Goal: Task Accomplishment & Management: Complete application form

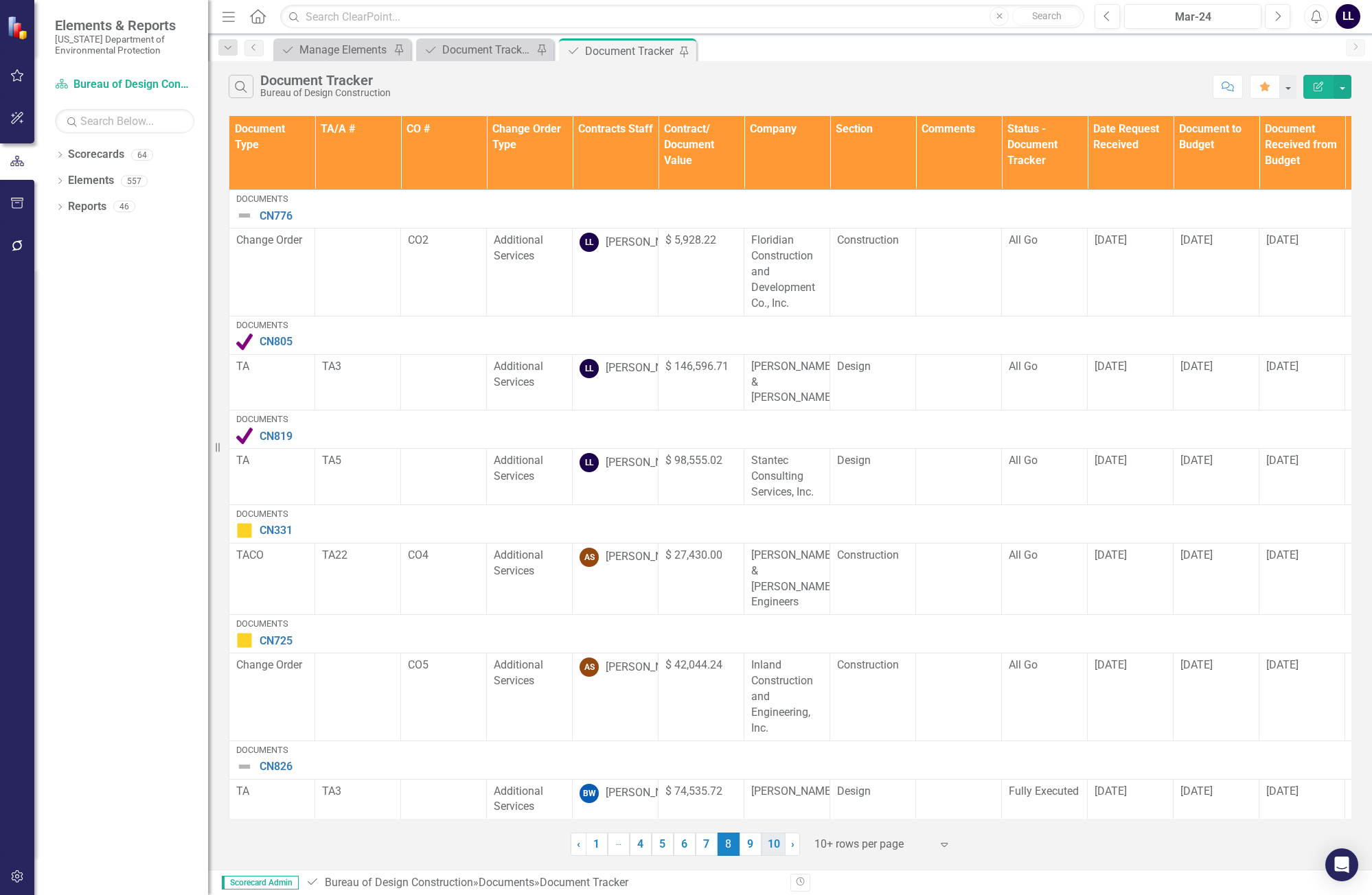
click at [774, 848] on link "10" at bounding box center [774, 844] width 24 height 23
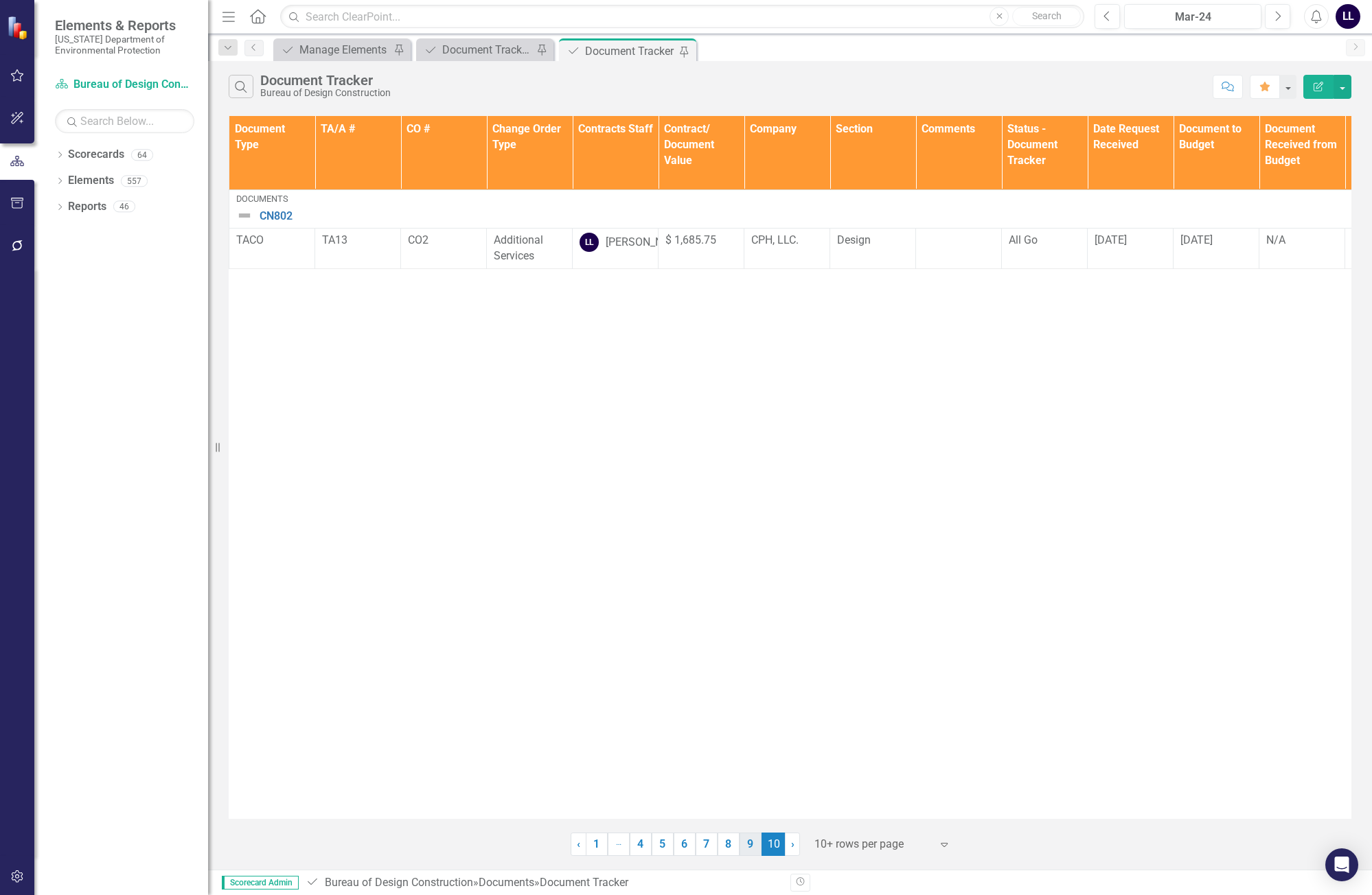
click at [748, 847] on link "9" at bounding box center [751, 844] width 22 height 23
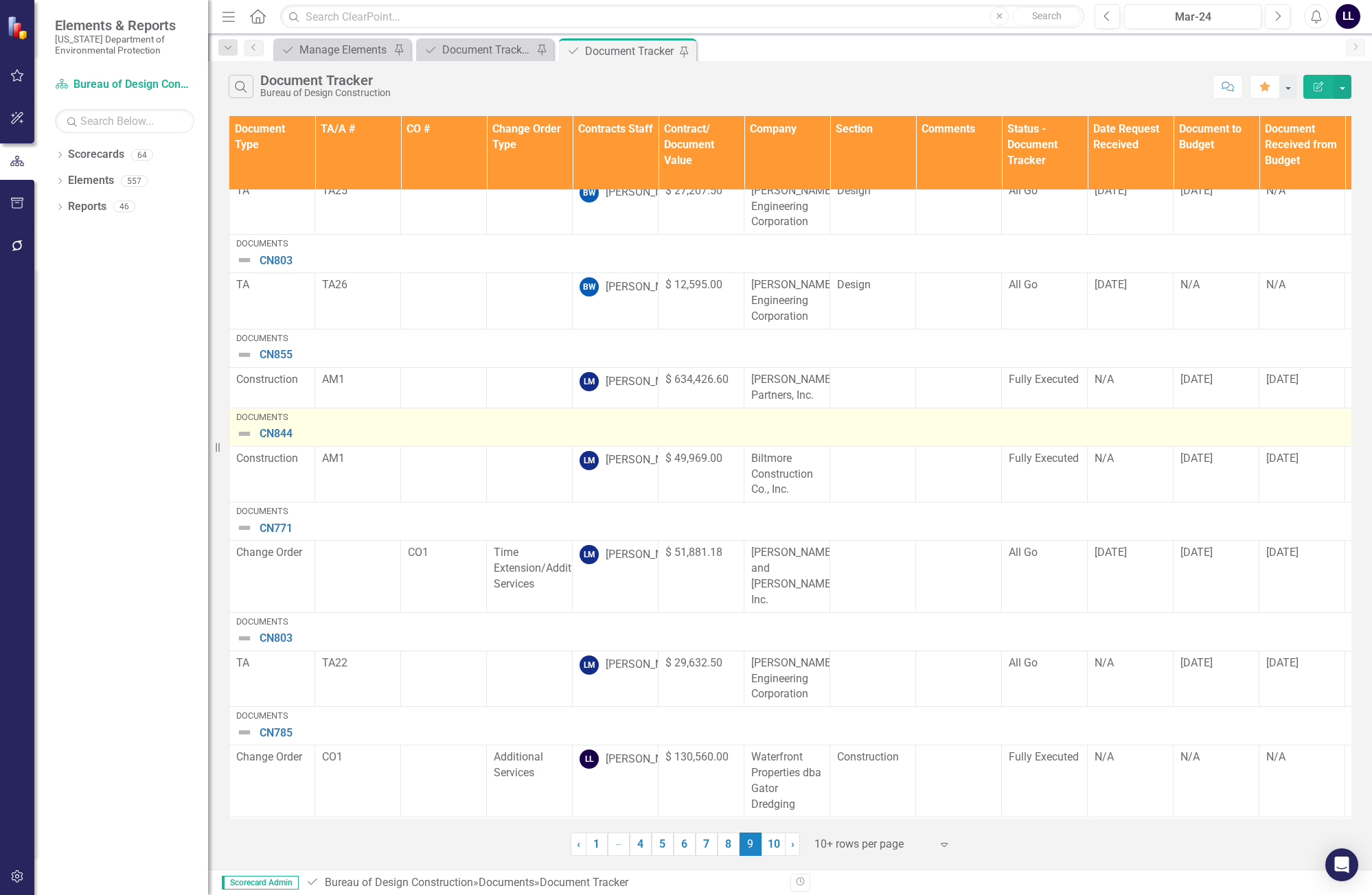
scroll to position [311, 0]
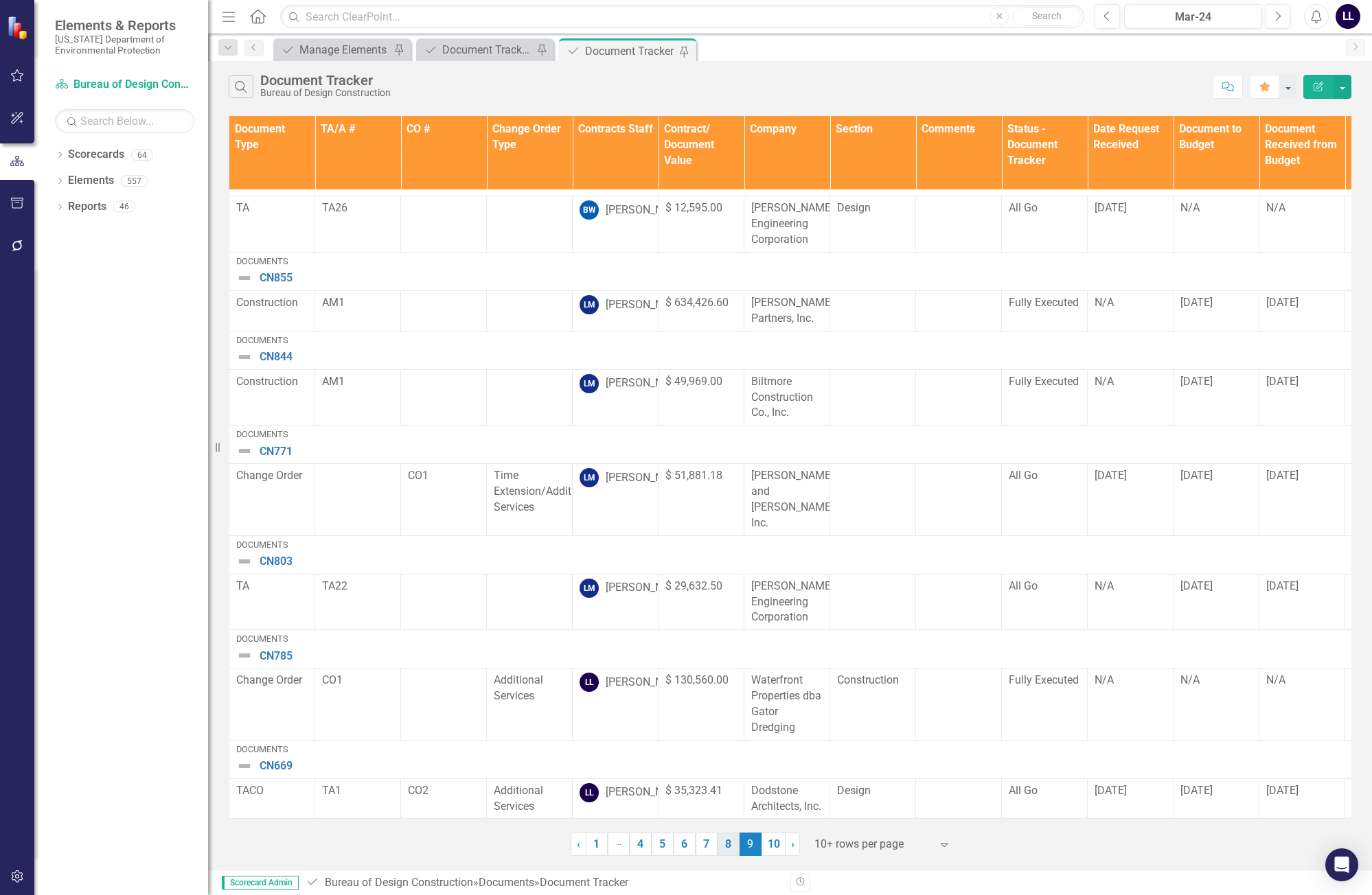
click at [727, 847] on link "8" at bounding box center [729, 844] width 22 height 23
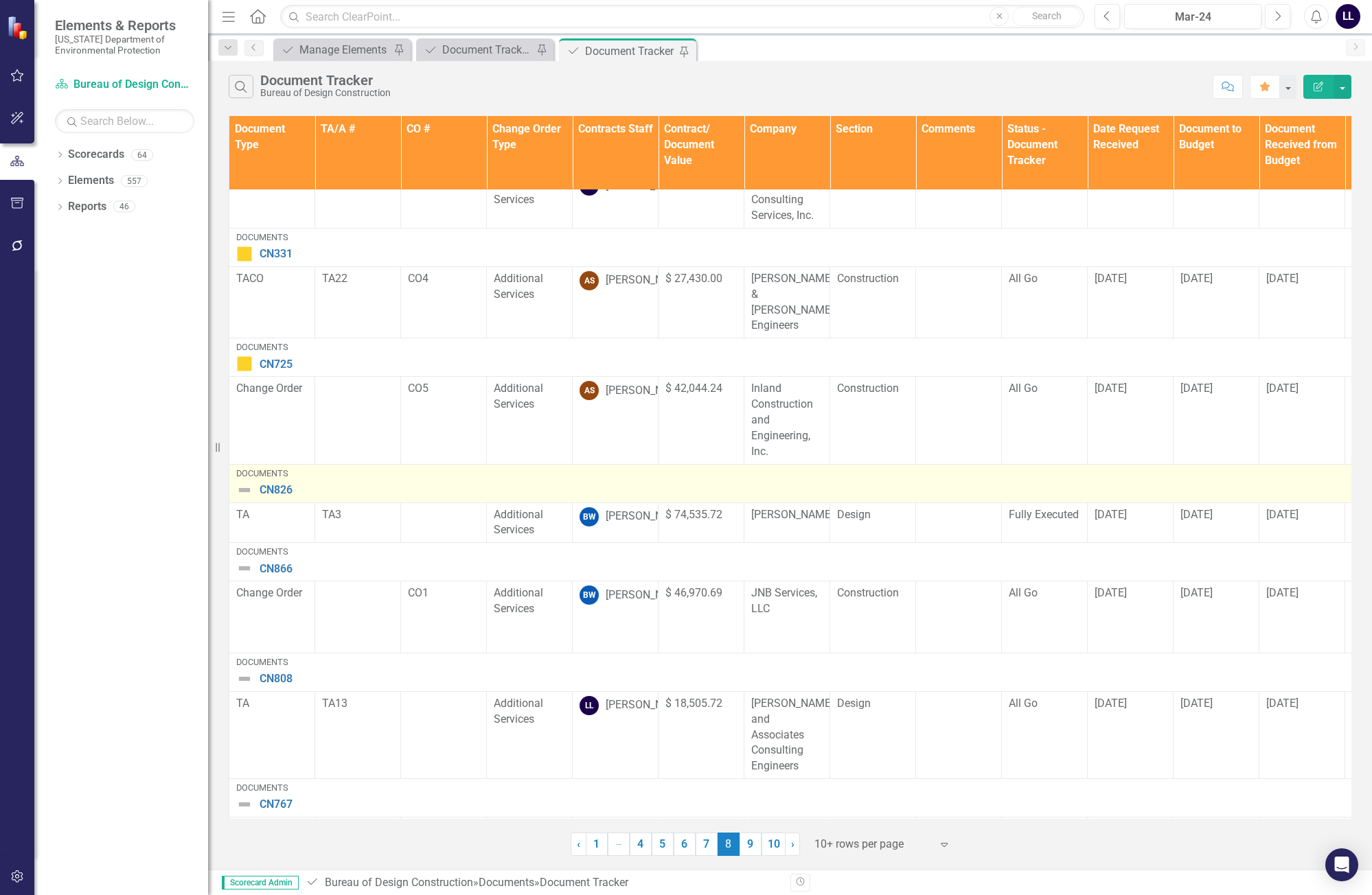
scroll to position [411, 0]
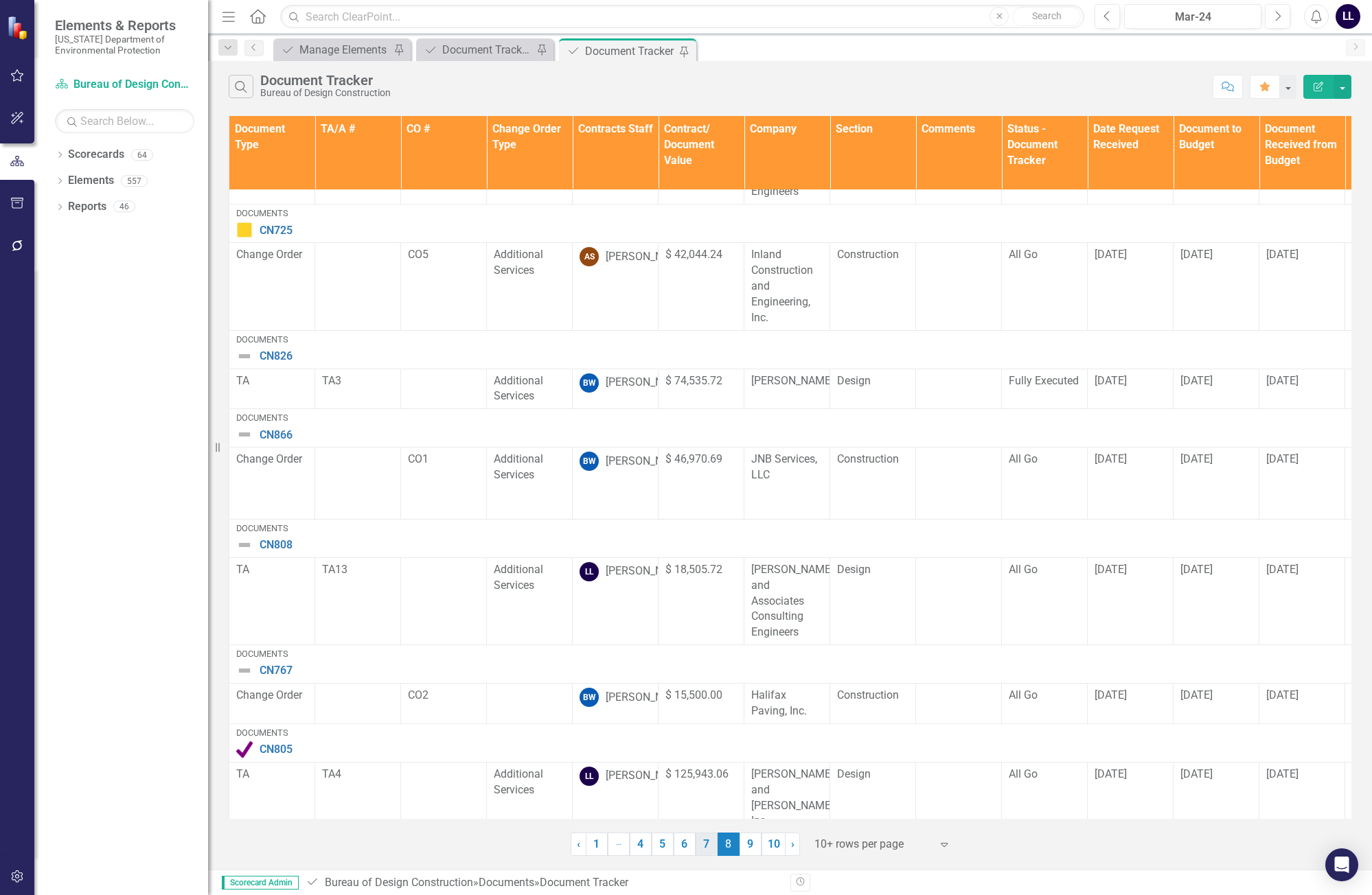
click at [701, 849] on link "7" at bounding box center [707, 844] width 22 height 23
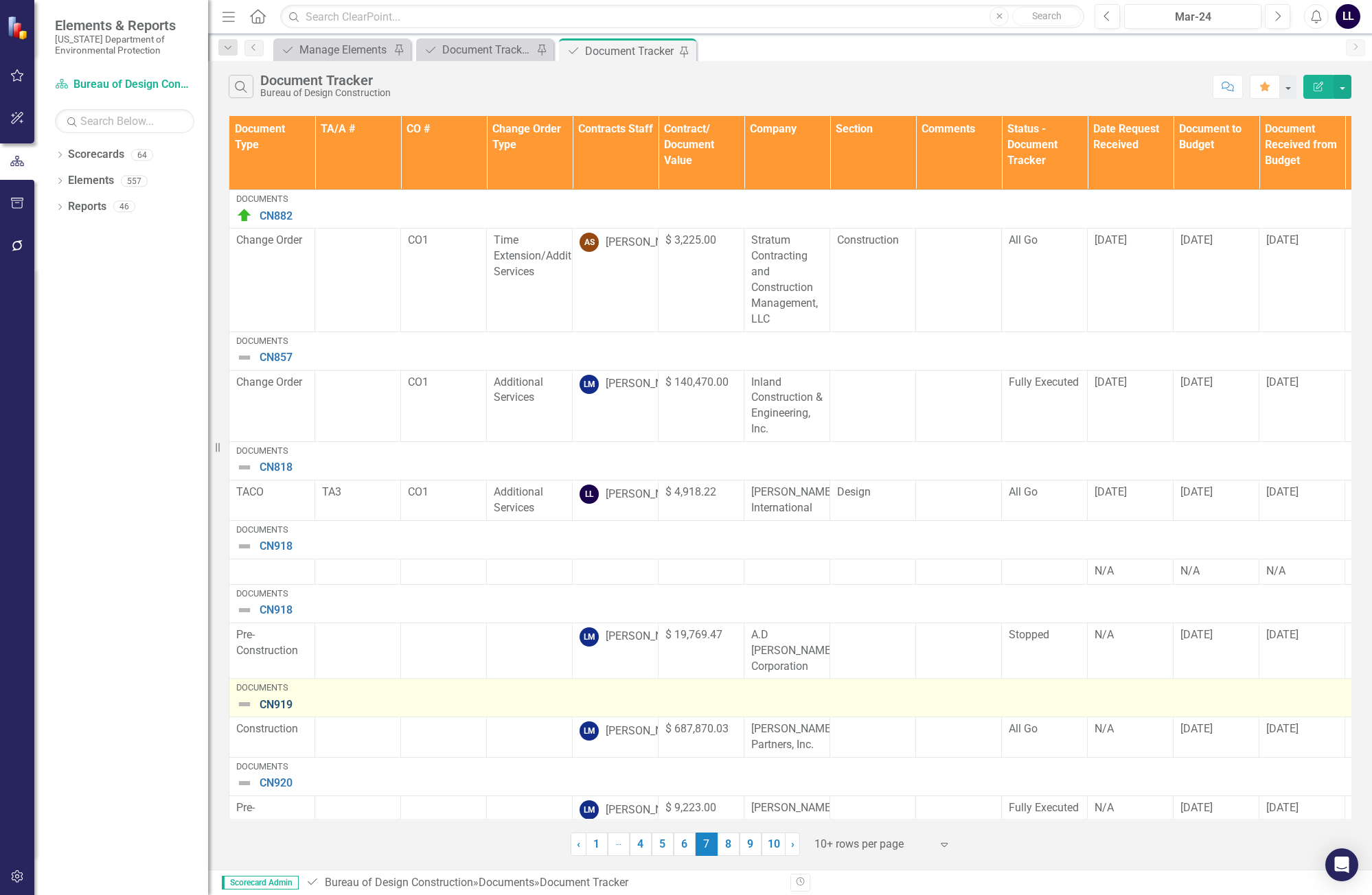
scroll to position [296, 0]
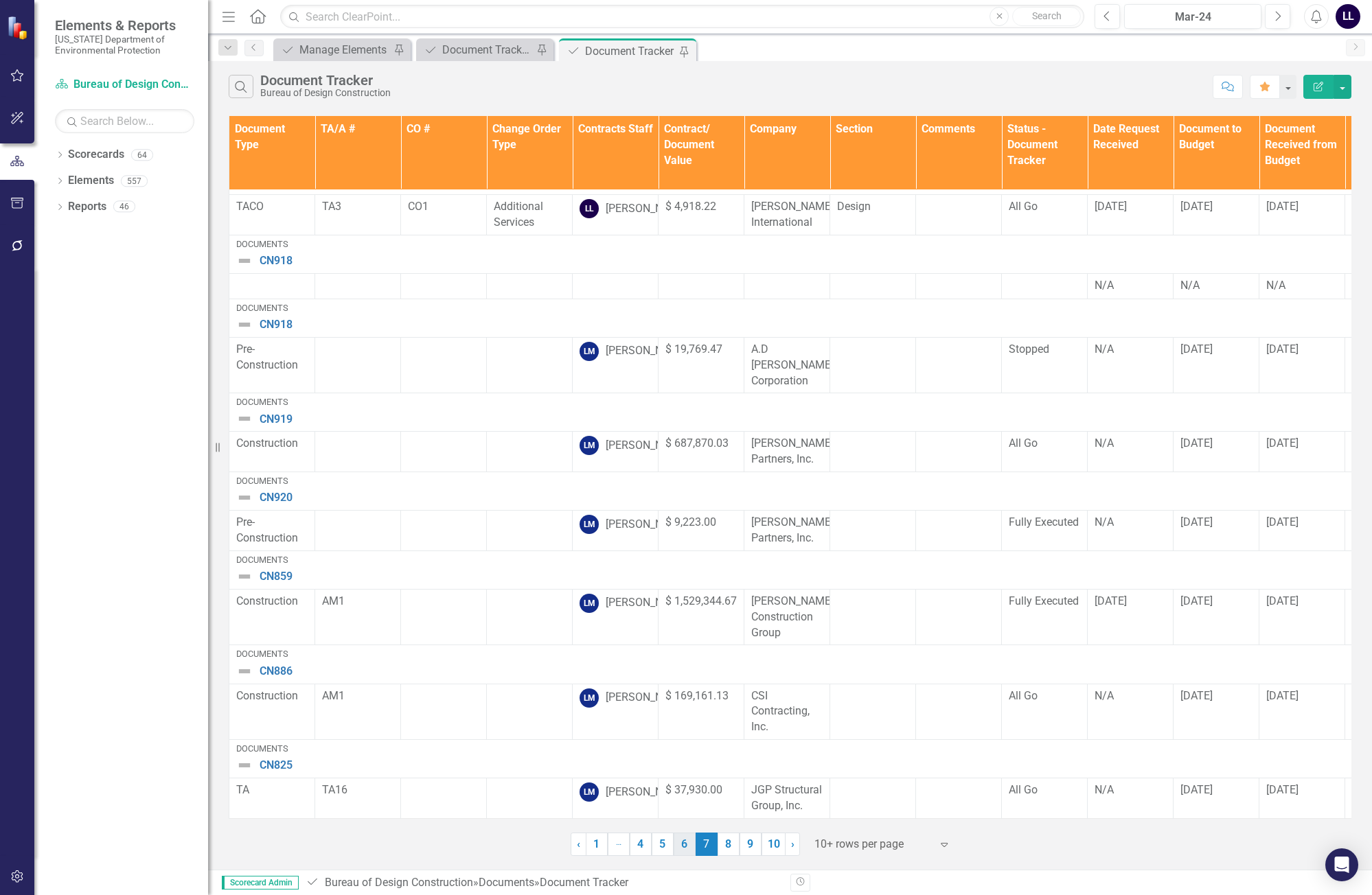
click at [687, 845] on link "6" at bounding box center [685, 844] width 22 height 23
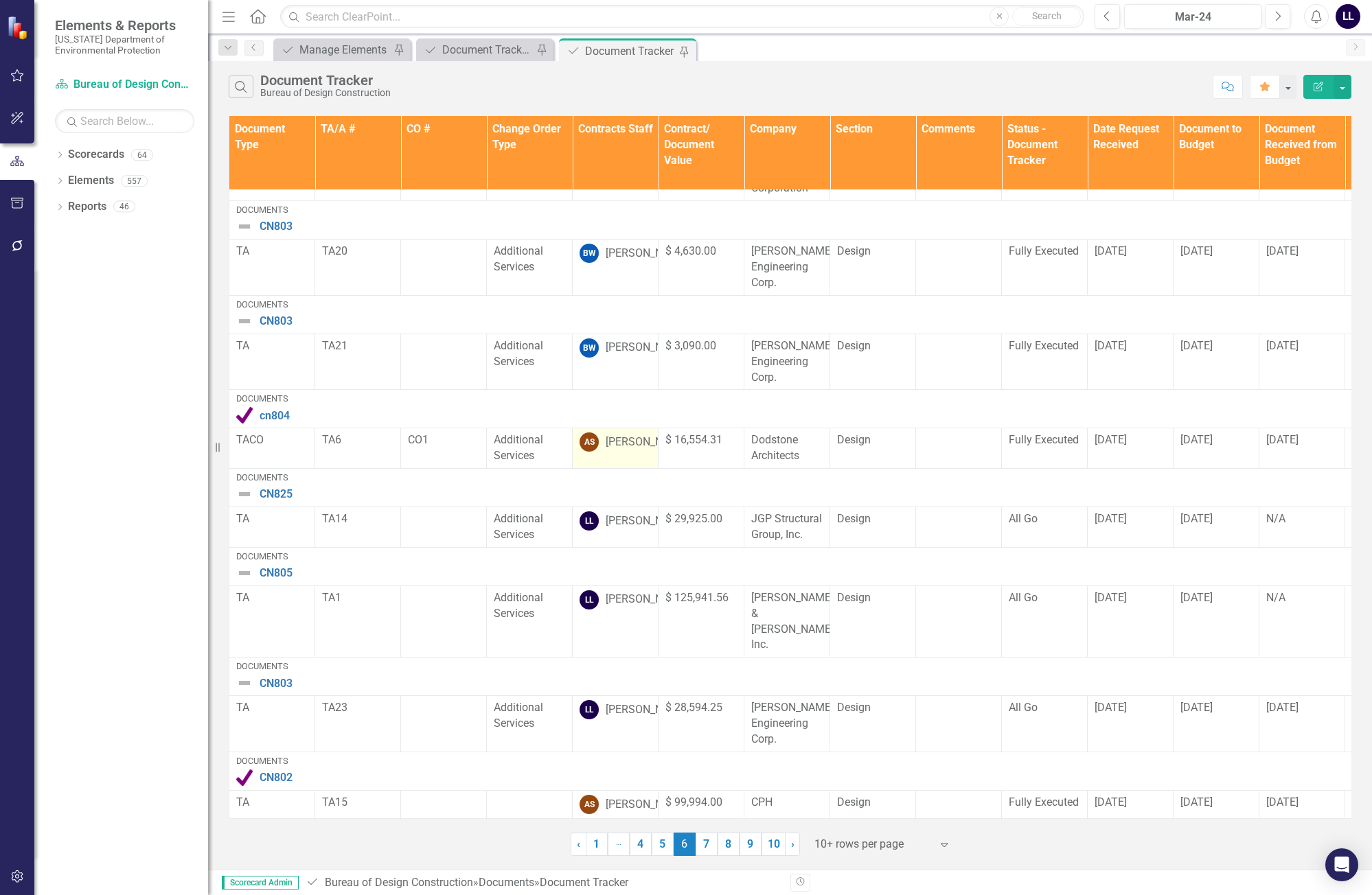
scroll to position [295, 0]
click at [659, 846] on link "5" at bounding box center [663, 844] width 22 height 23
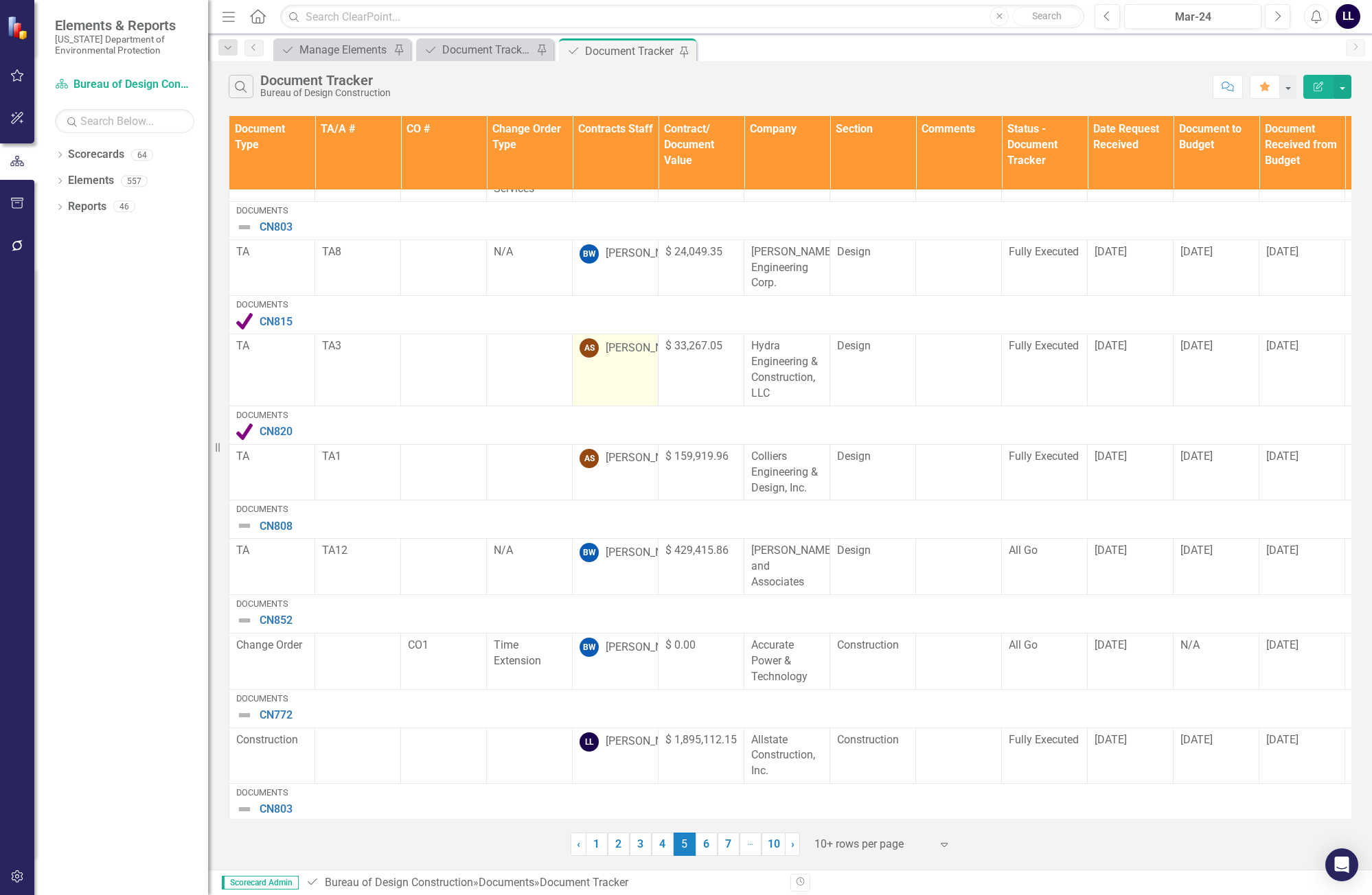
scroll to position [326, 0]
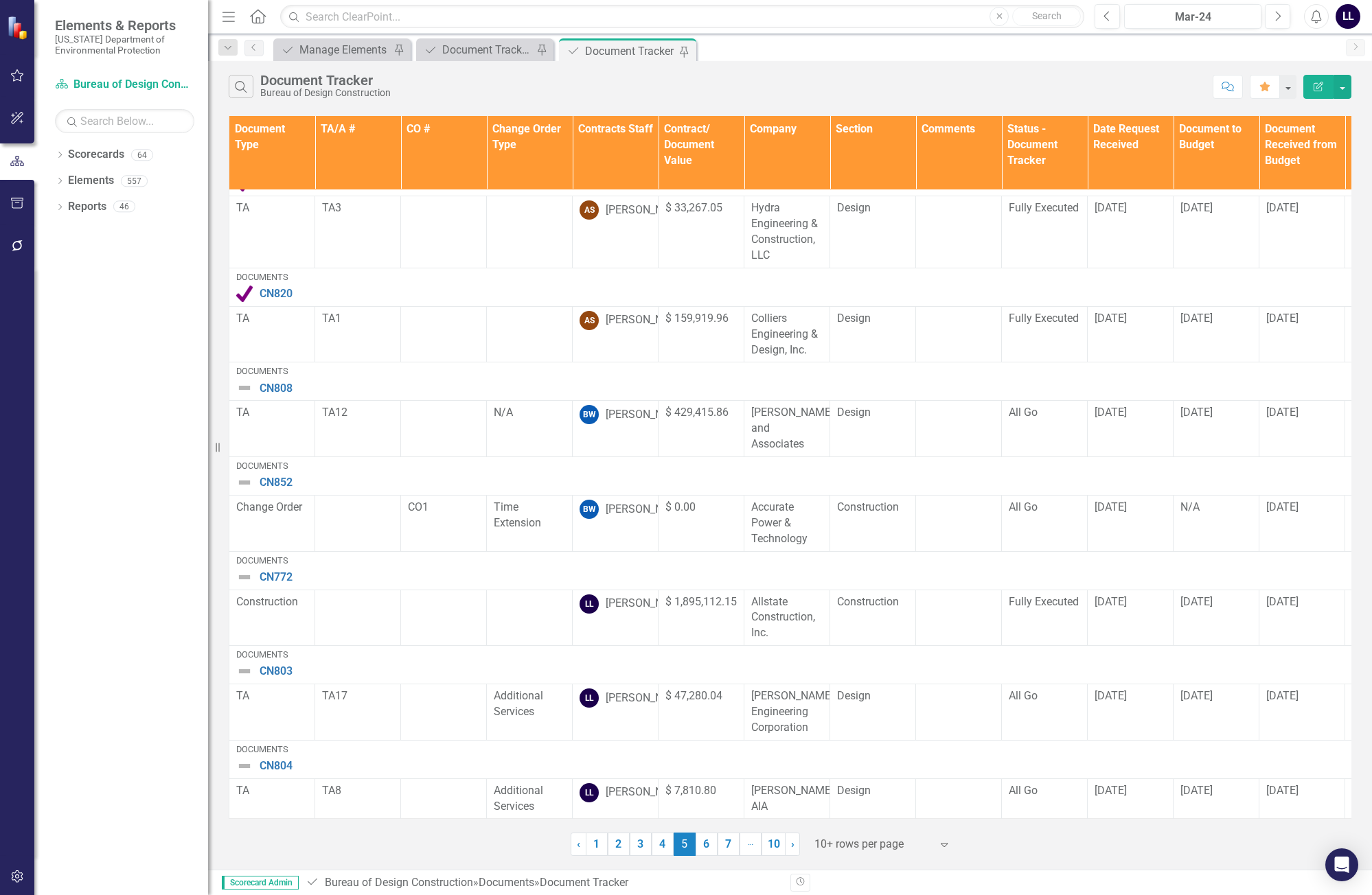
click at [661, 845] on link "4" at bounding box center [663, 844] width 22 height 23
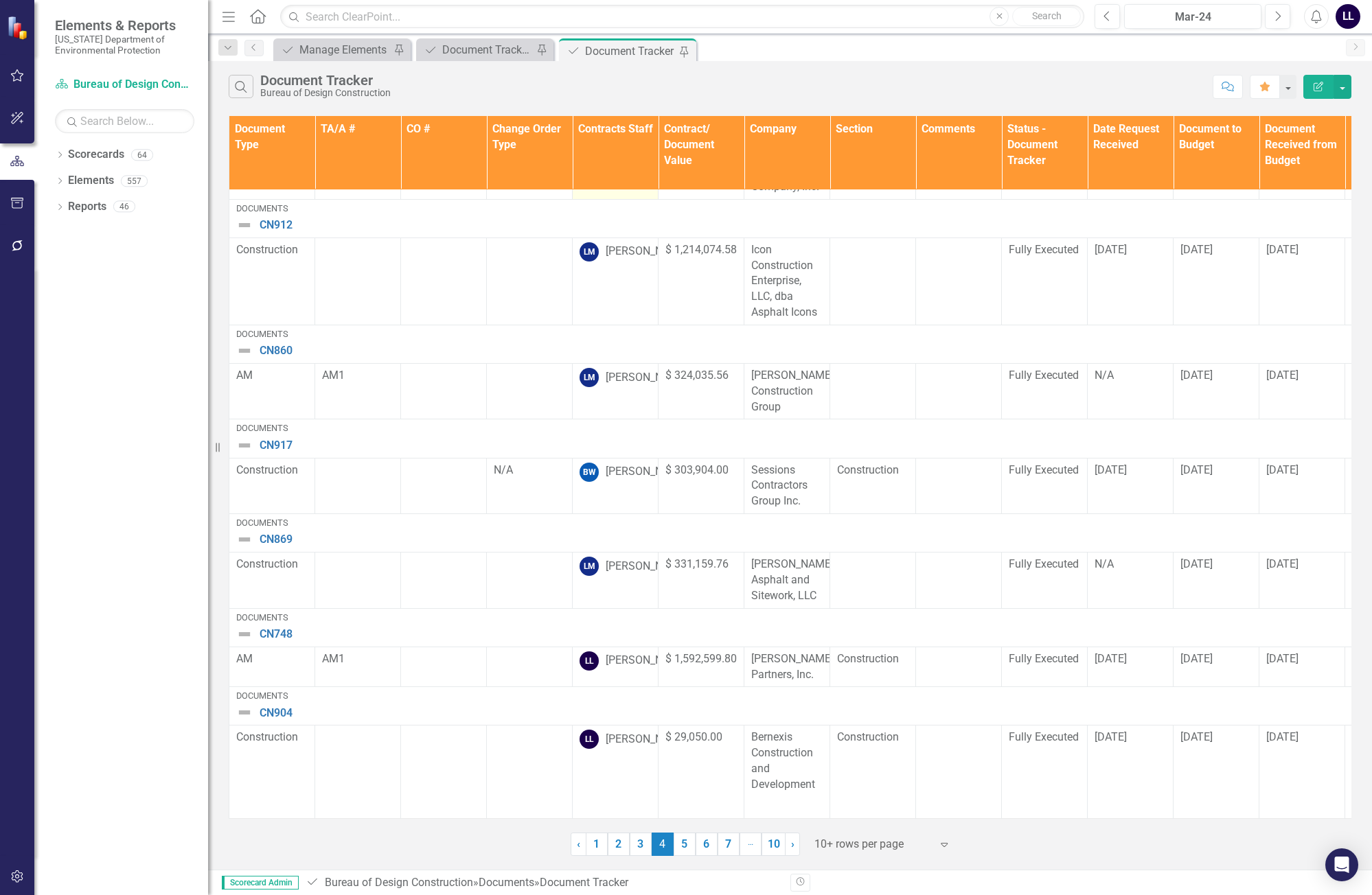
scroll to position [394, 0]
click at [638, 850] on link "3" at bounding box center [641, 844] width 22 height 23
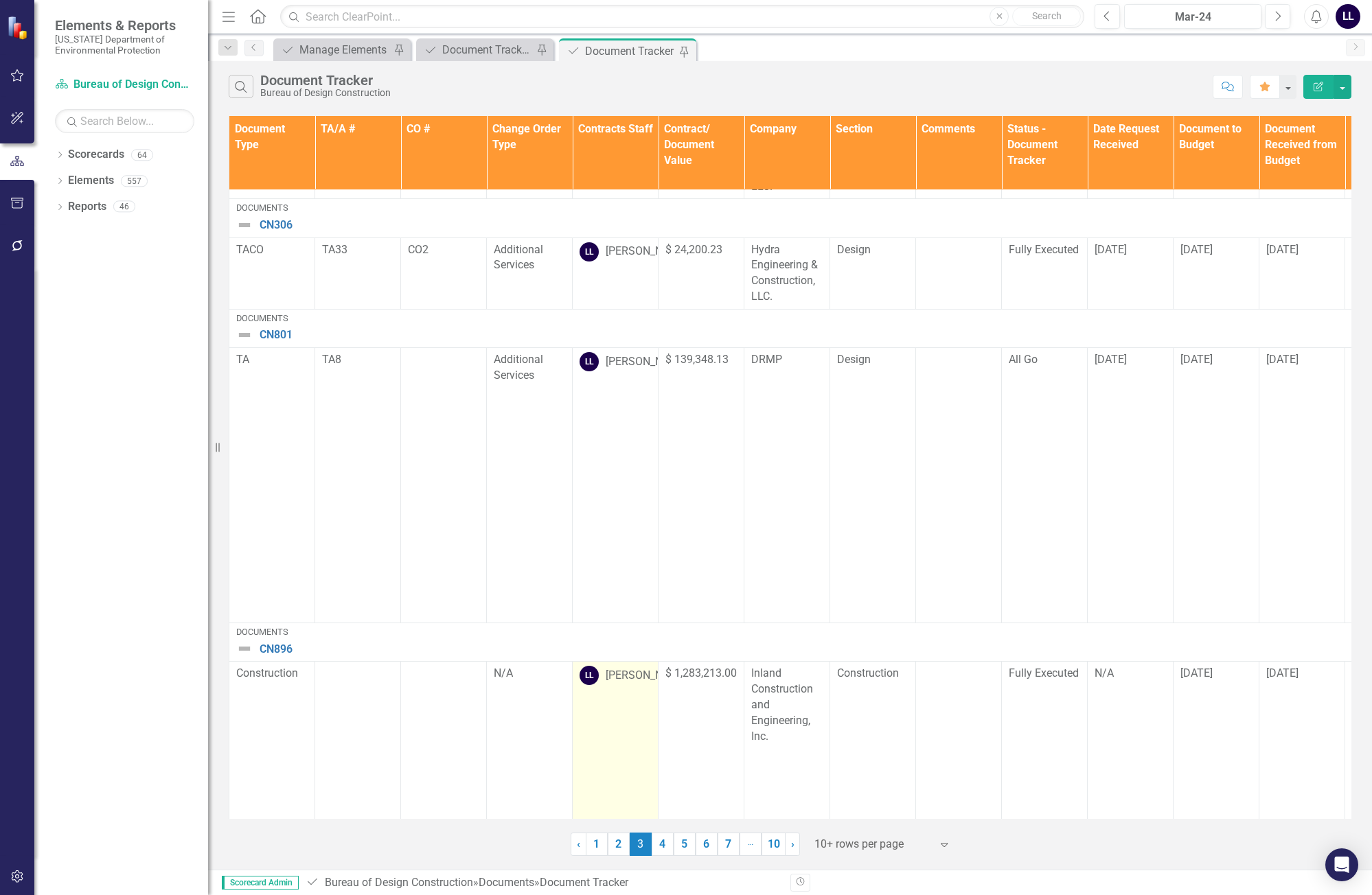
scroll to position [765, 0]
click at [619, 847] on link "2" at bounding box center [619, 844] width 22 height 23
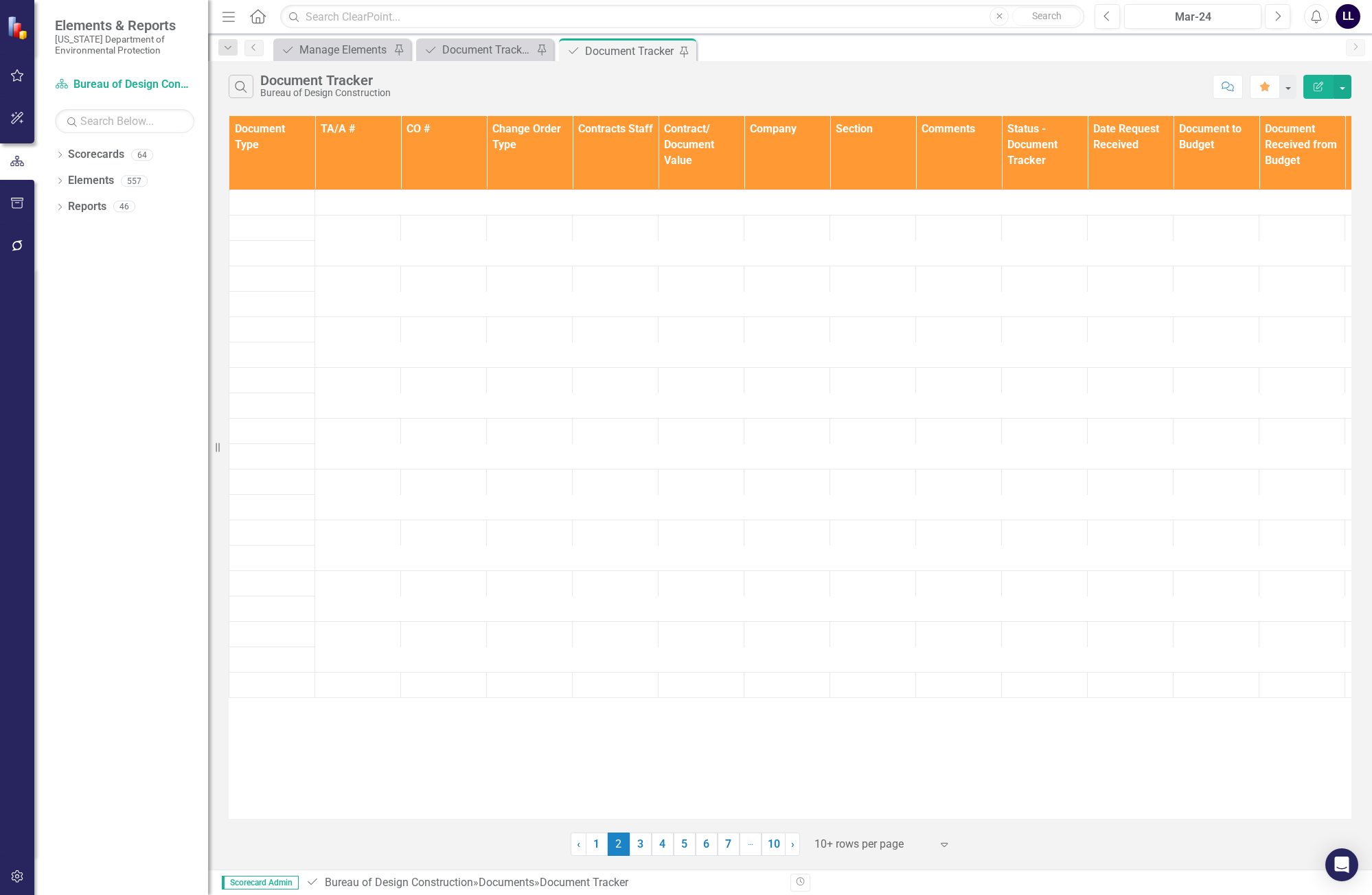
scroll to position [0, 0]
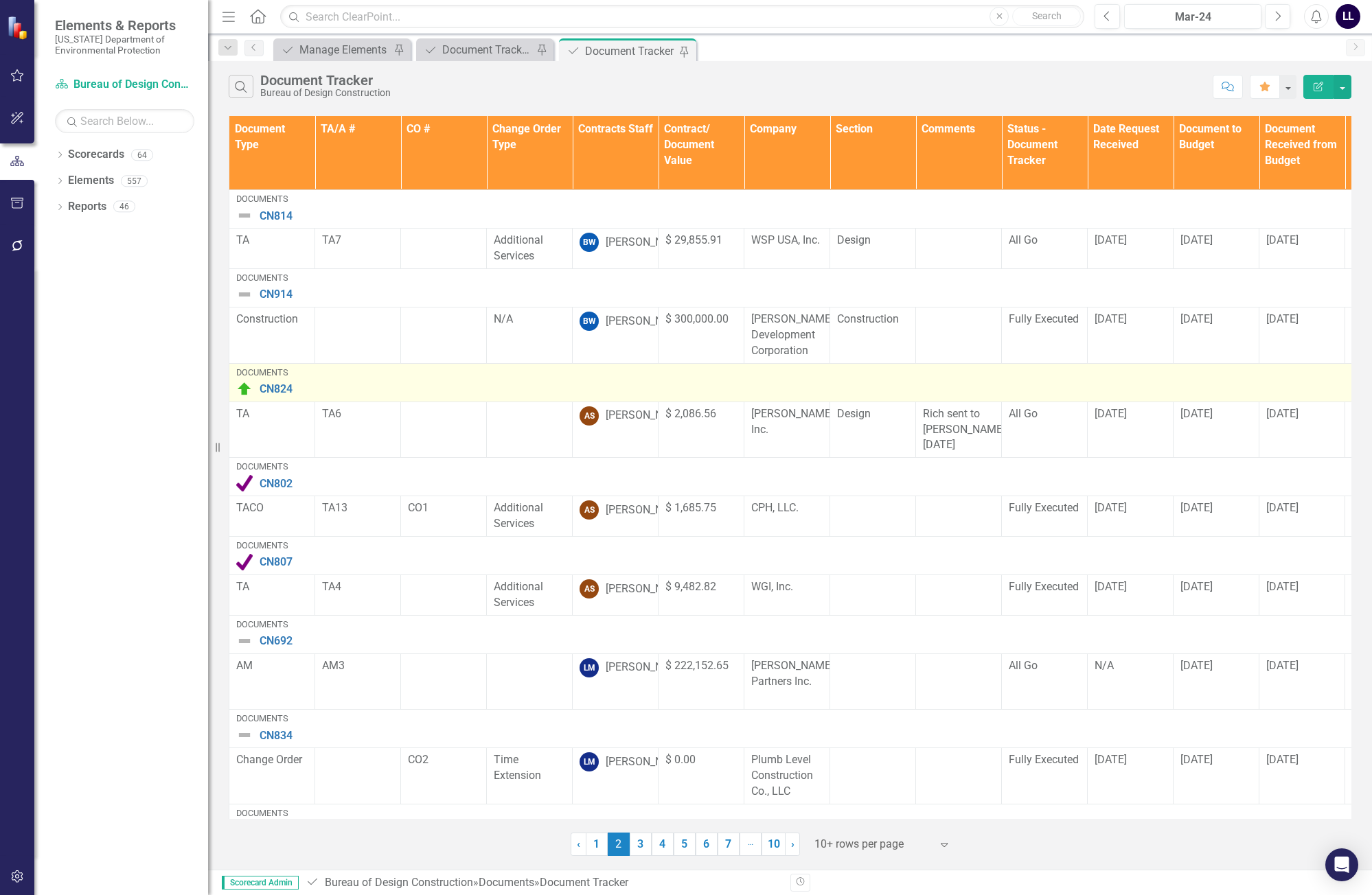
click at [243, 388] on img at bounding box center [245, 389] width 16 height 16
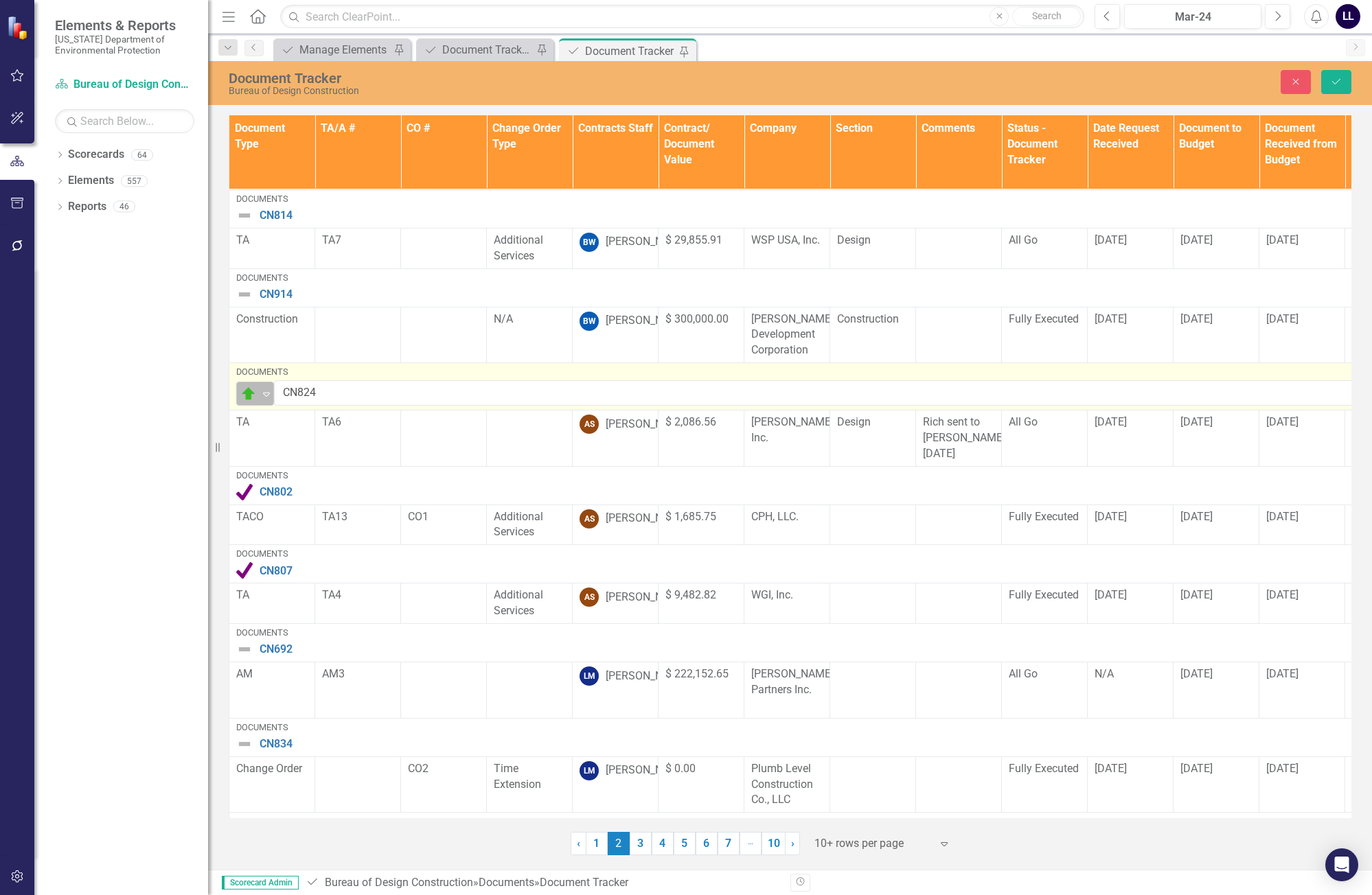
click at [264, 397] on icon "Expand" at bounding box center [266, 394] width 14 height 11
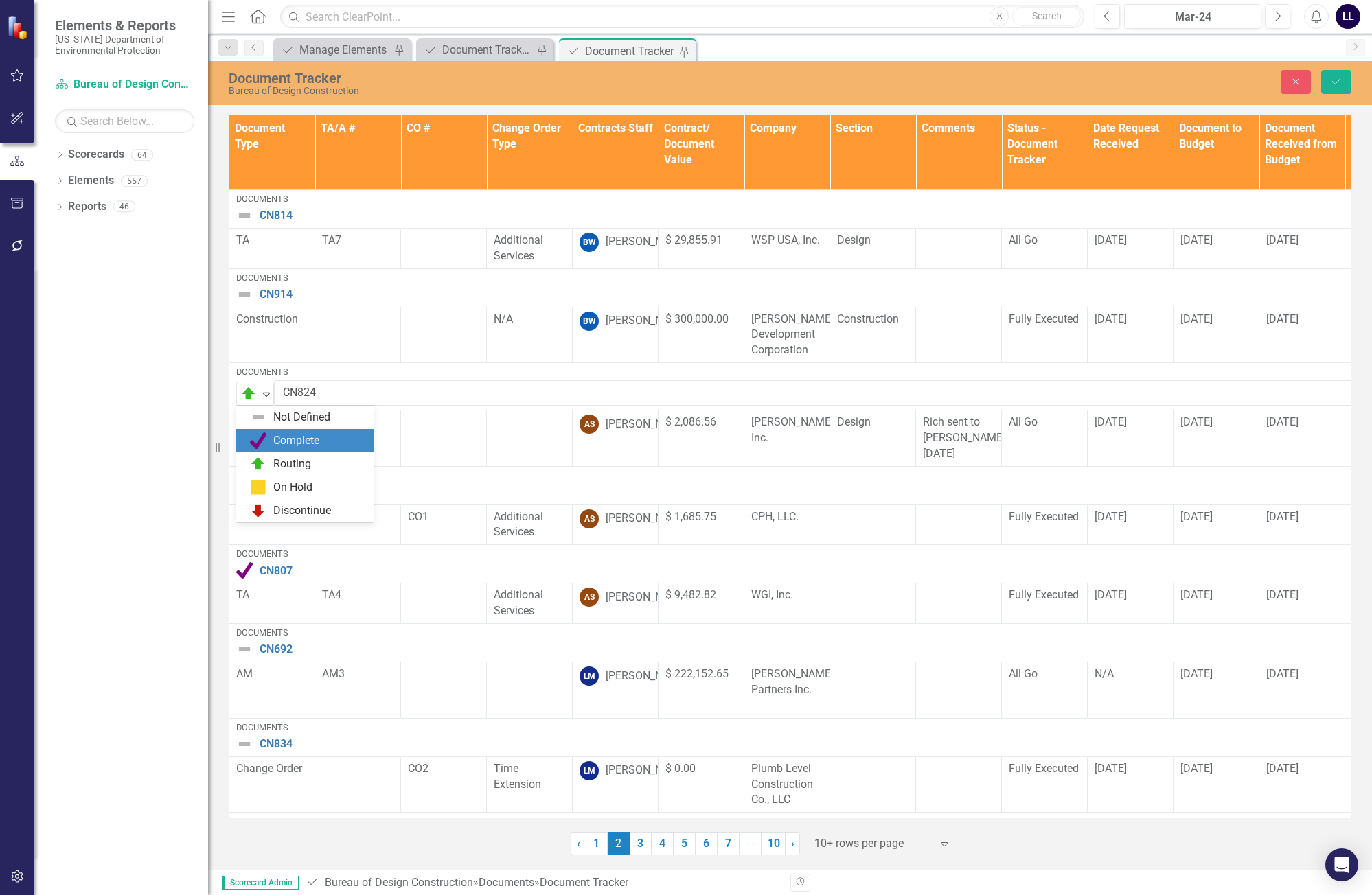
click at [296, 440] on div "Complete" at bounding box center [297, 440] width 46 height 16
click at [1345, 83] on button "Save" at bounding box center [1336, 82] width 30 height 24
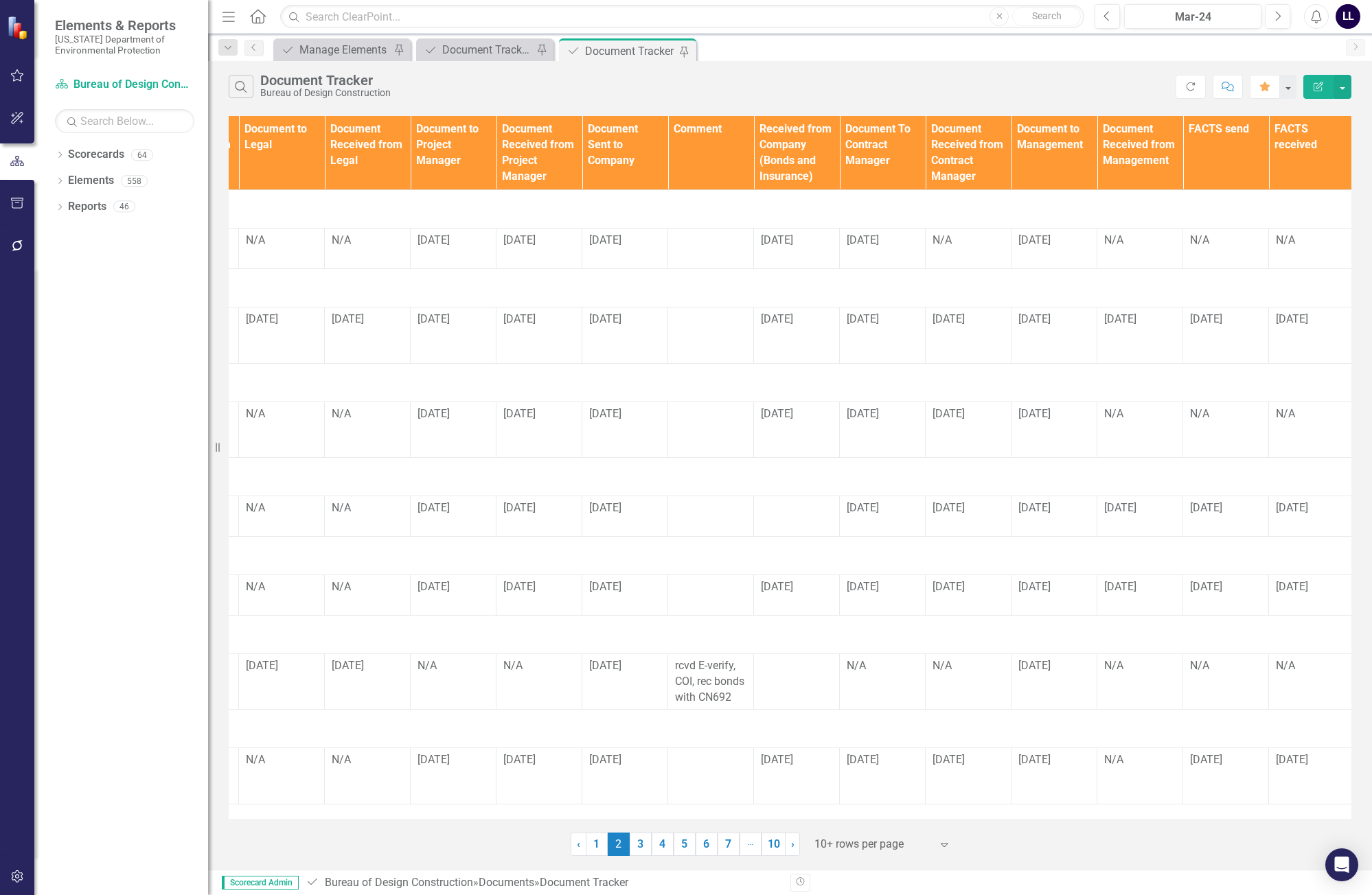
scroll to position [0, 1292]
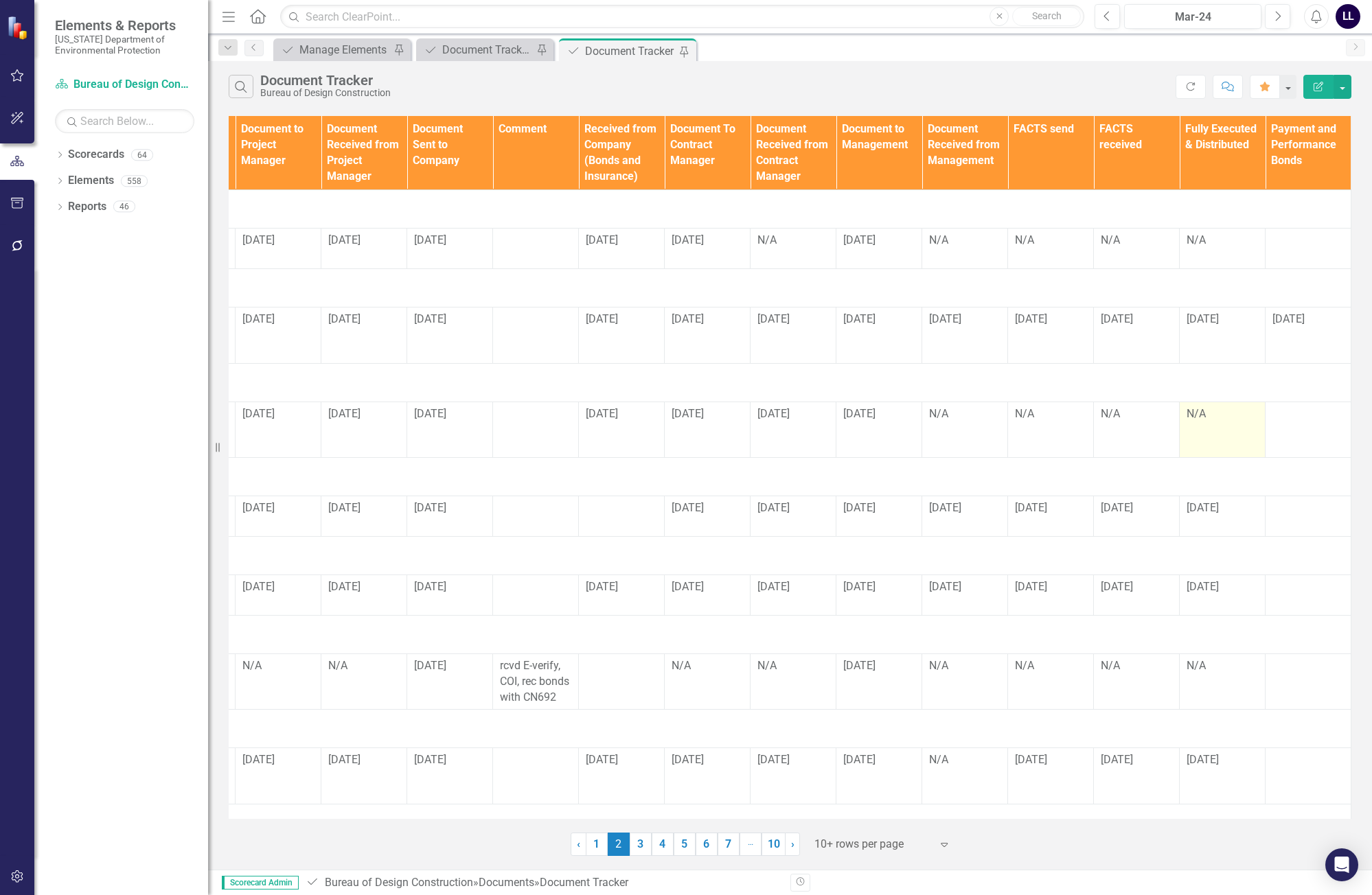
click at [1198, 427] on td "N/A" at bounding box center [1223, 430] width 86 height 56
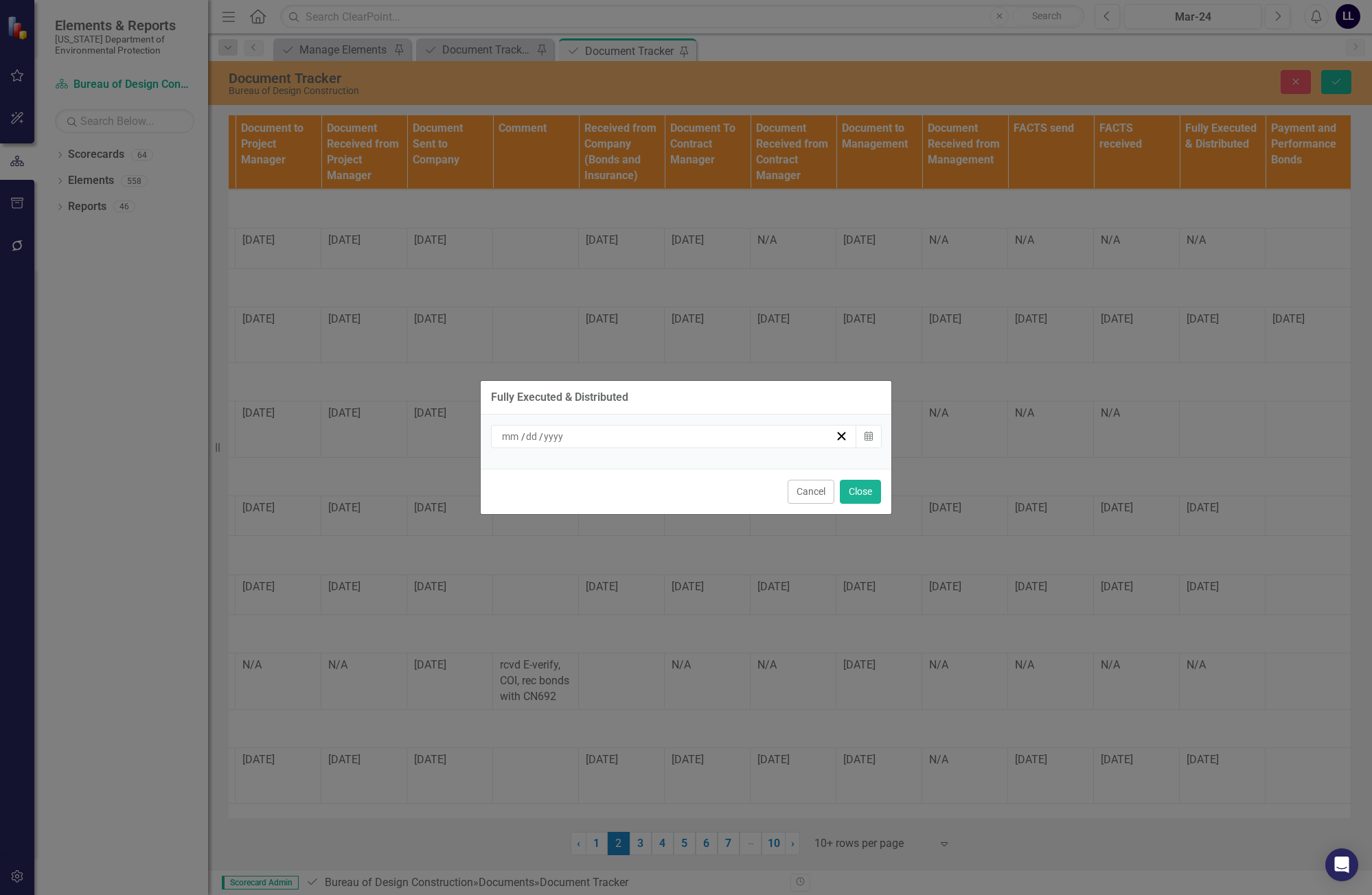
click at [679, 444] on div "/ /" at bounding box center [674, 436] width 366 height 23
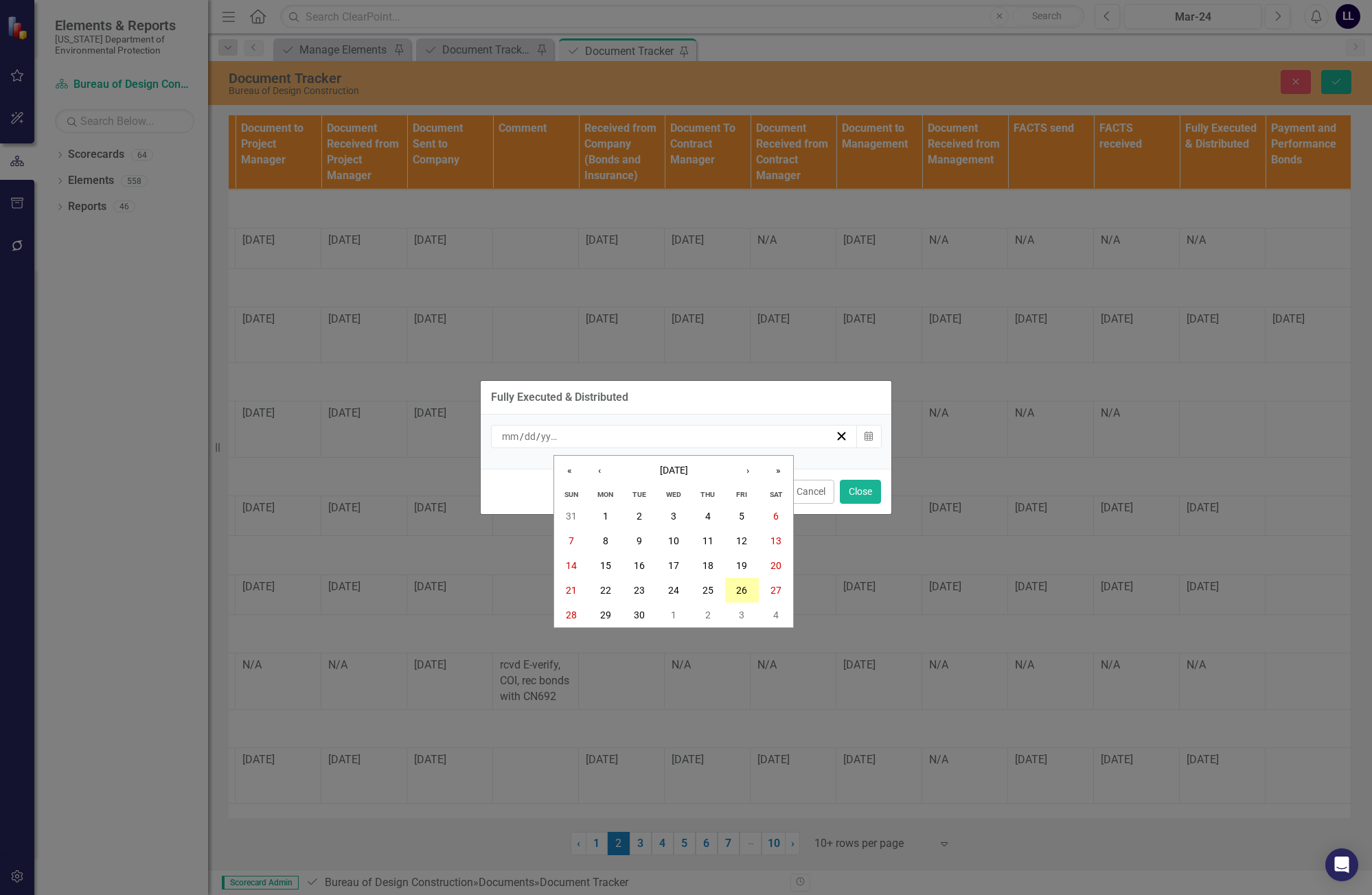
click at [745, 587] on abbr "26" at bounding box center [742, 590] width 11 height 11
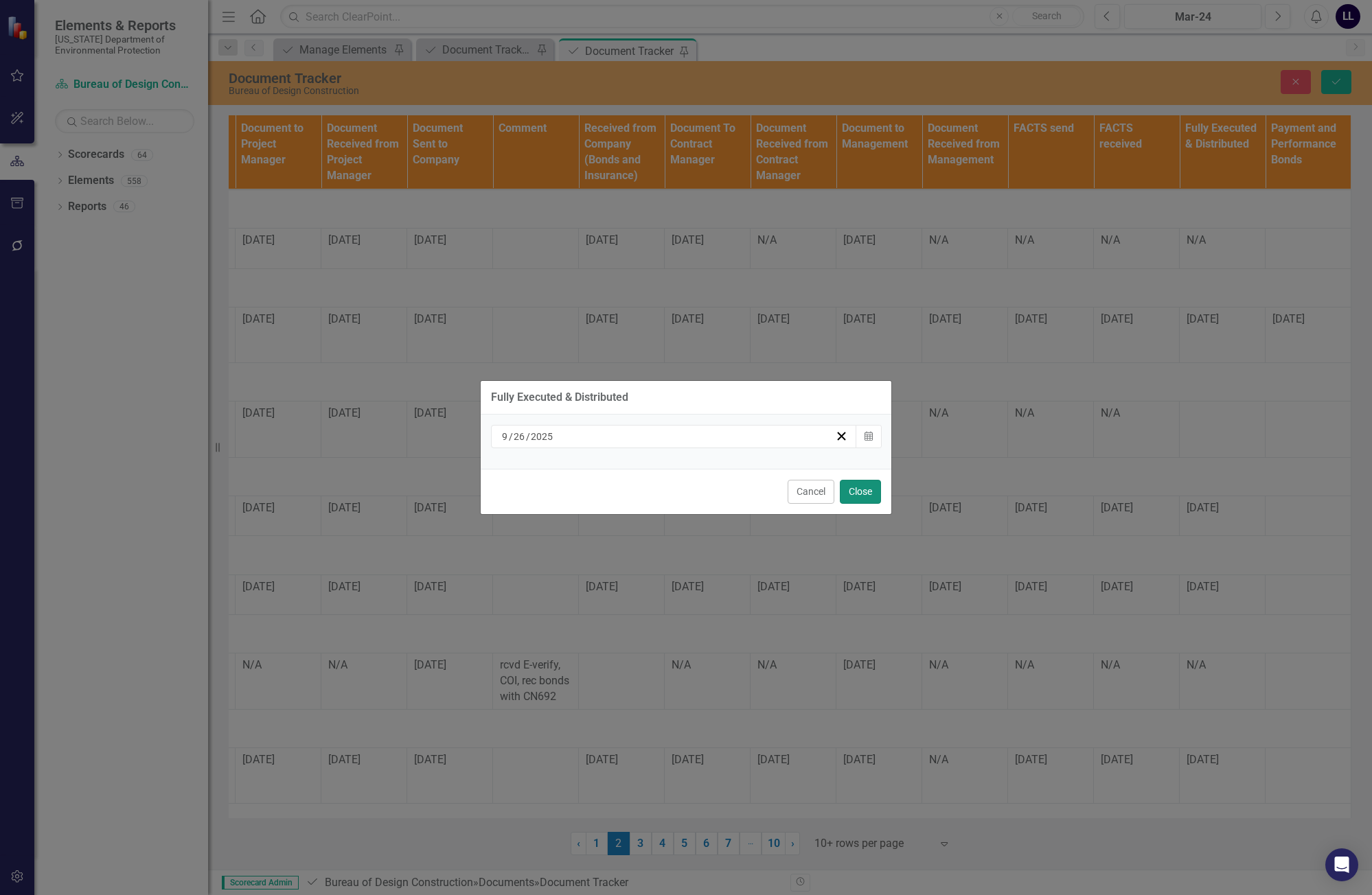
click at [857, 492] on button "Close" at bounding box center [860, 492] width 42 height 24
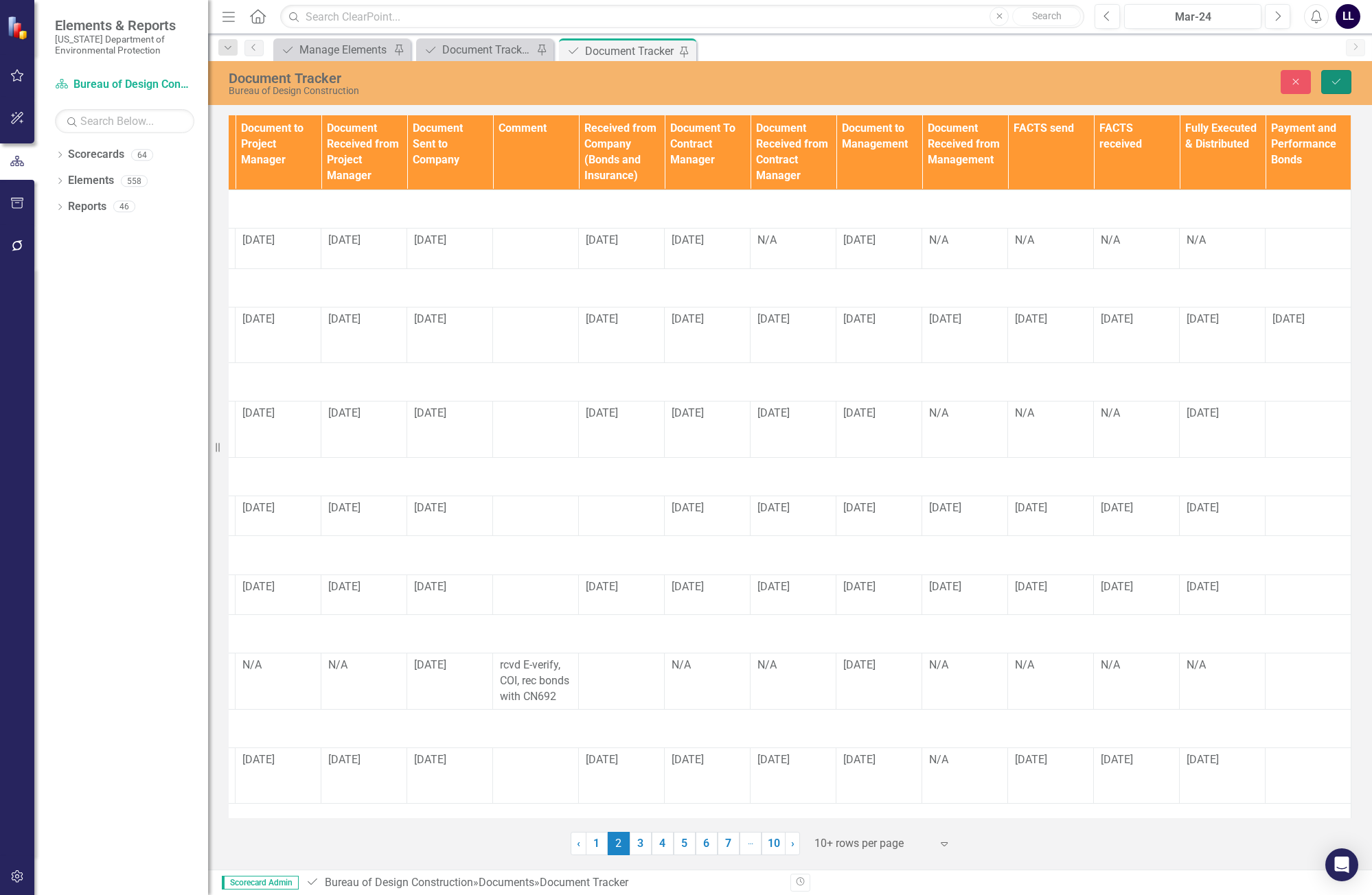
click at [1337, 82] on icon "submit" at bounding box center [1336, 81] width 8 height 5
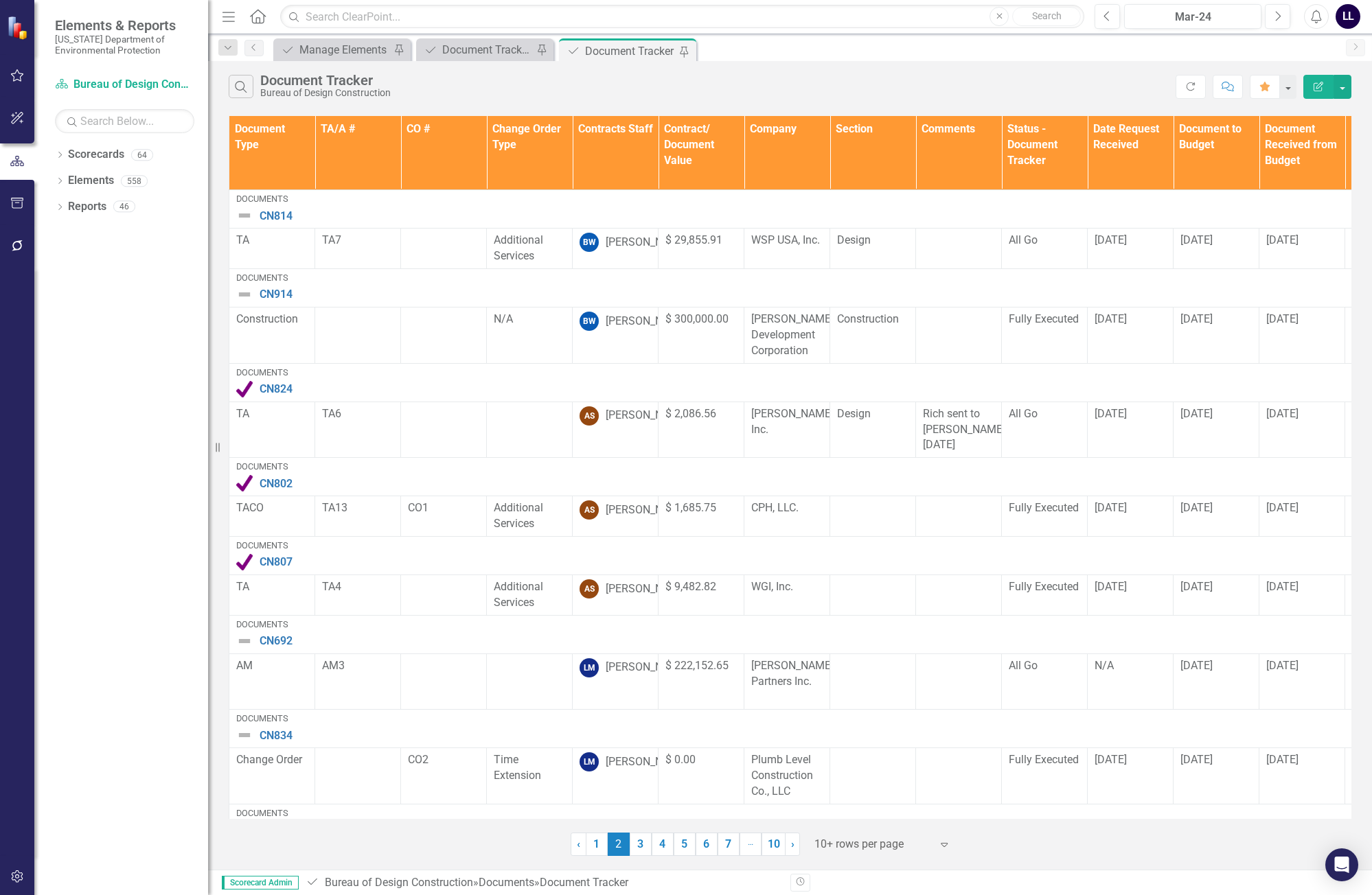
click at [612, 155] on th "Contracts Staff" at bounding box center [616, 153] width 86 height 74
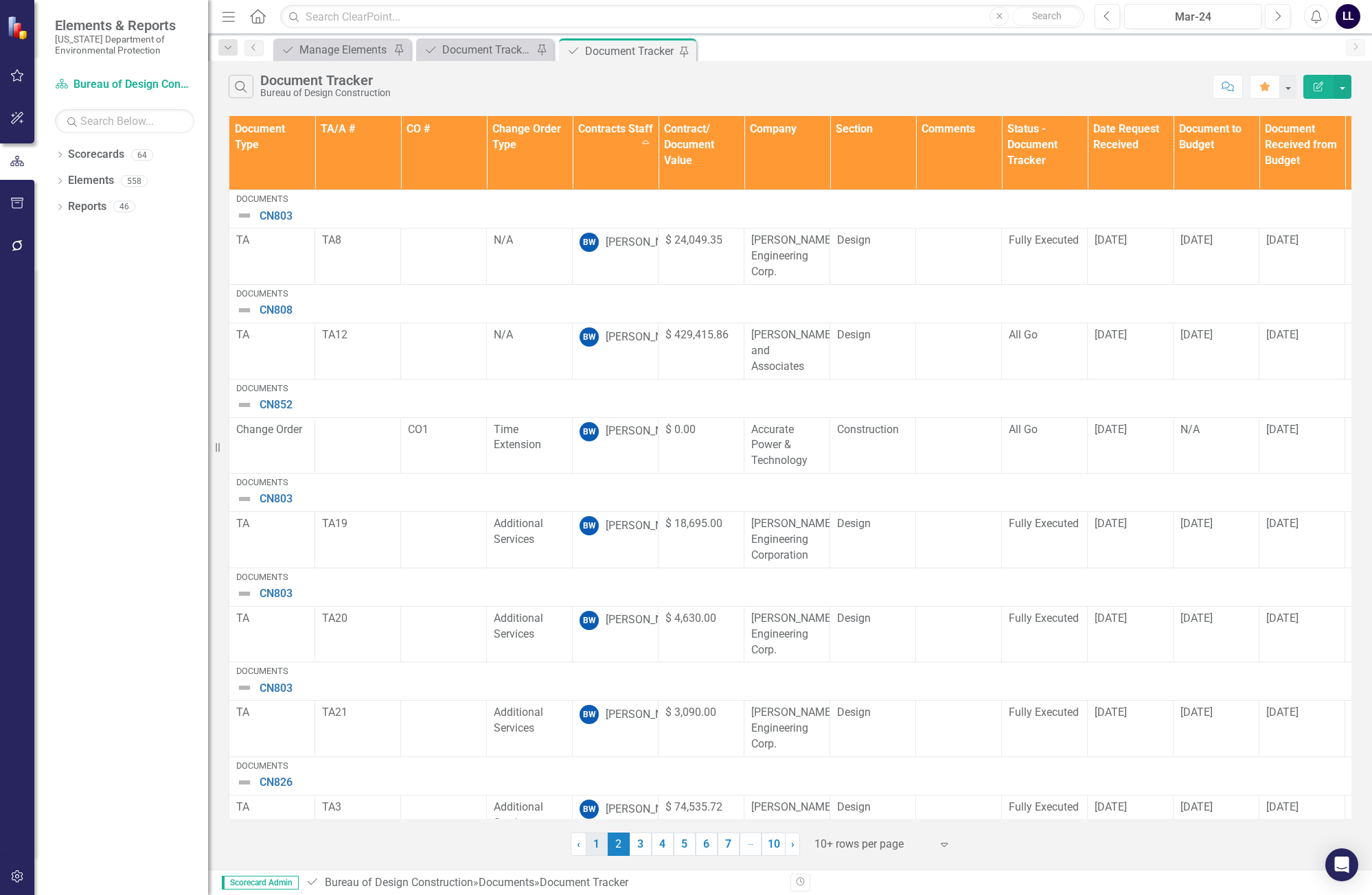
click at [601, 843] on link "1" at bounding box center [597, 844] width 22 height 23
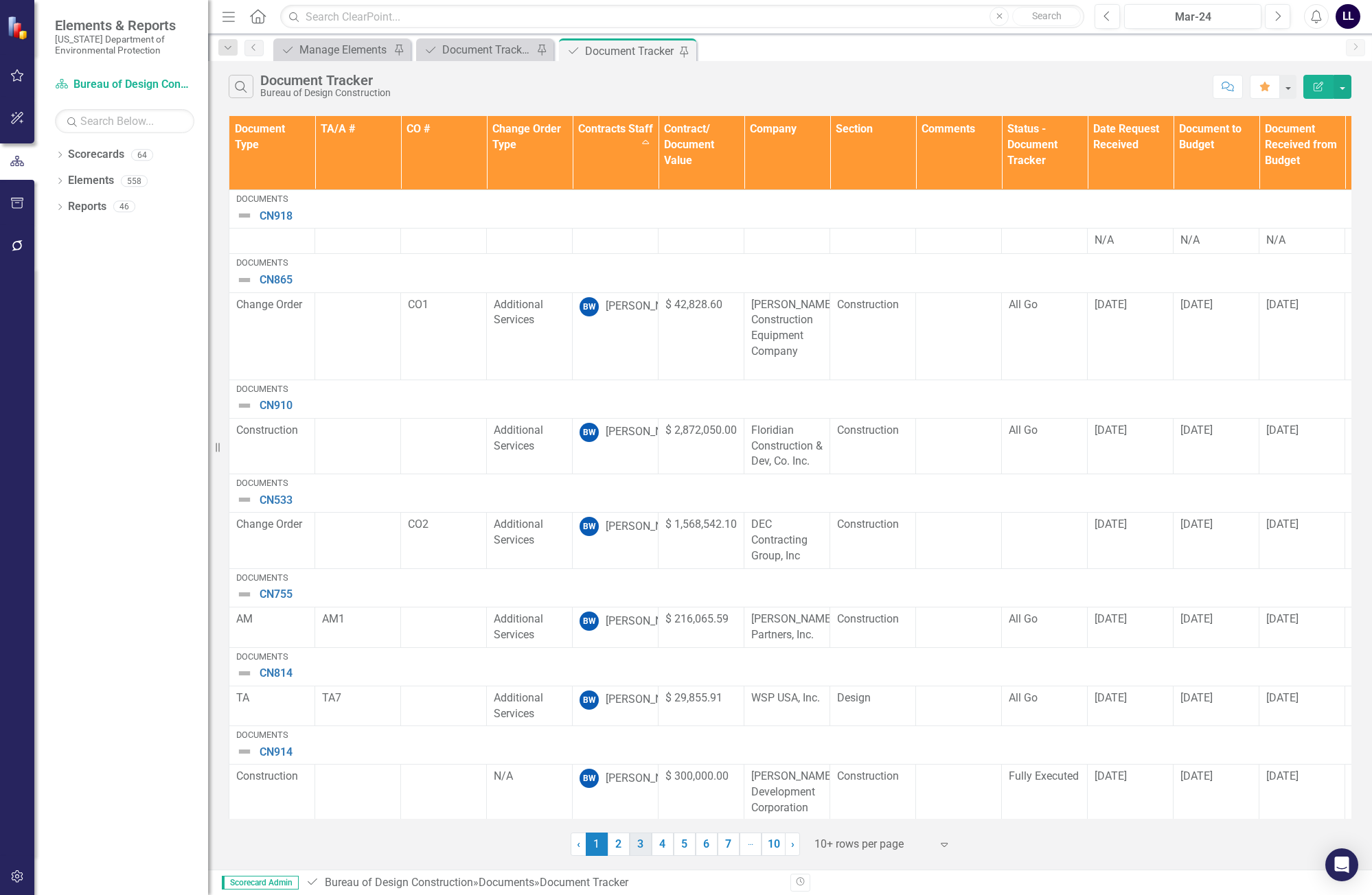
click at [639, 845] on link "3" at bounding box center [641, 844] width 22 height 23
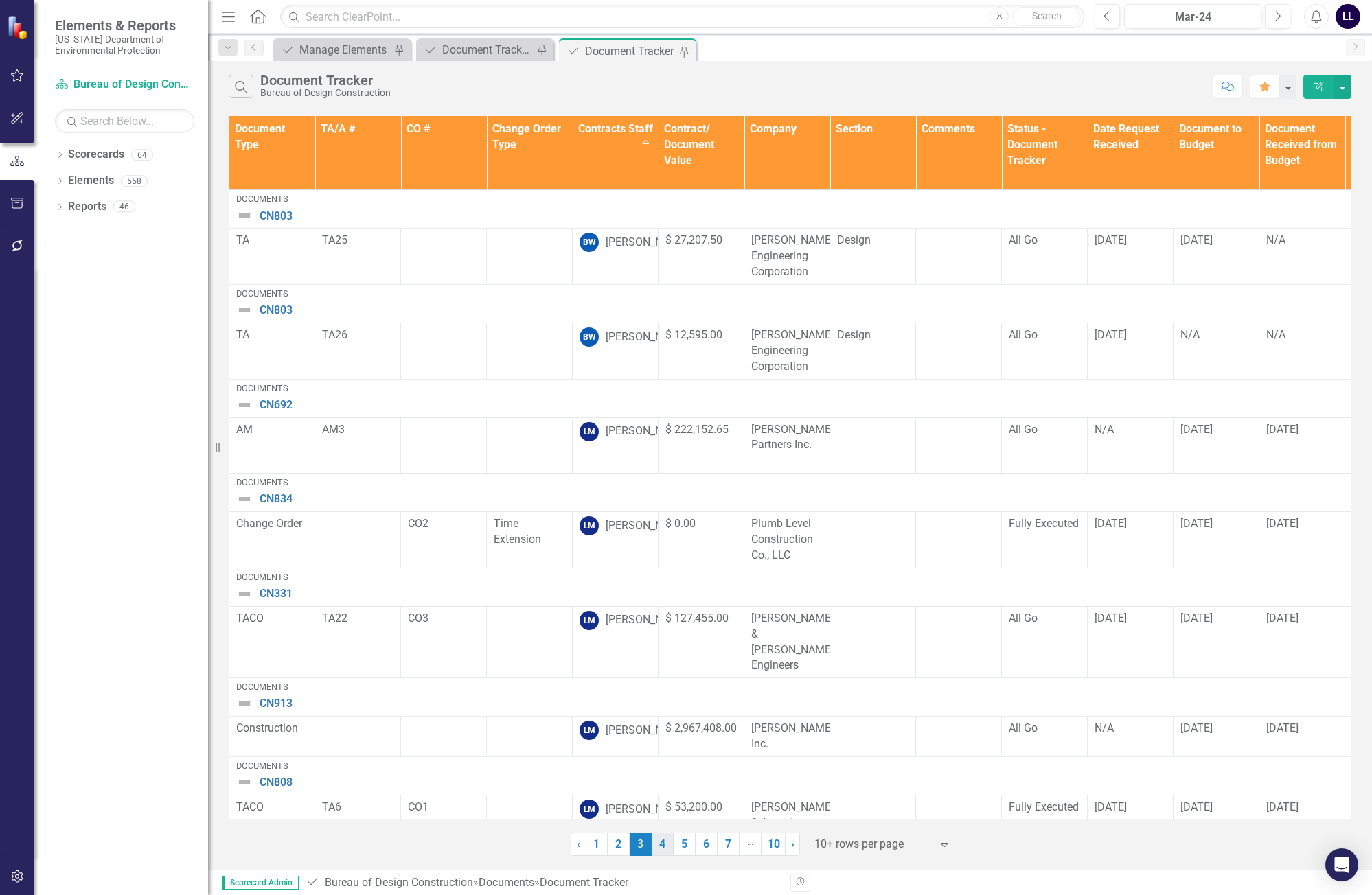
click at [659, 845] on link "4" at bounding box center [663, 844] width 22 height 23
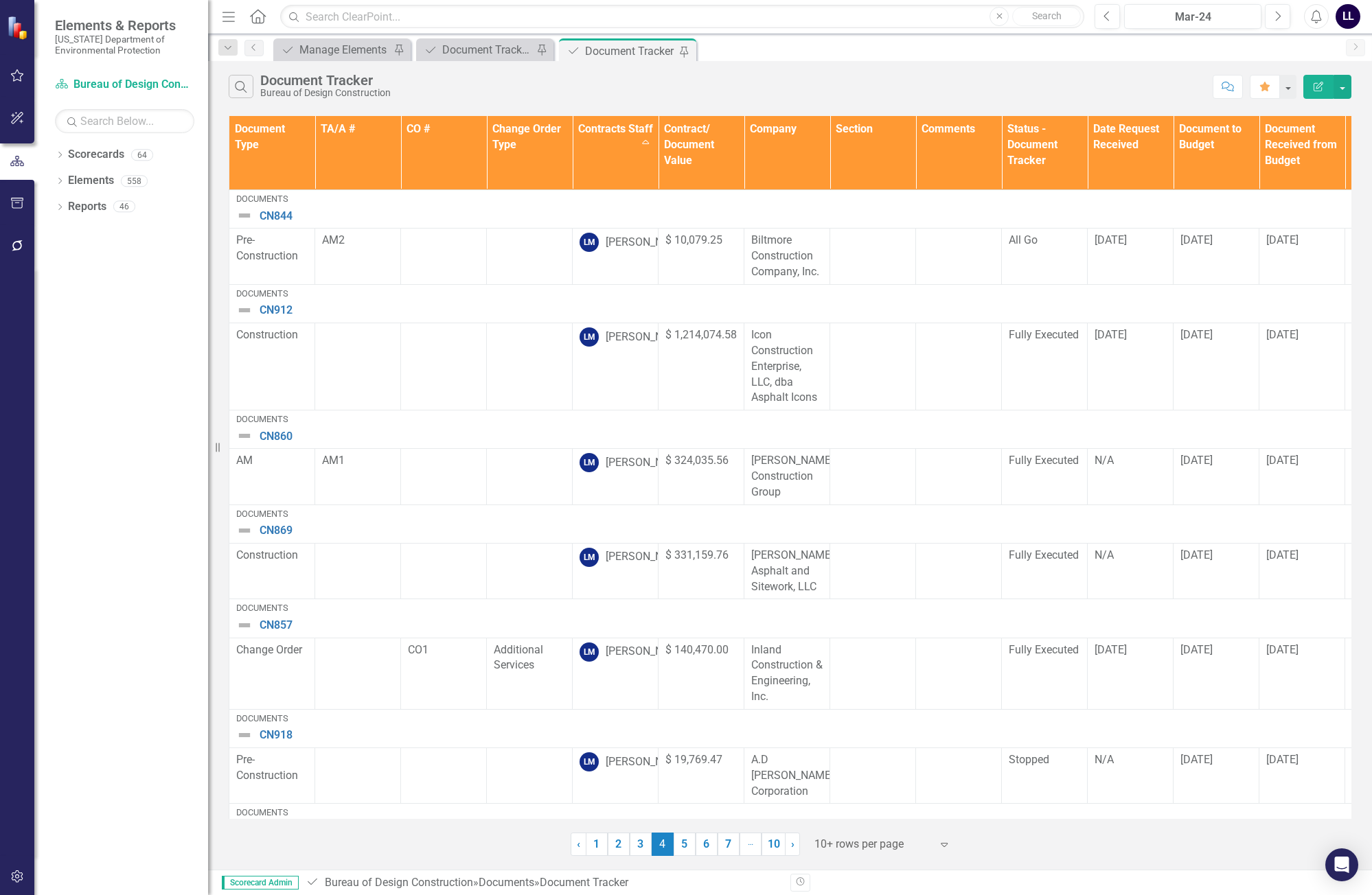
click at [687, 842] on link "5" at bounding box center [685, 844] width 22 height 23
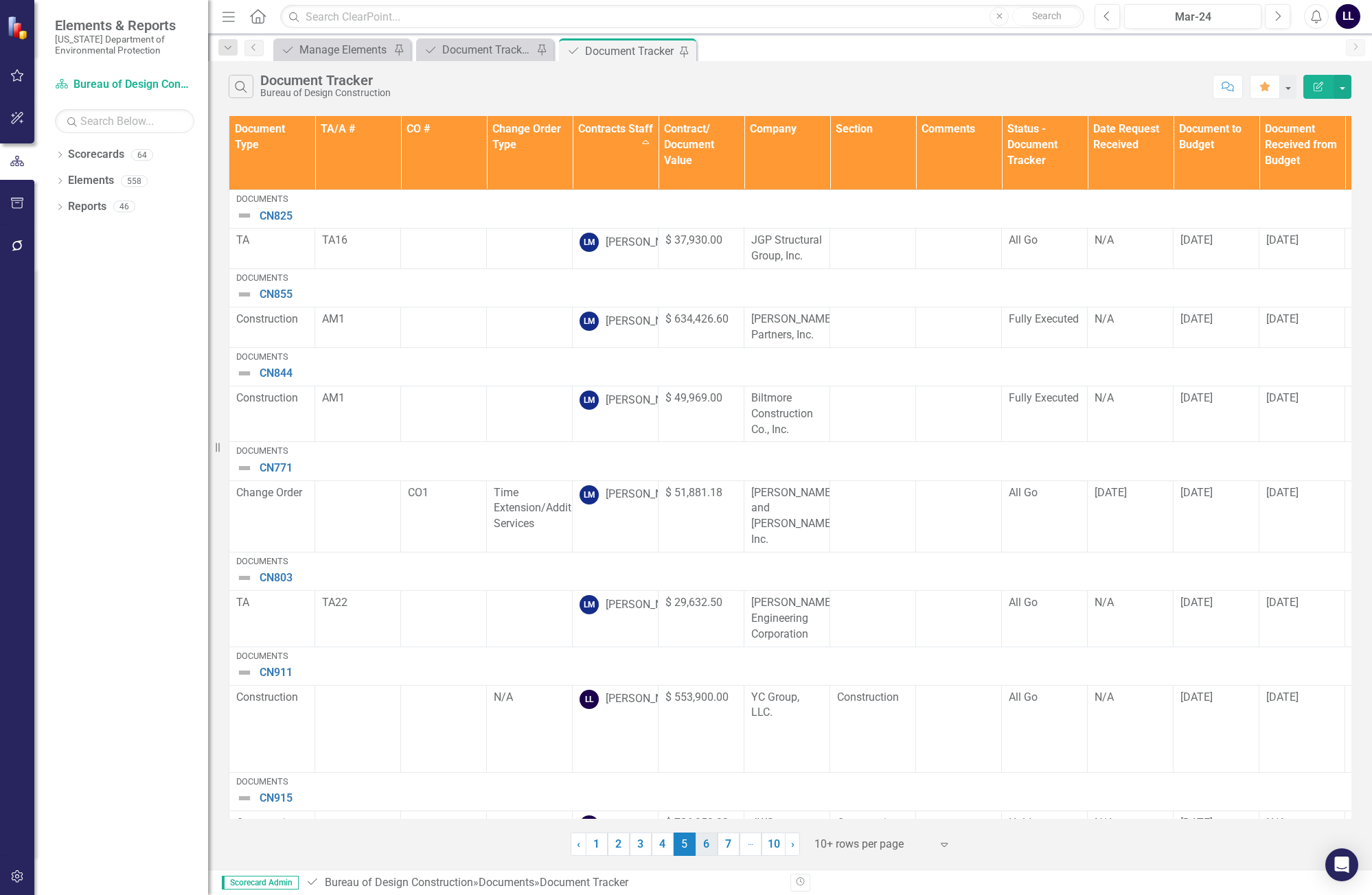
click at [711, 847] on link "6" at bounding box center [707, 844] width 22 height 23
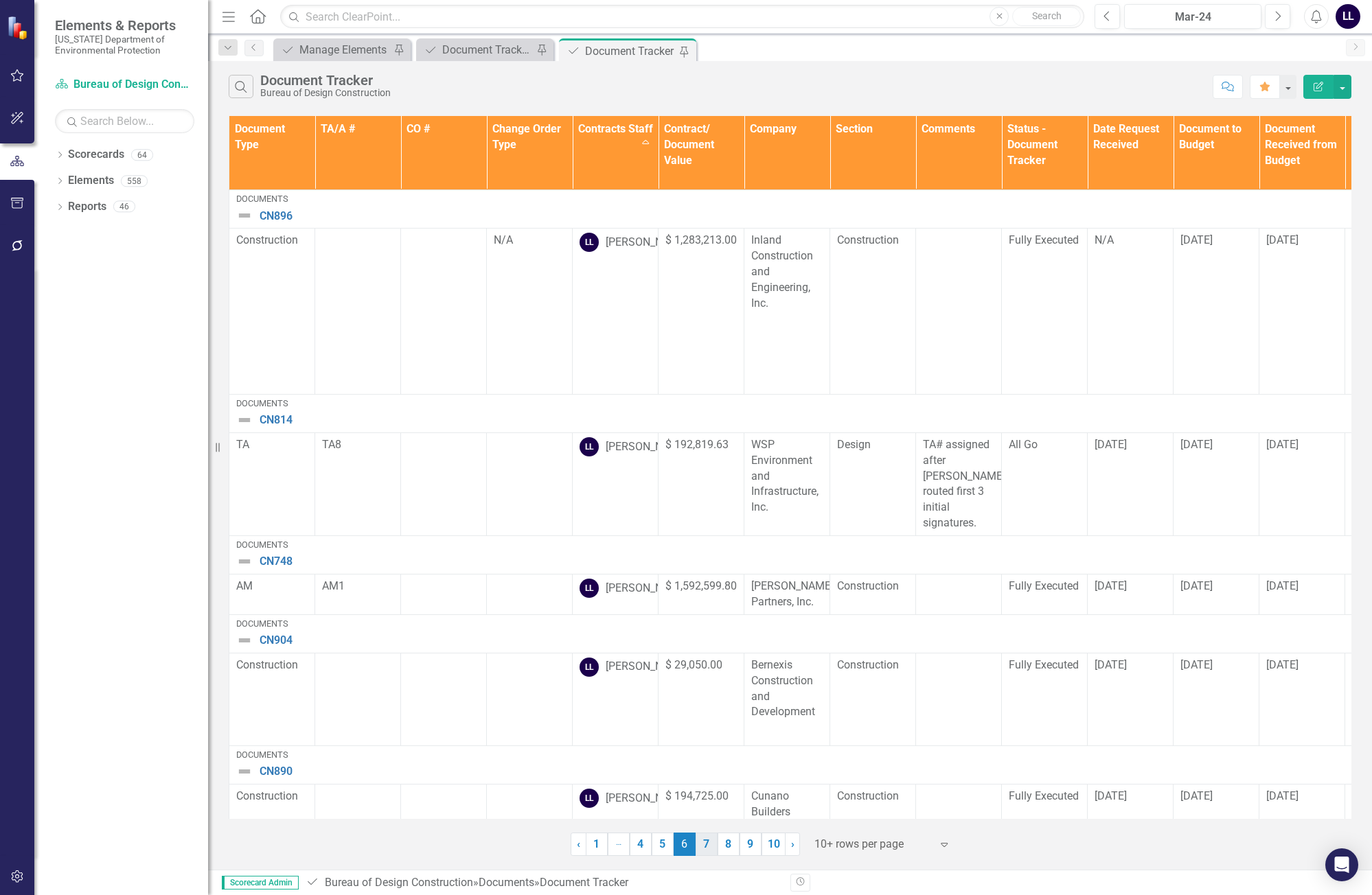
click at [709, 848] on link "7" at bounding box center [707, 844] width 22 height 23
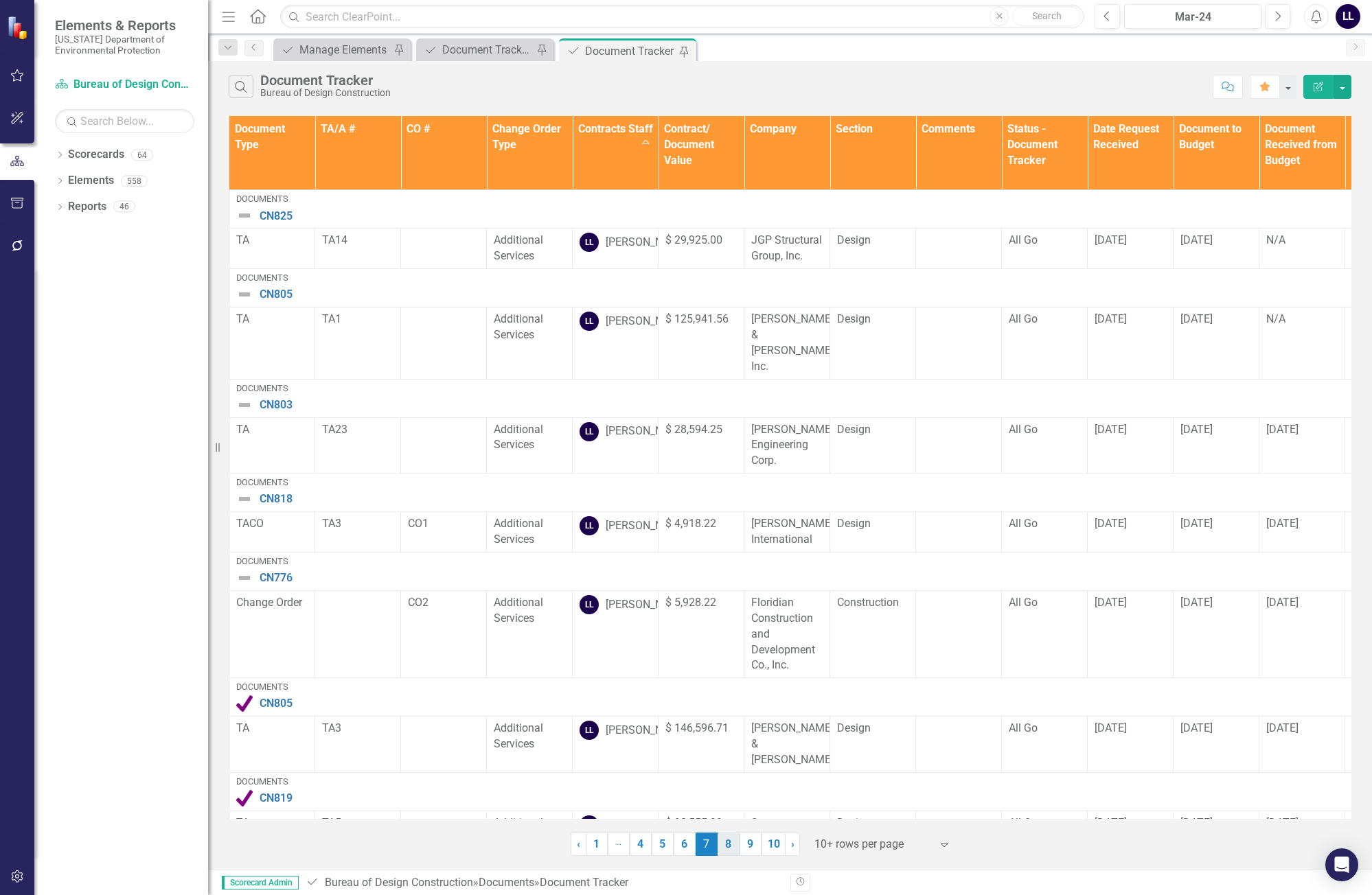
click at [728, 844] on link "8" at bounding box center [729, 844] width 22 height 23
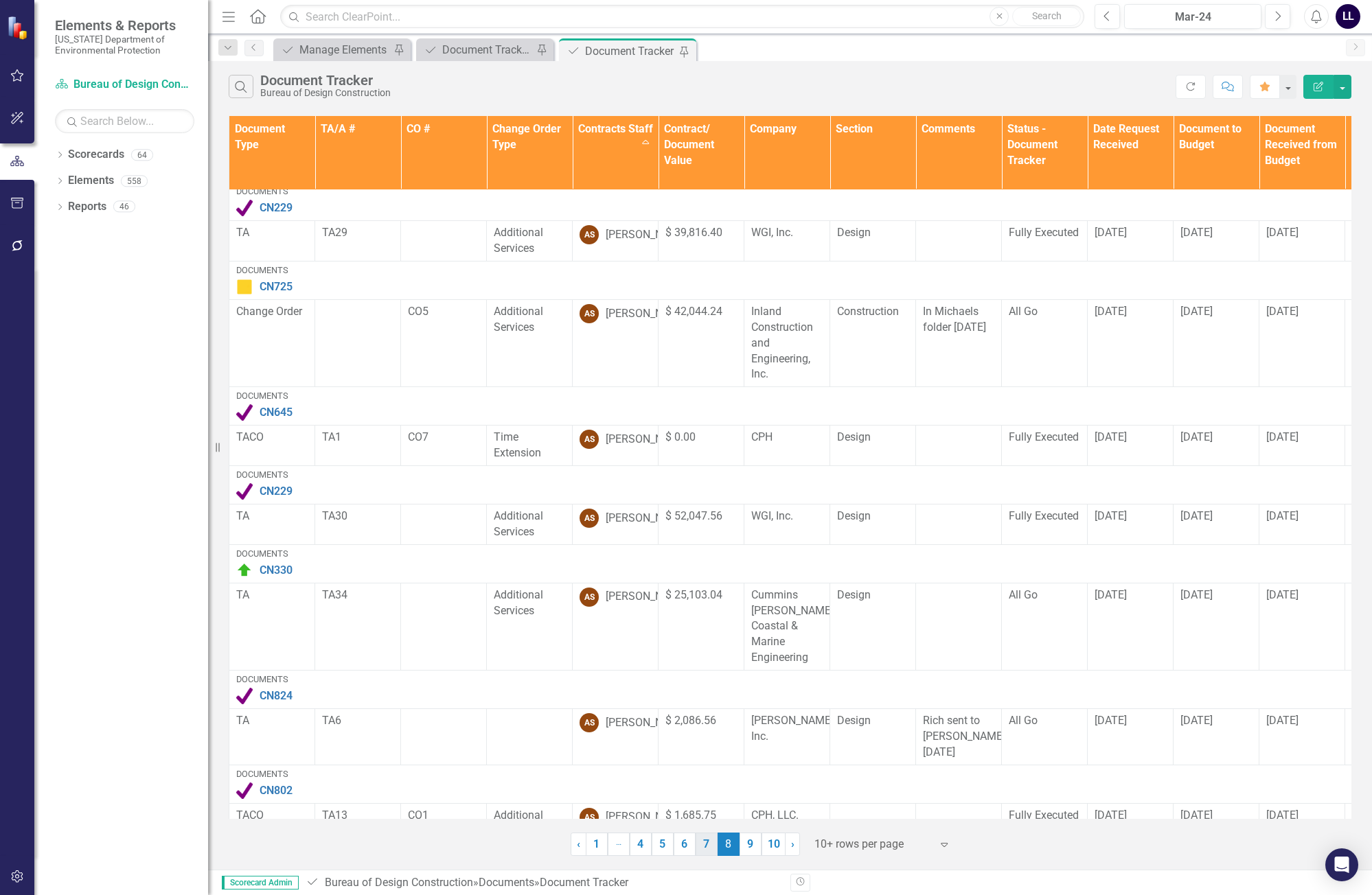
scroll to position [342, 0]
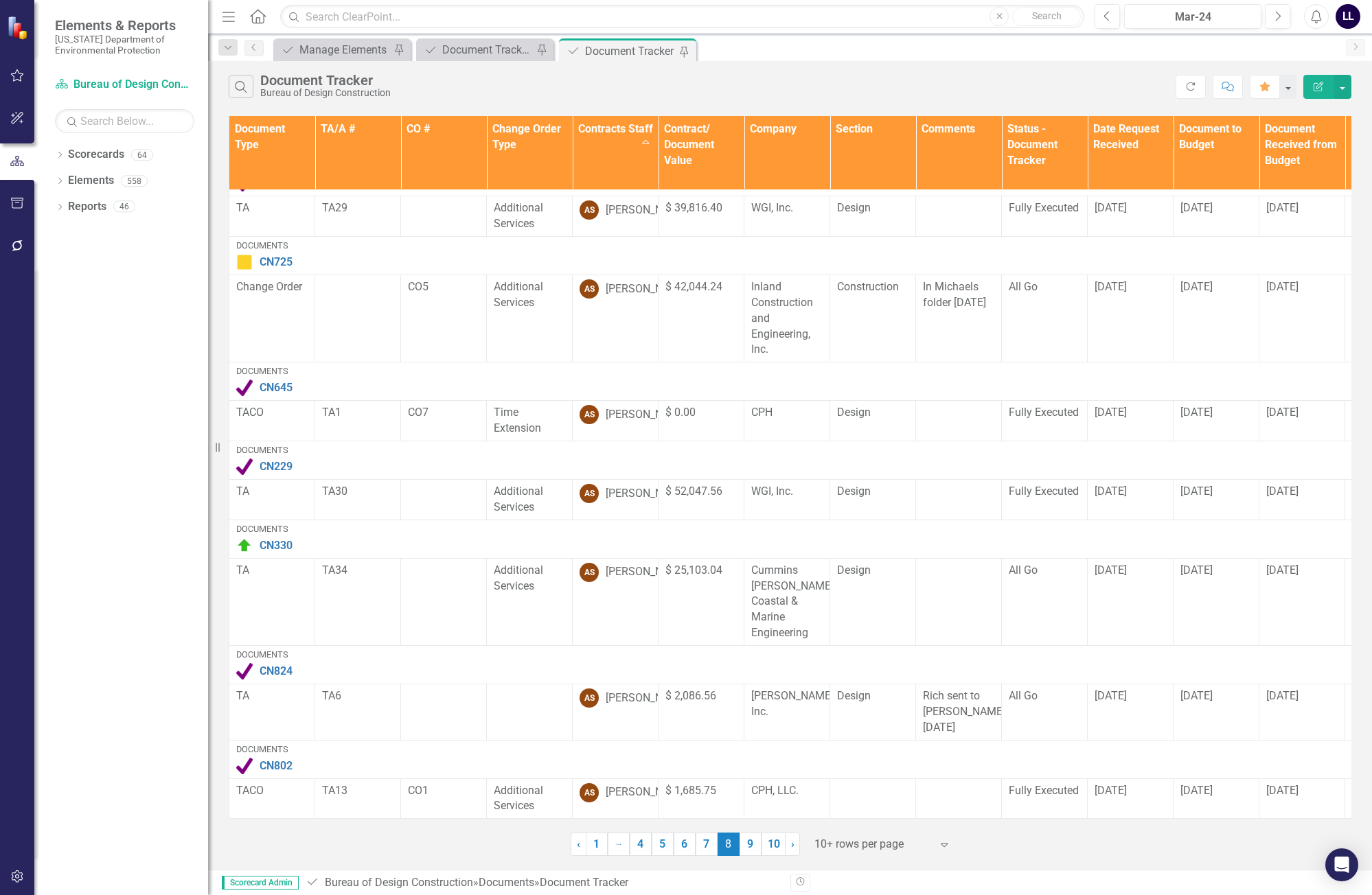
click at [746, 841] on link "9" at bounding box center [751, 844] width 22 height 23
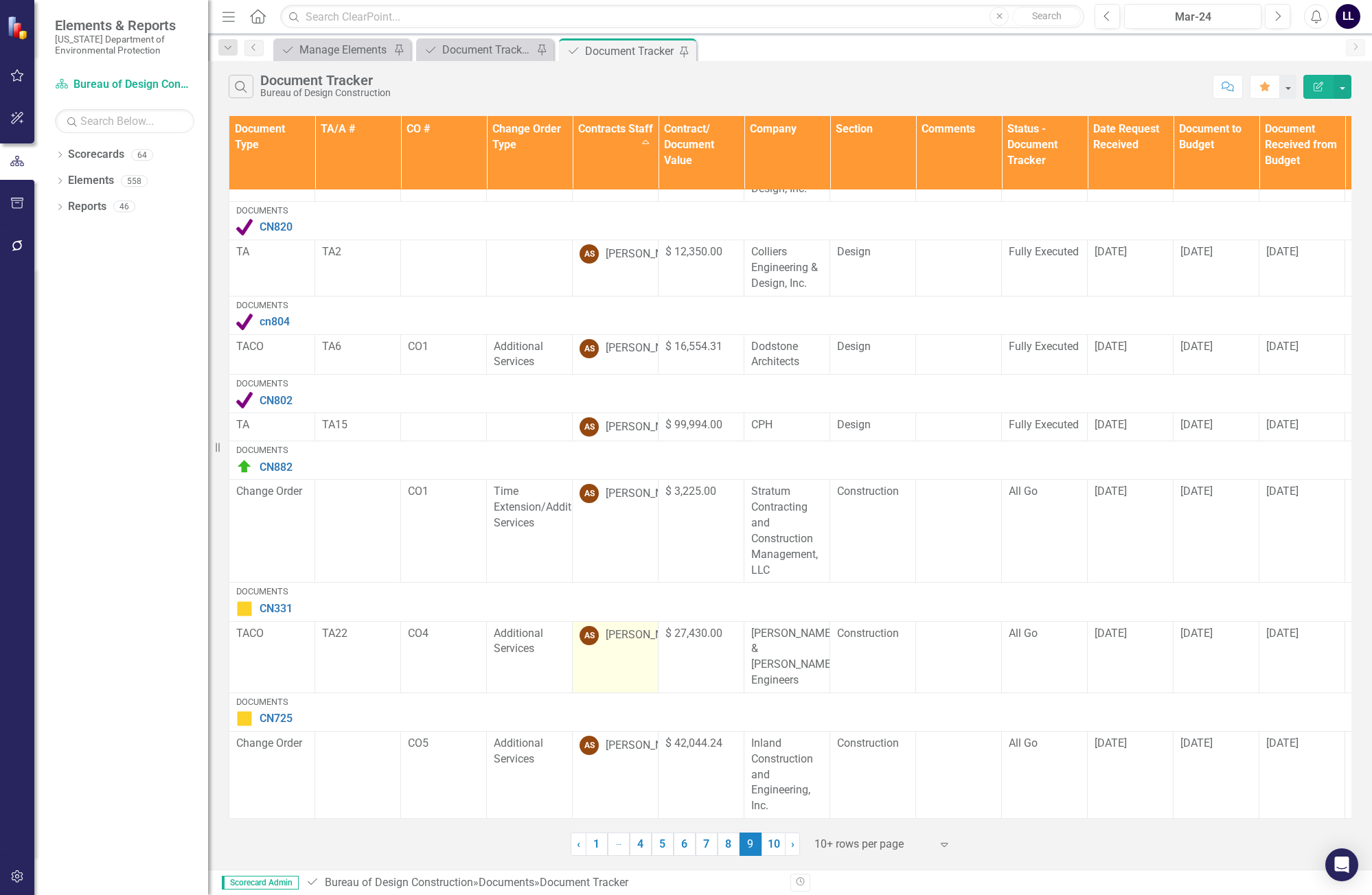
scroll to position [374, 0]
click at [773, 842] on link "10" at bounding box center [774, 844] width 24 height 23
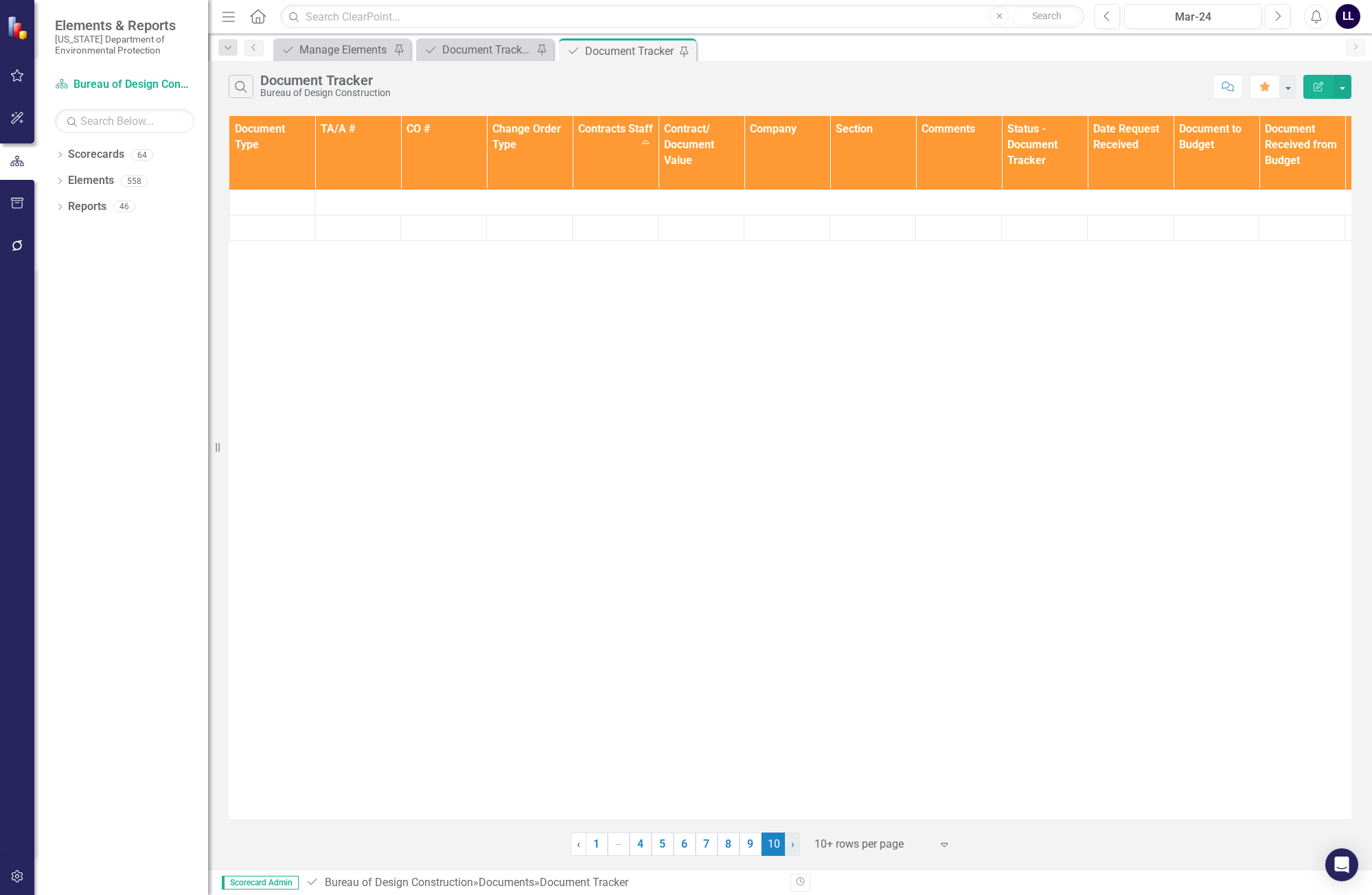
scroll to position [0, 0]
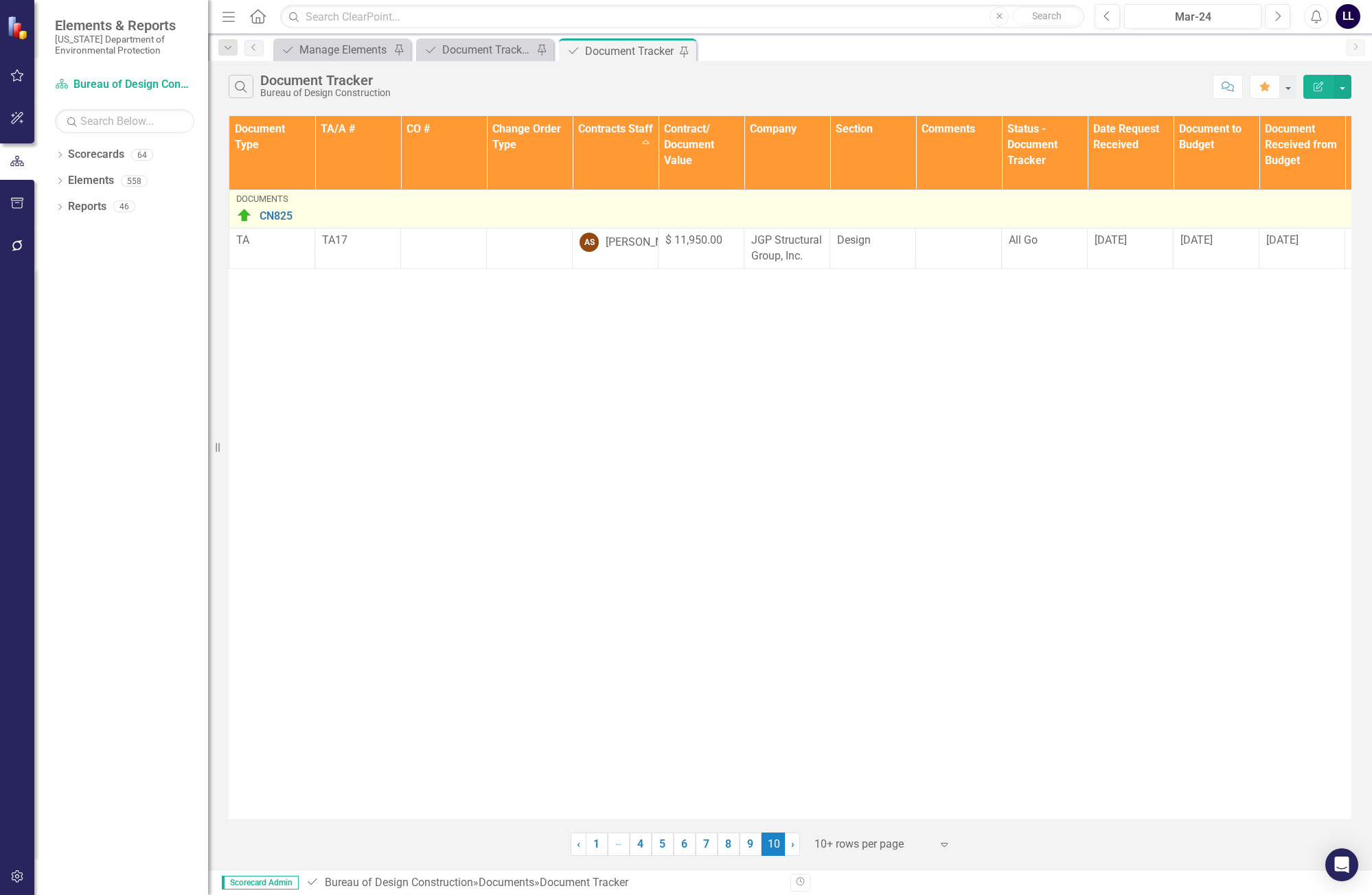
click at [245, 218] on img at bounding box center [245, 216] width 16 height 16
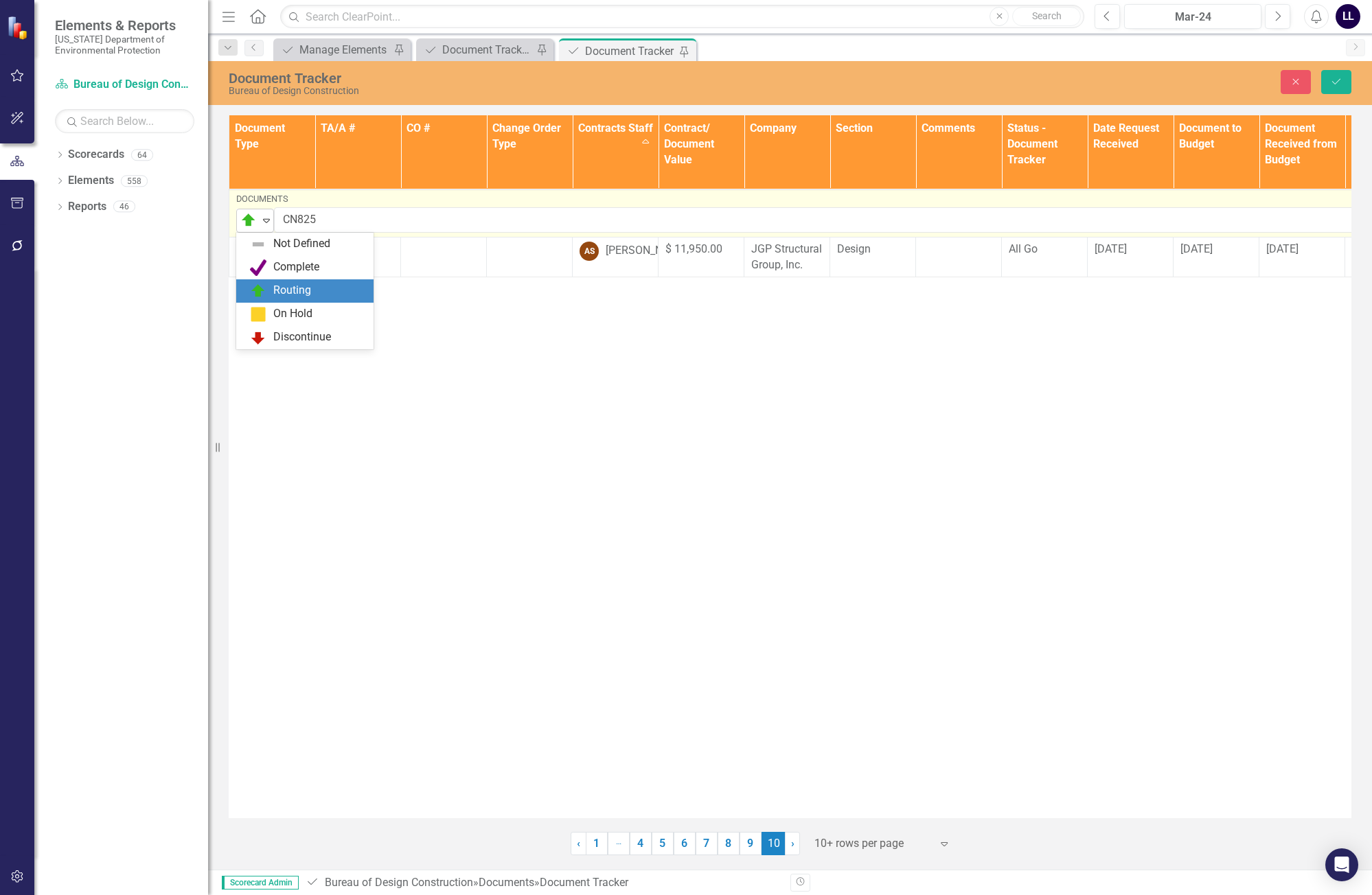
click at [254, 219] on img at bounding box center [248, 220] width 16 height 16
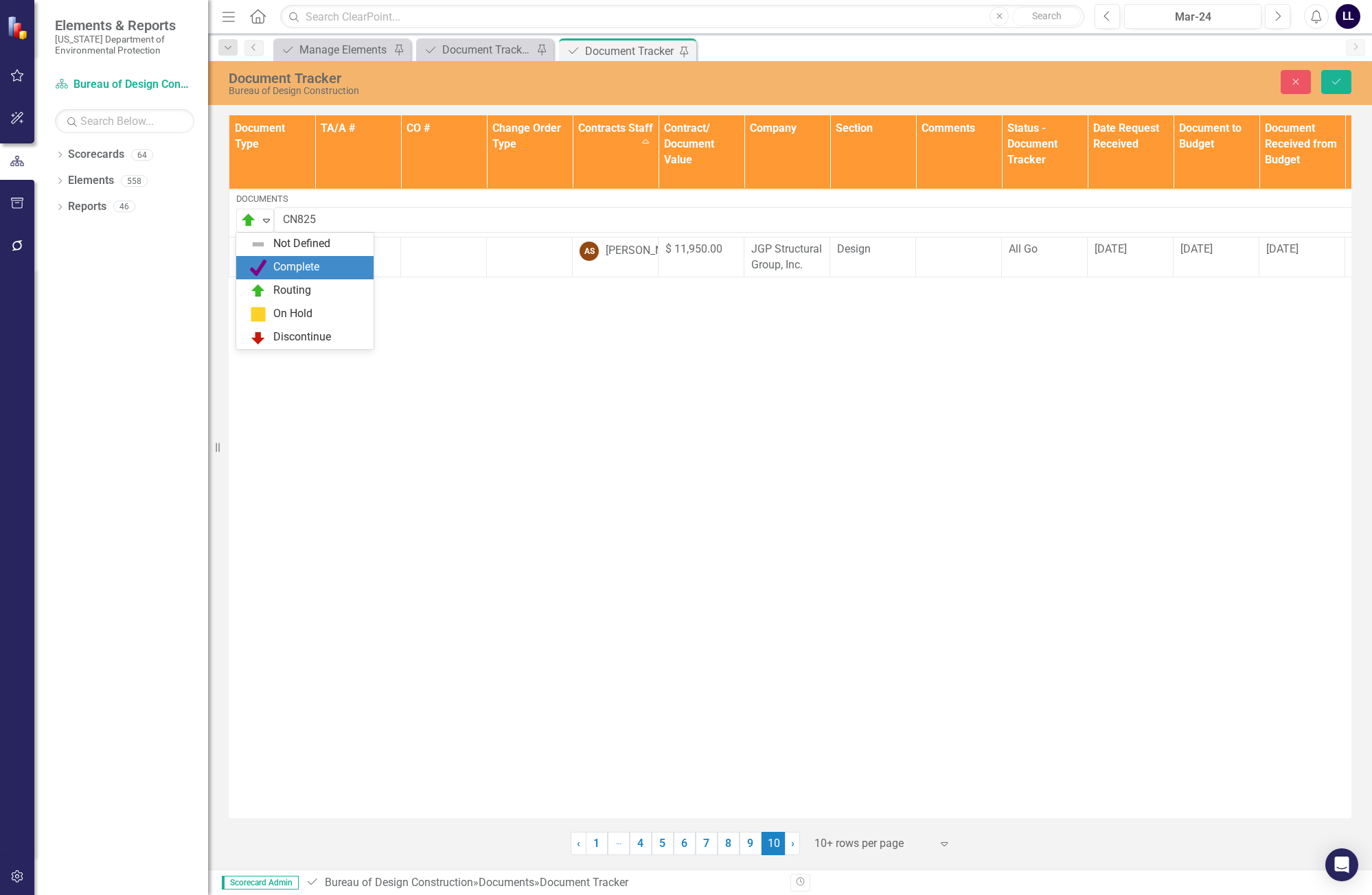
click at [290, 261] on div "Complete" at bounding box center [297, 267] width 46 height 16
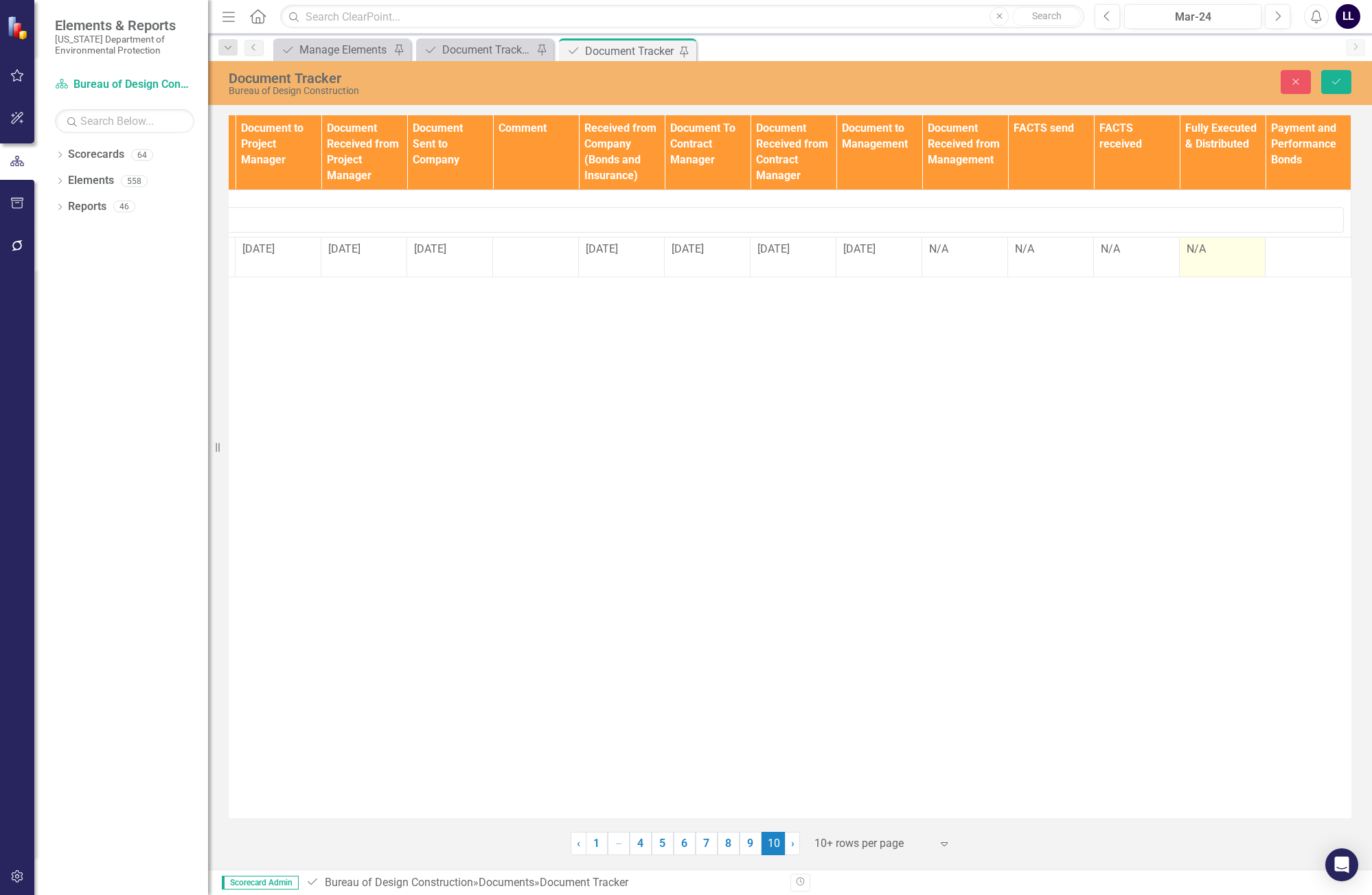
click at [1231, 260] on td "N/A" at bounding box center [1223, 257] width 86 height 41
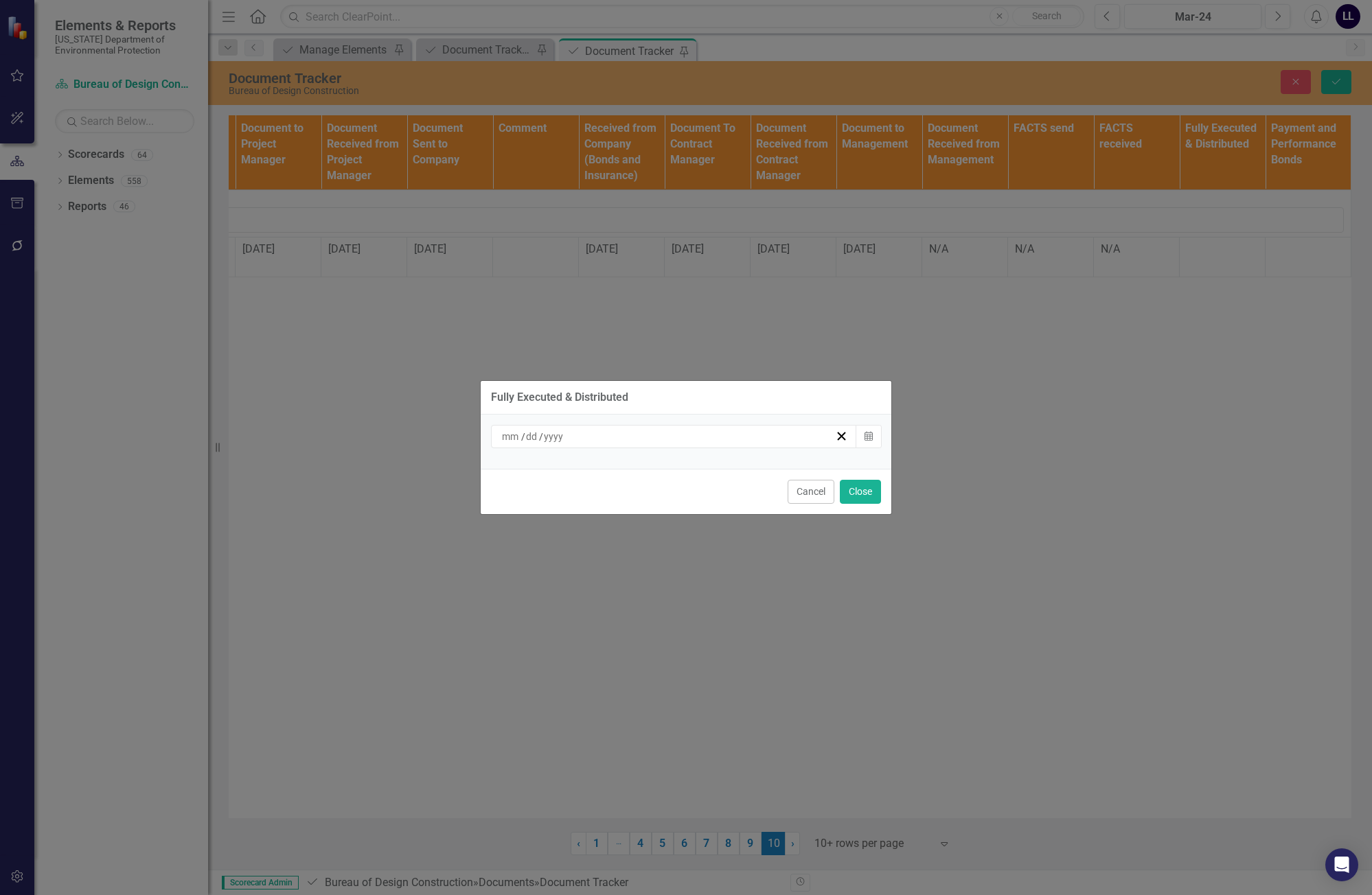
click at [720, 443] on div "/ /" at bounding box center [674, 436] width 366 height 23
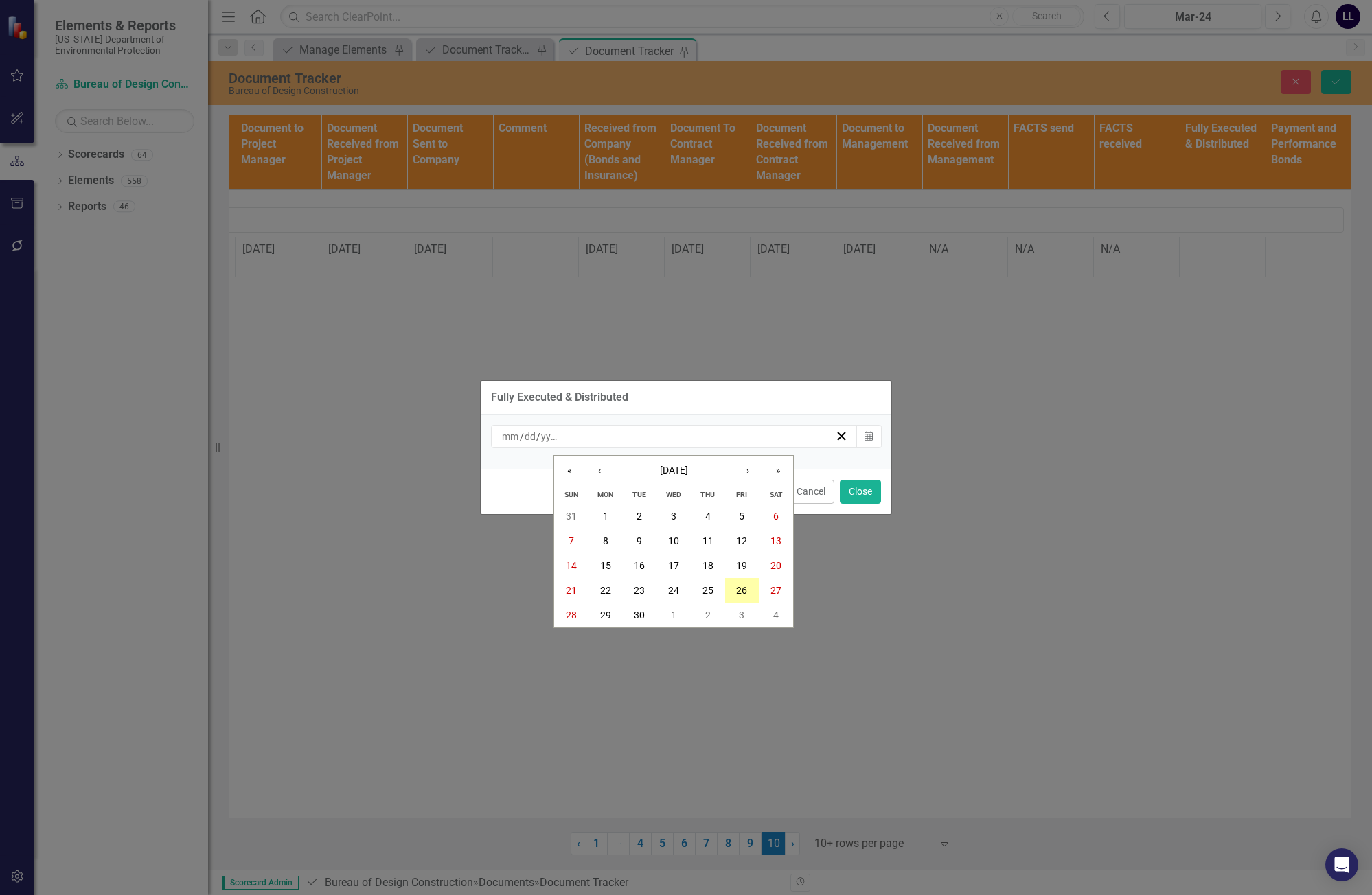
click at [742, 594] on abbr "26" at bounding box center [742, 590] width 11 height 11
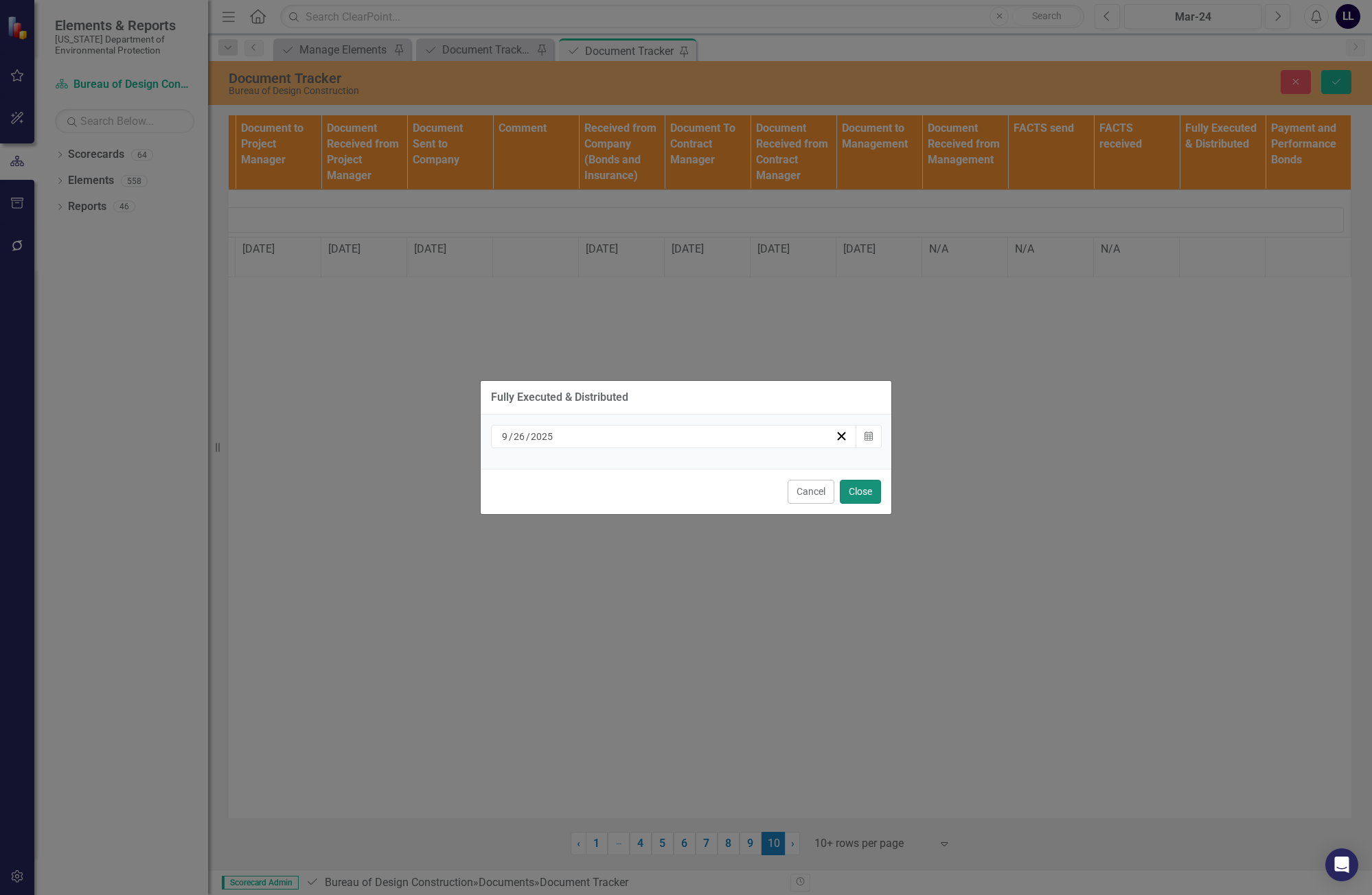
click at [849, 492] on button "Close" at bounding box center [860, 492] width 42 height 24
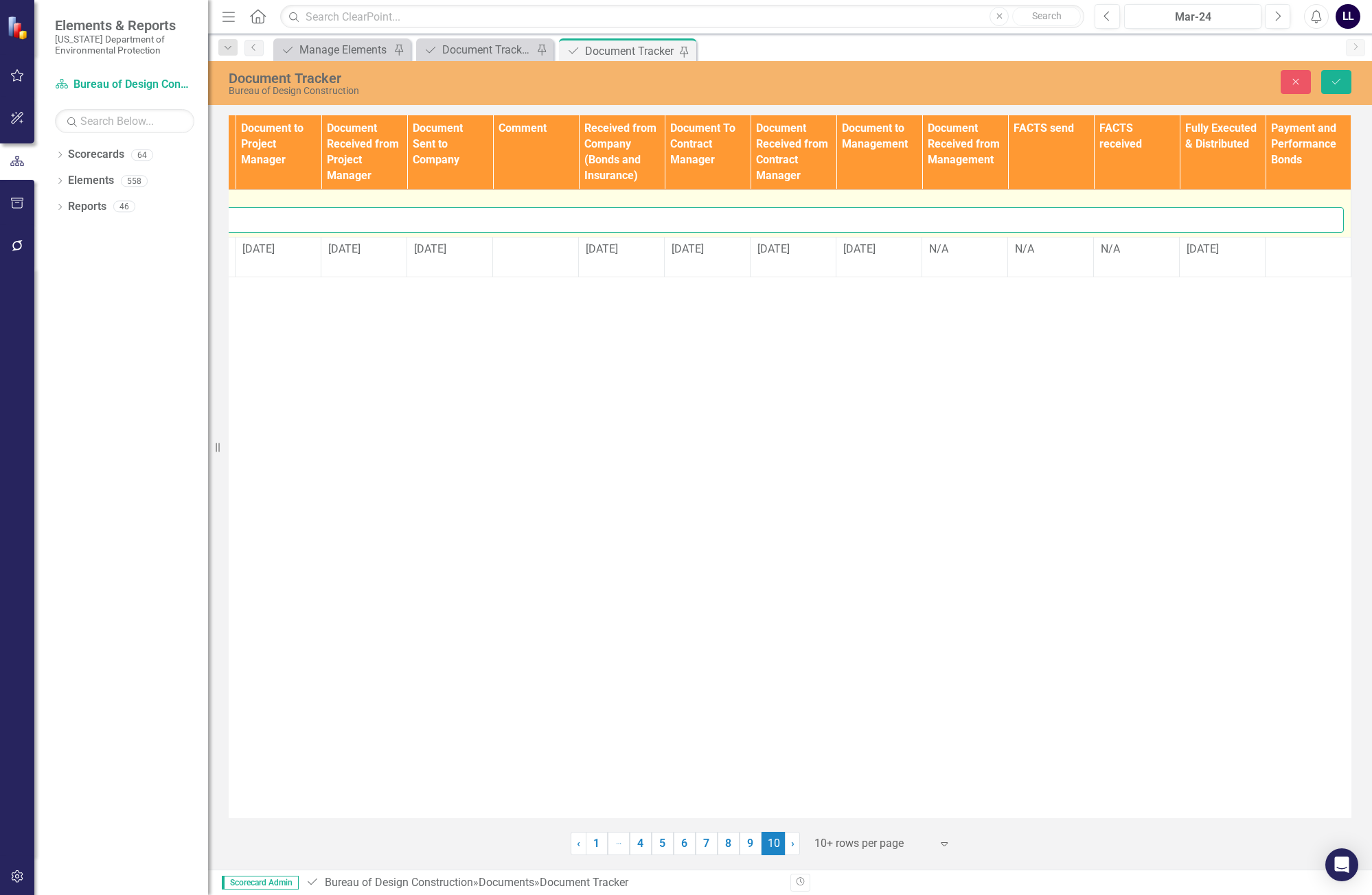
click at [1127, 233] on td "Documents Complete Expand CN825 Edit Edit Document Link Open Element" at bounding box center [150, 214] width 2404 height 47
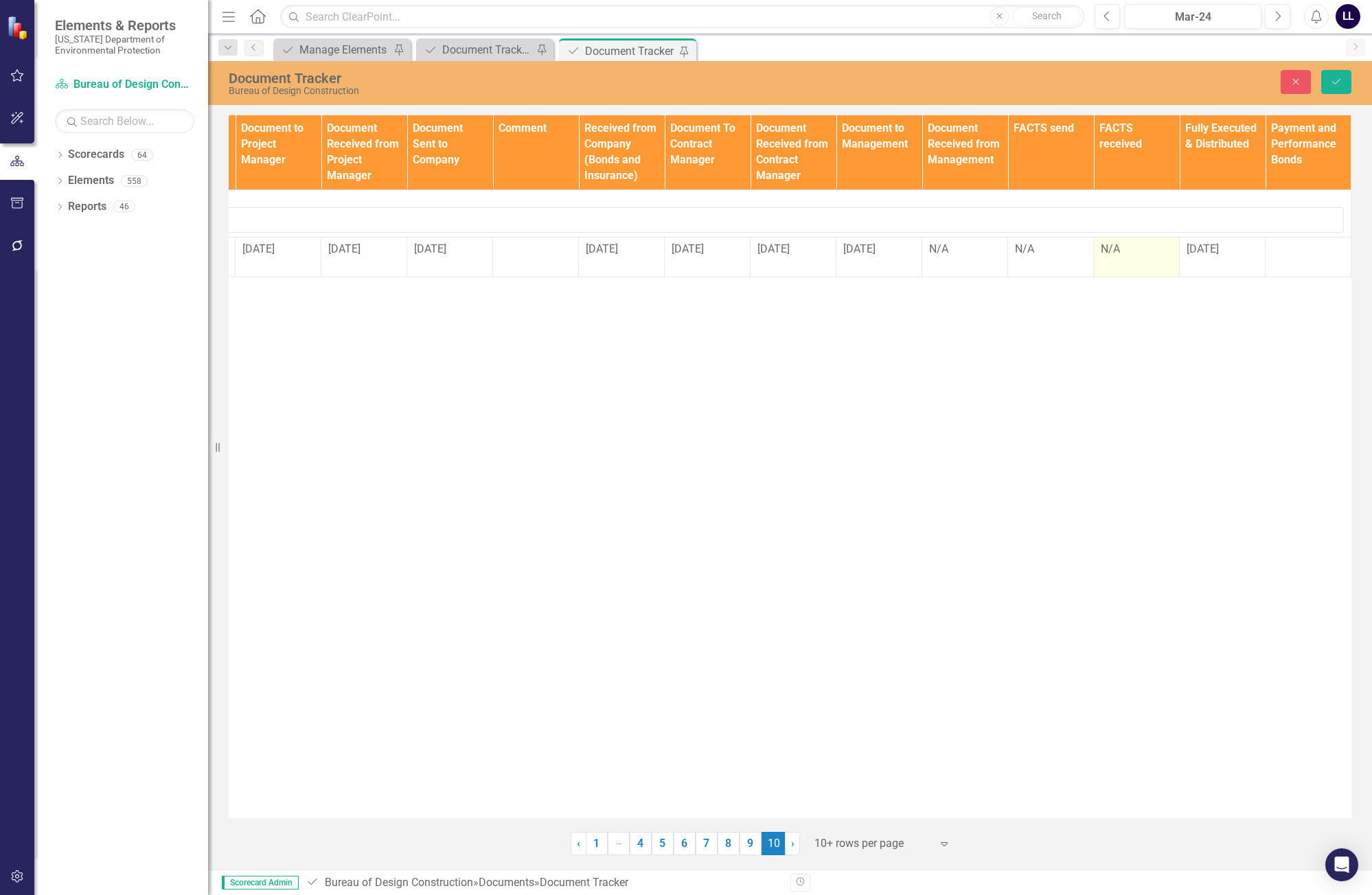
click at [1127, 257] on div "N/A" at bounding box center [1136, 249] width 71 height 16
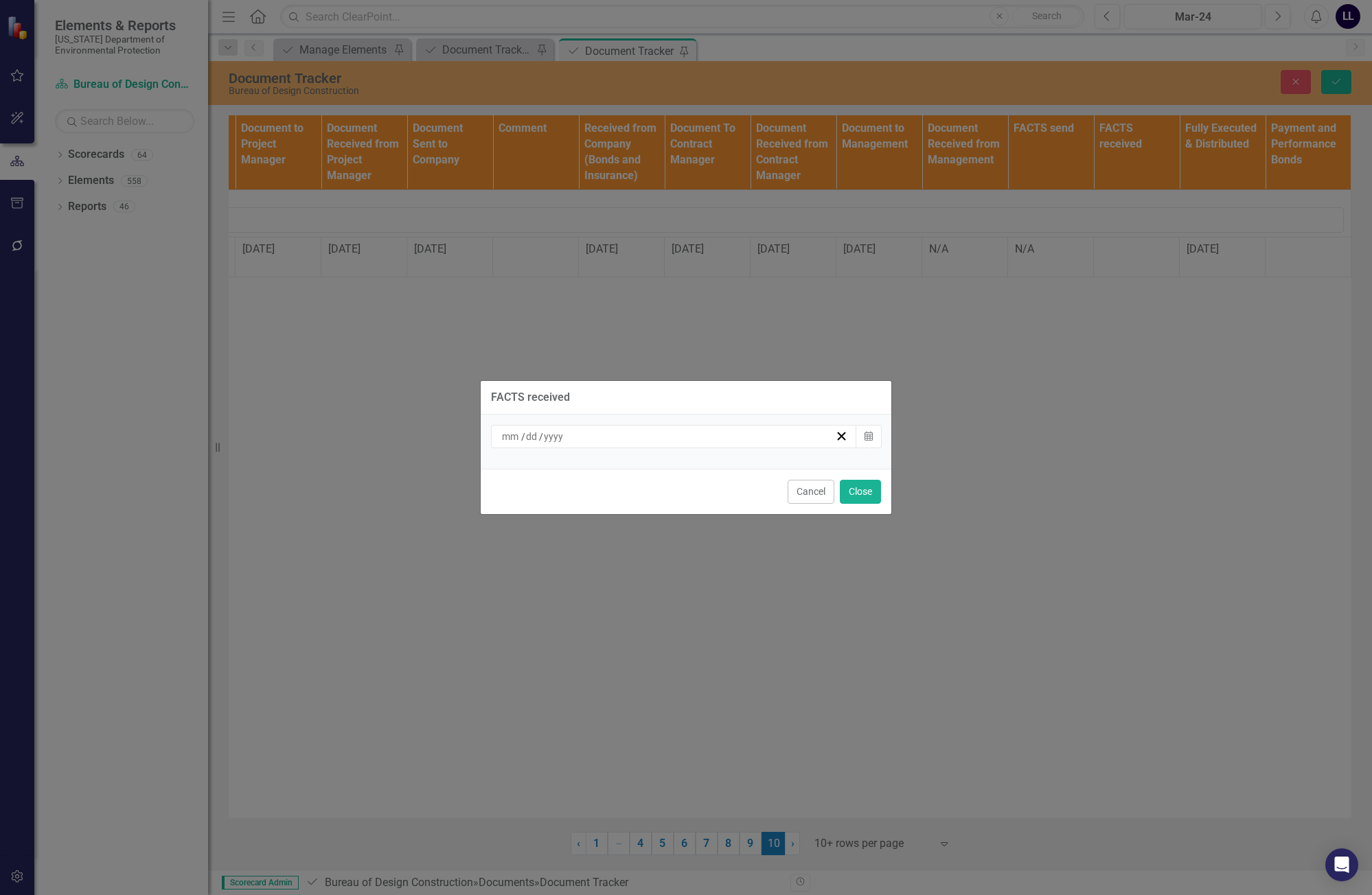
click at [728, 440] on div "/ /" at bounding box center [667, 437] width 335 height 14
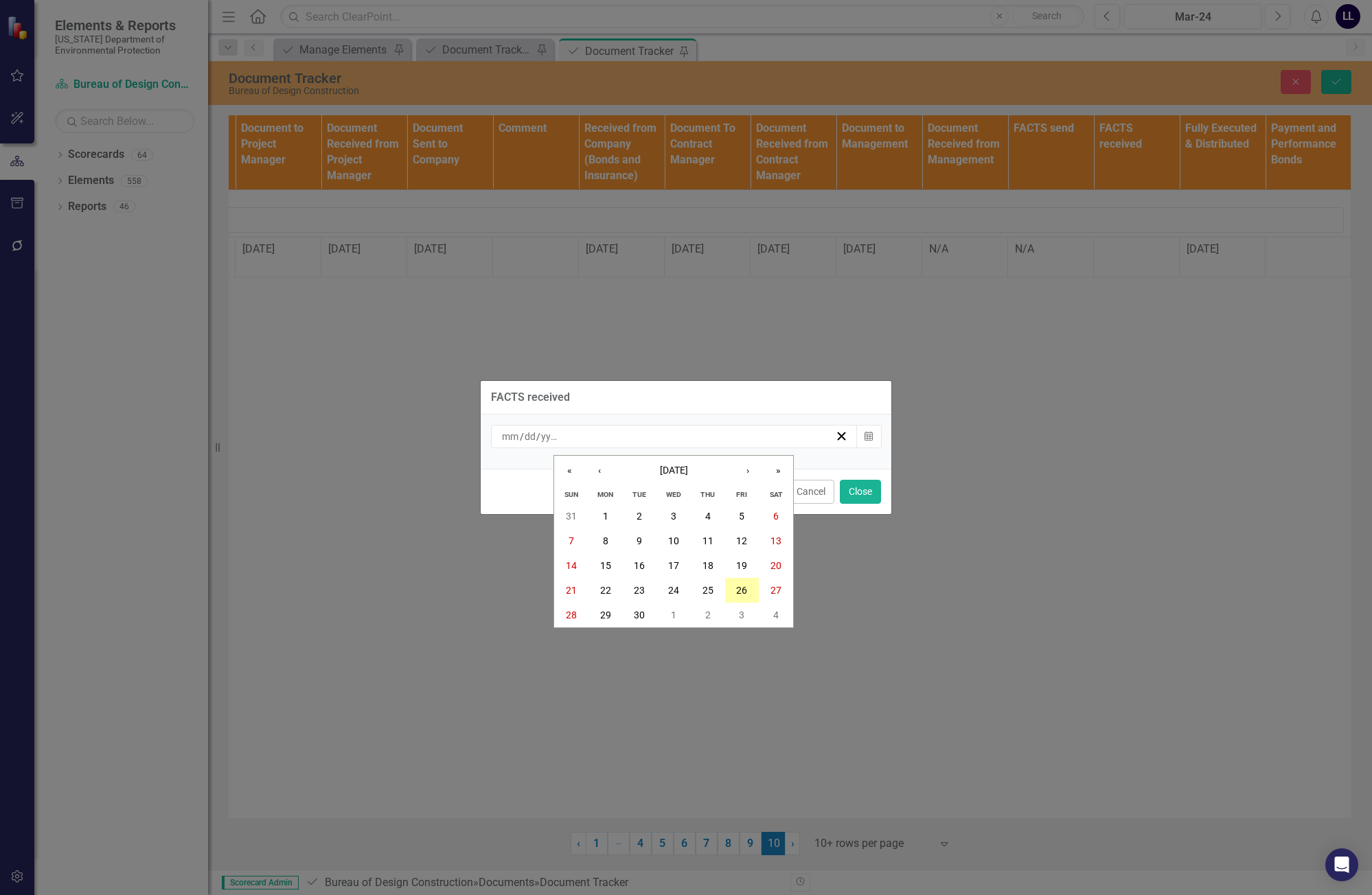
click at [739, 588] on abbr "26" at bounding box center [742, 590] width 11 height 11
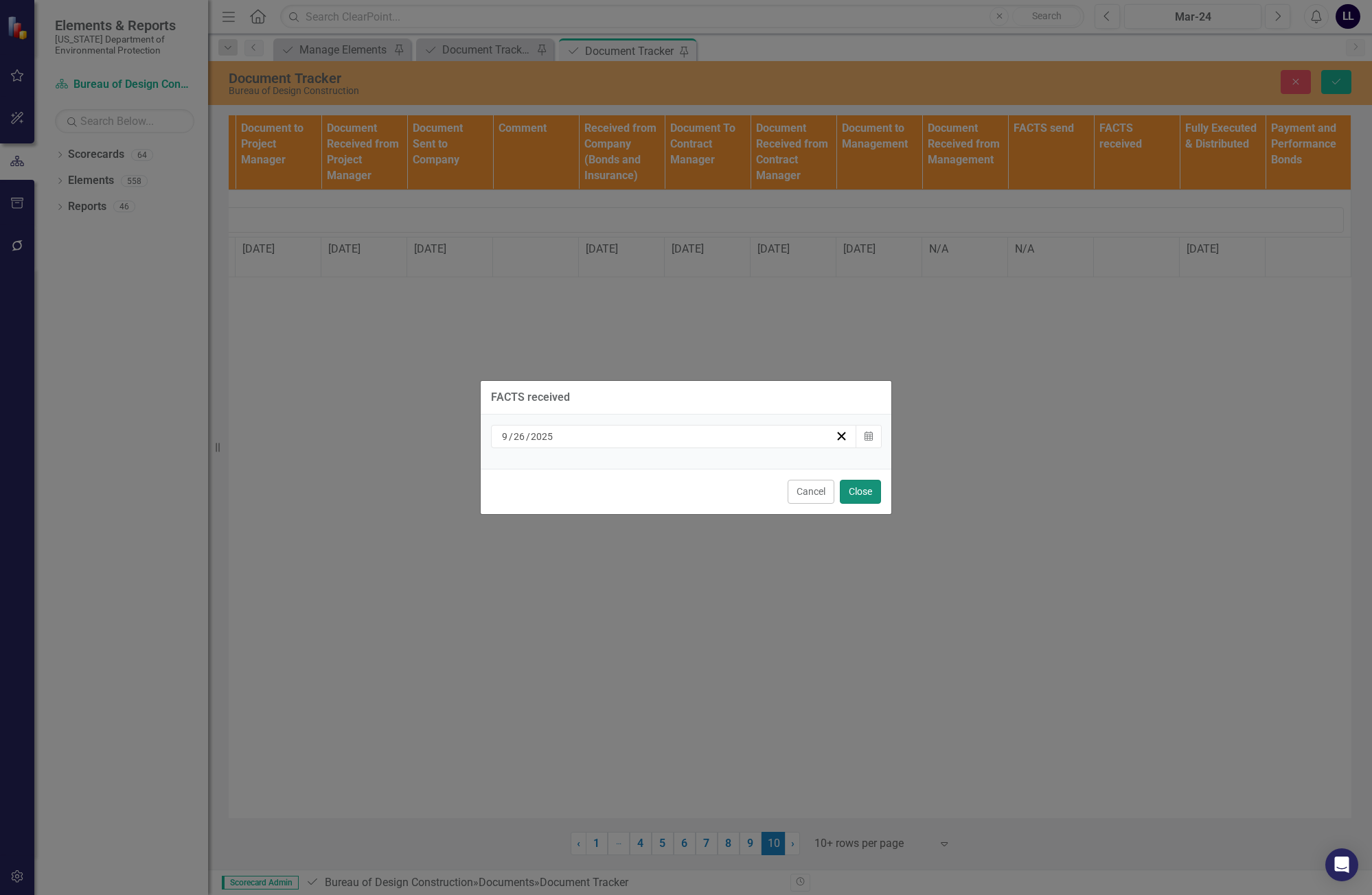
click at [848, 493] on button "Close" at bounding box center [860, 492] width 42 height 24
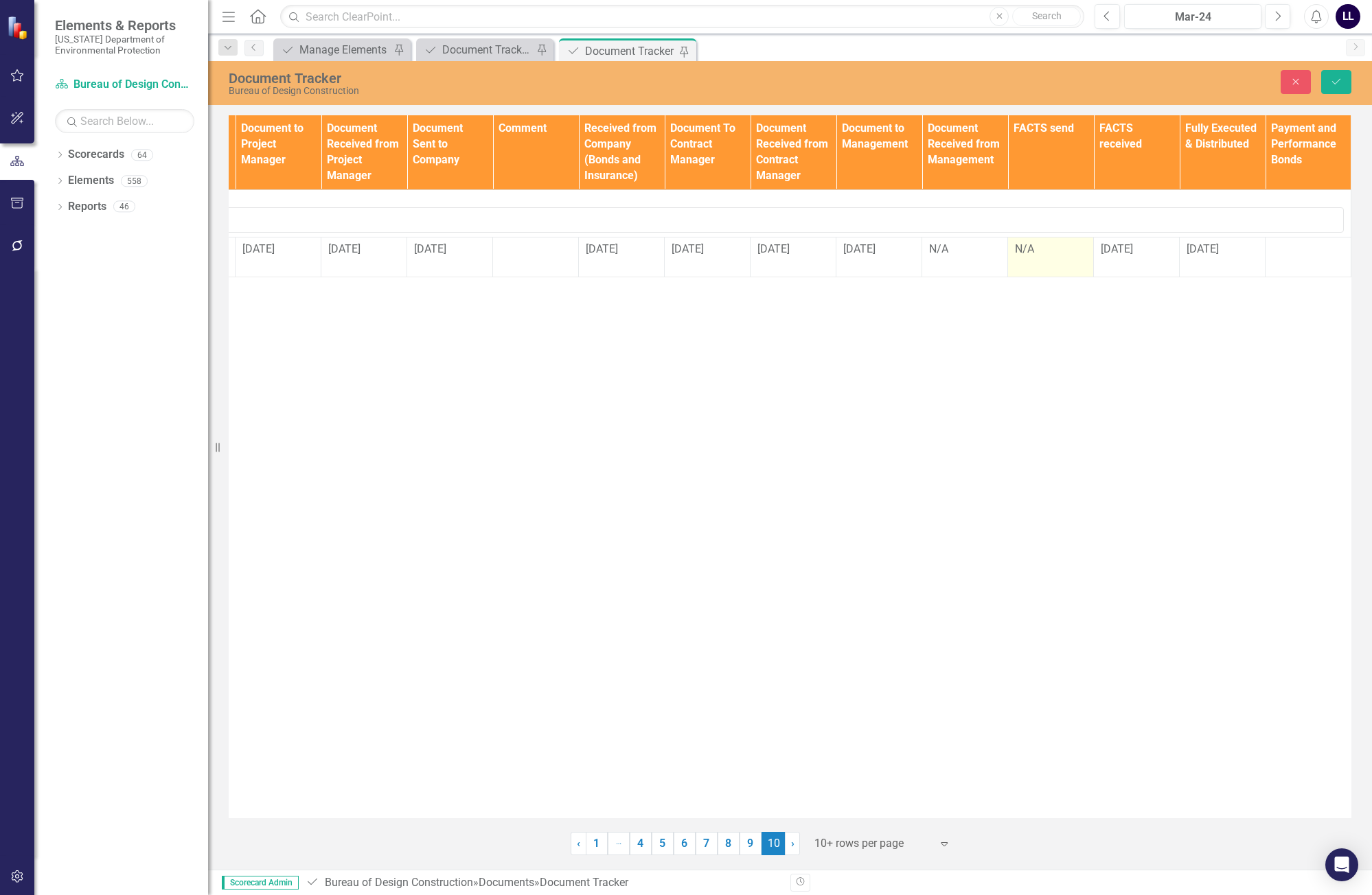
click at [1038, 255] on div "N/A" at bounding box center [1050, 249] width 71 height 16
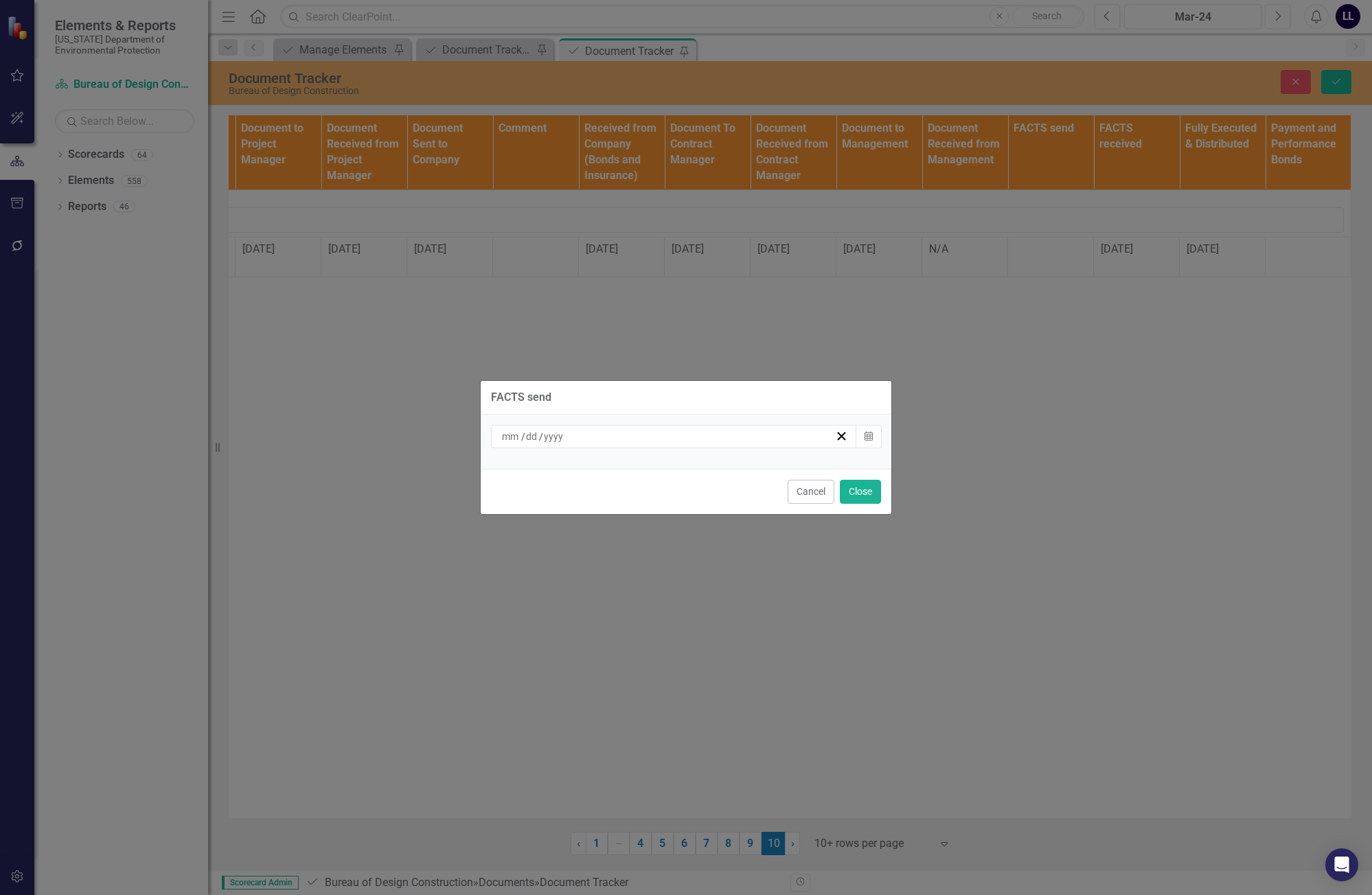
click at [652, 442] on div "/ /" at bounding box center [667, 437] width 335 height 14
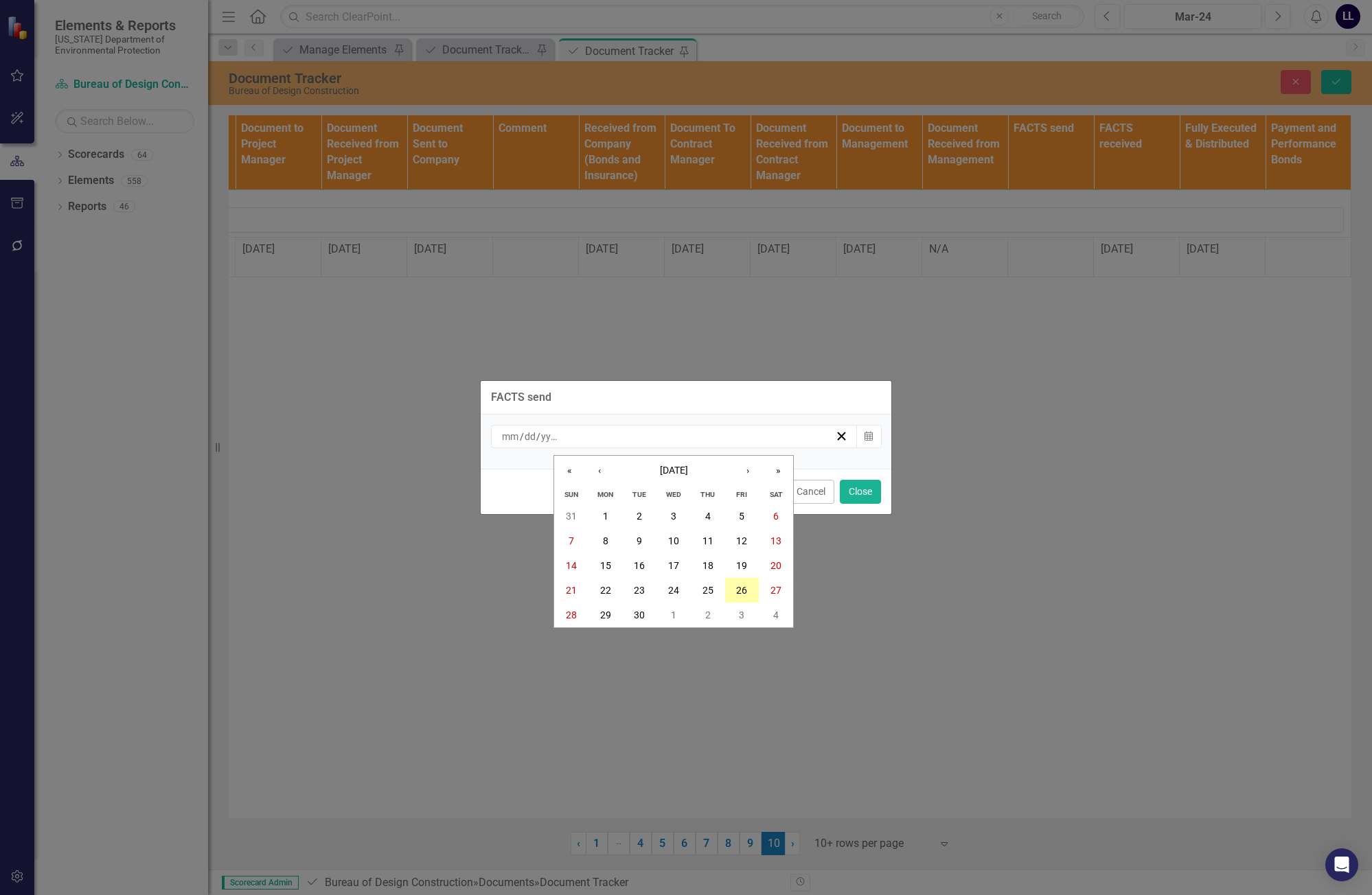
click at [741, 596] on abbr "26" at bounding box center [742, 590] width 11 height 11
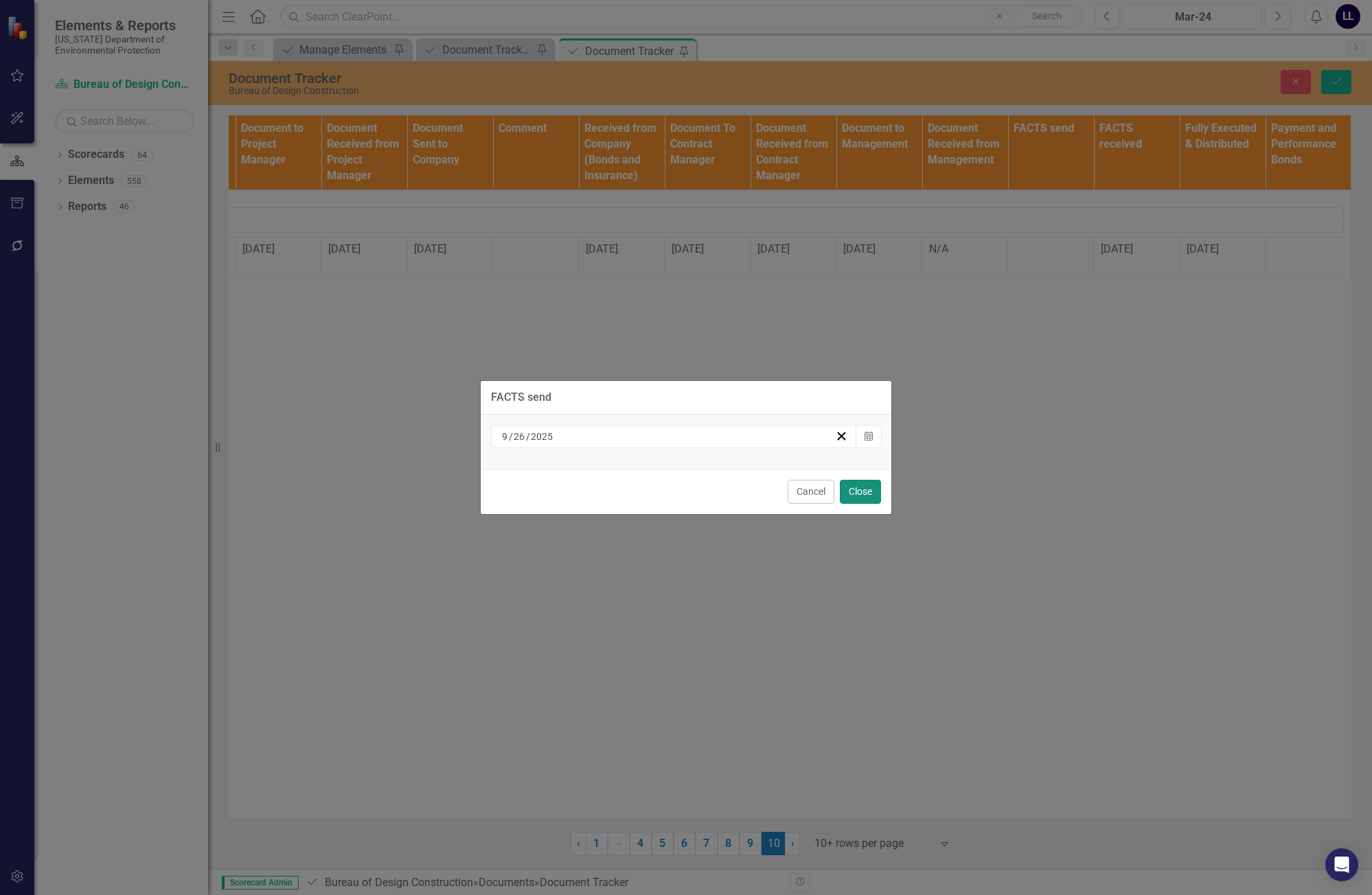
click at [846, 495] on button "Close" at bounding box center [860, 492] width 42 height 24
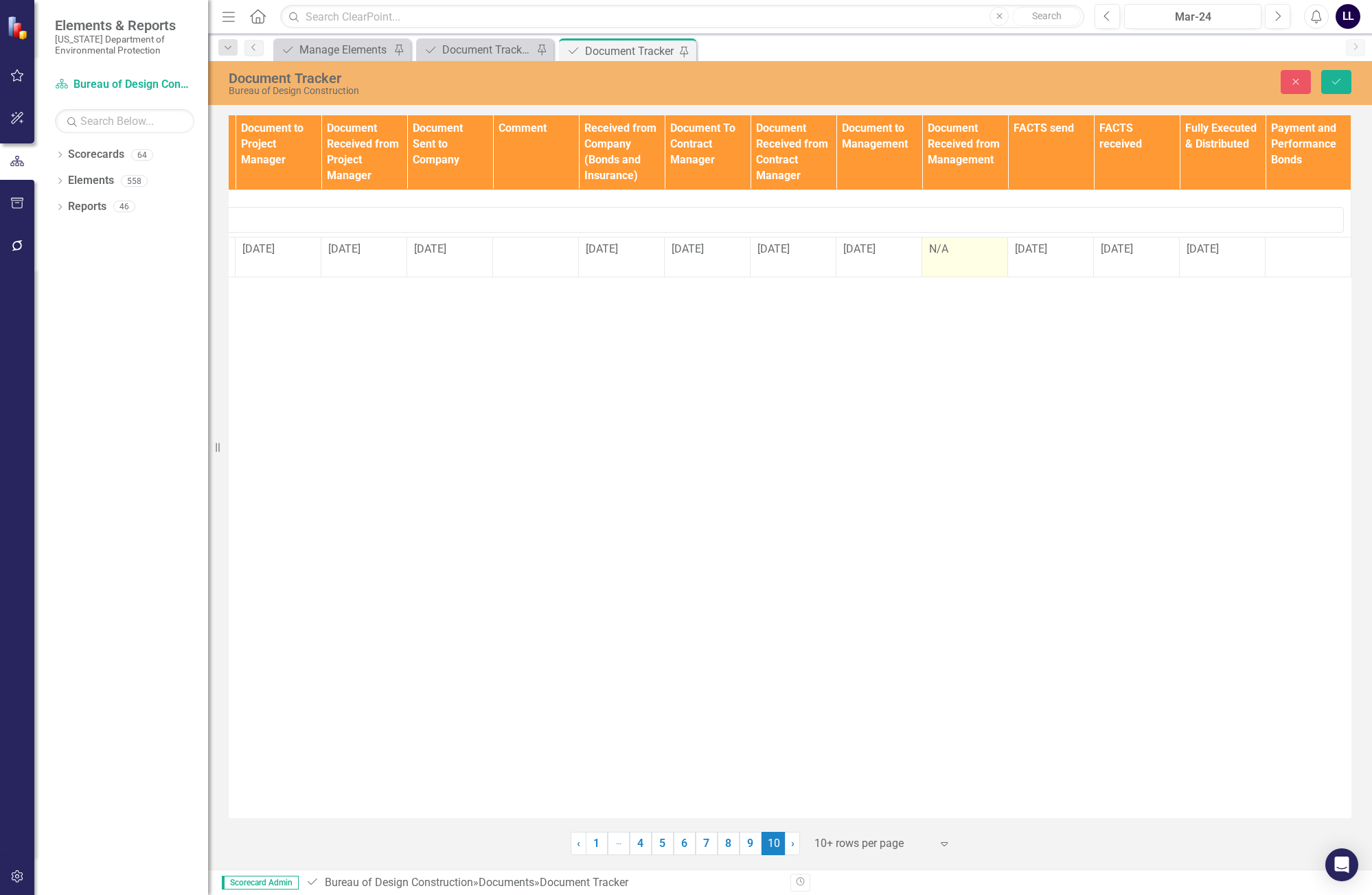
click at [941, 261] on td "N/A" at bounding box center [965, 257] width 86 height 41
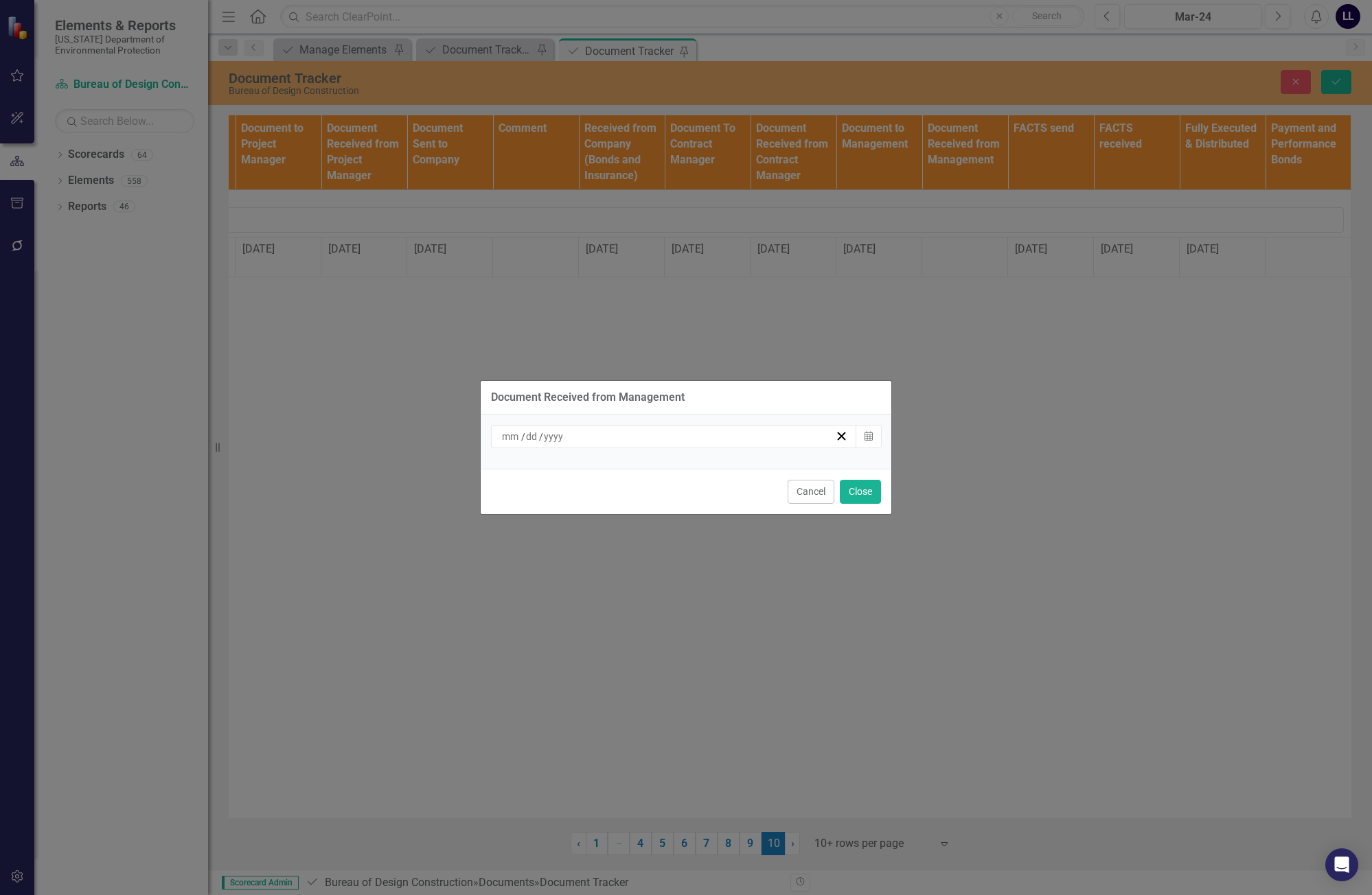
click at [645, 446] on div "/ /" at bounding box center [674, 436] width 366 height 23
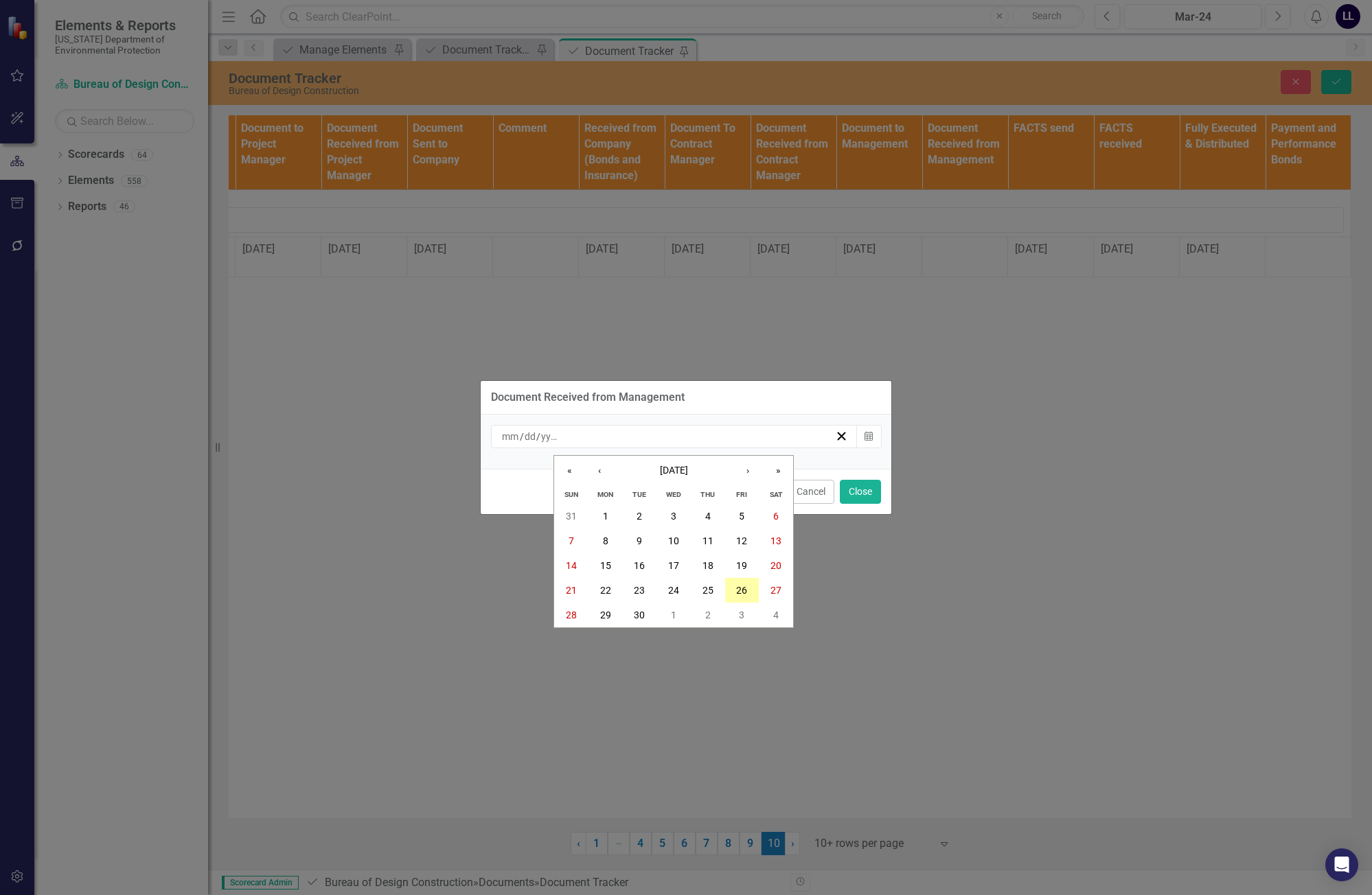
click at [738, 585] on abbr "26" at bounding box center [742, 590] width 11 height 11
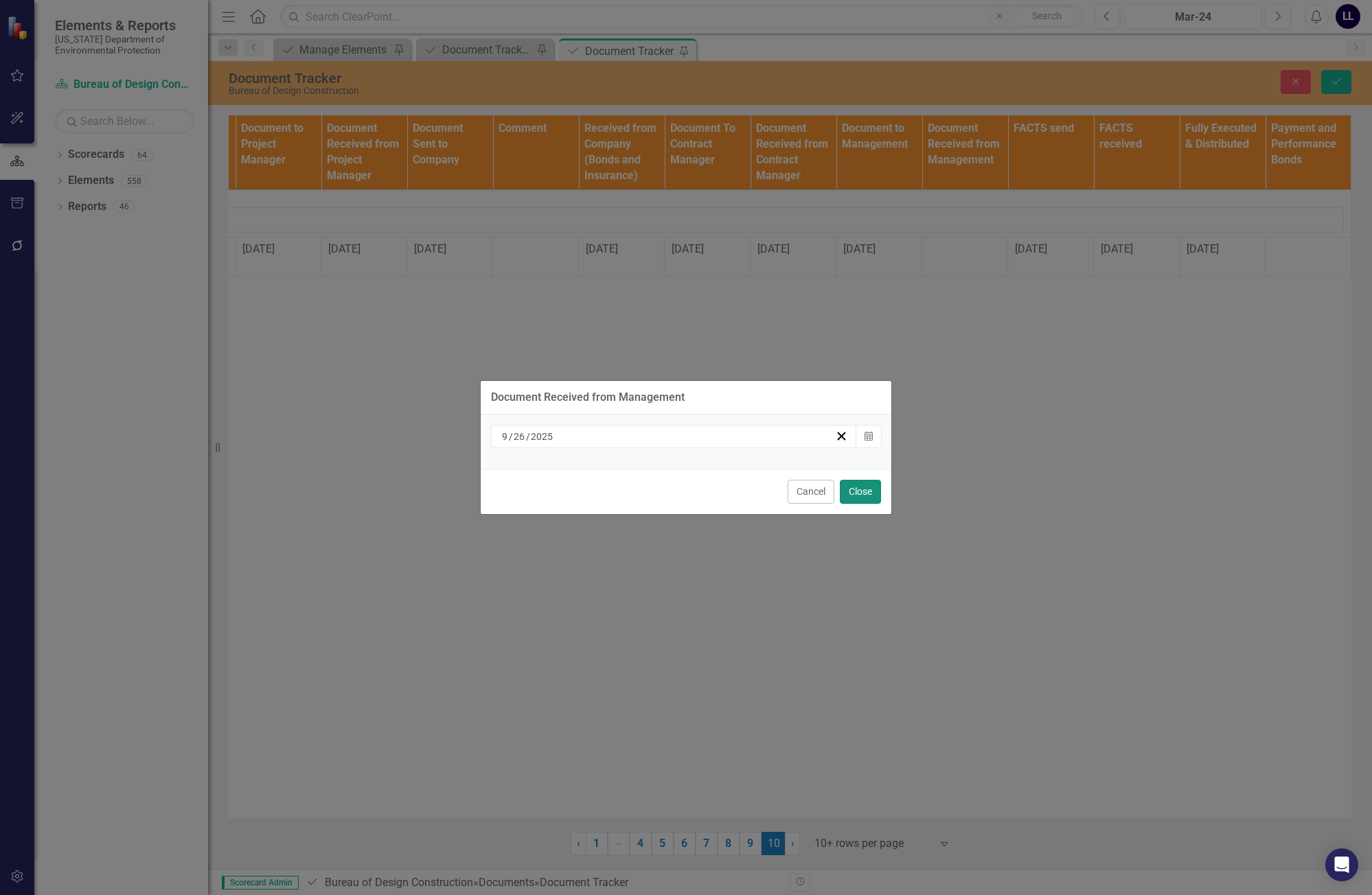
click at [856, 494] on button "Close" at bounding box center [860, 492] width 42 height 24
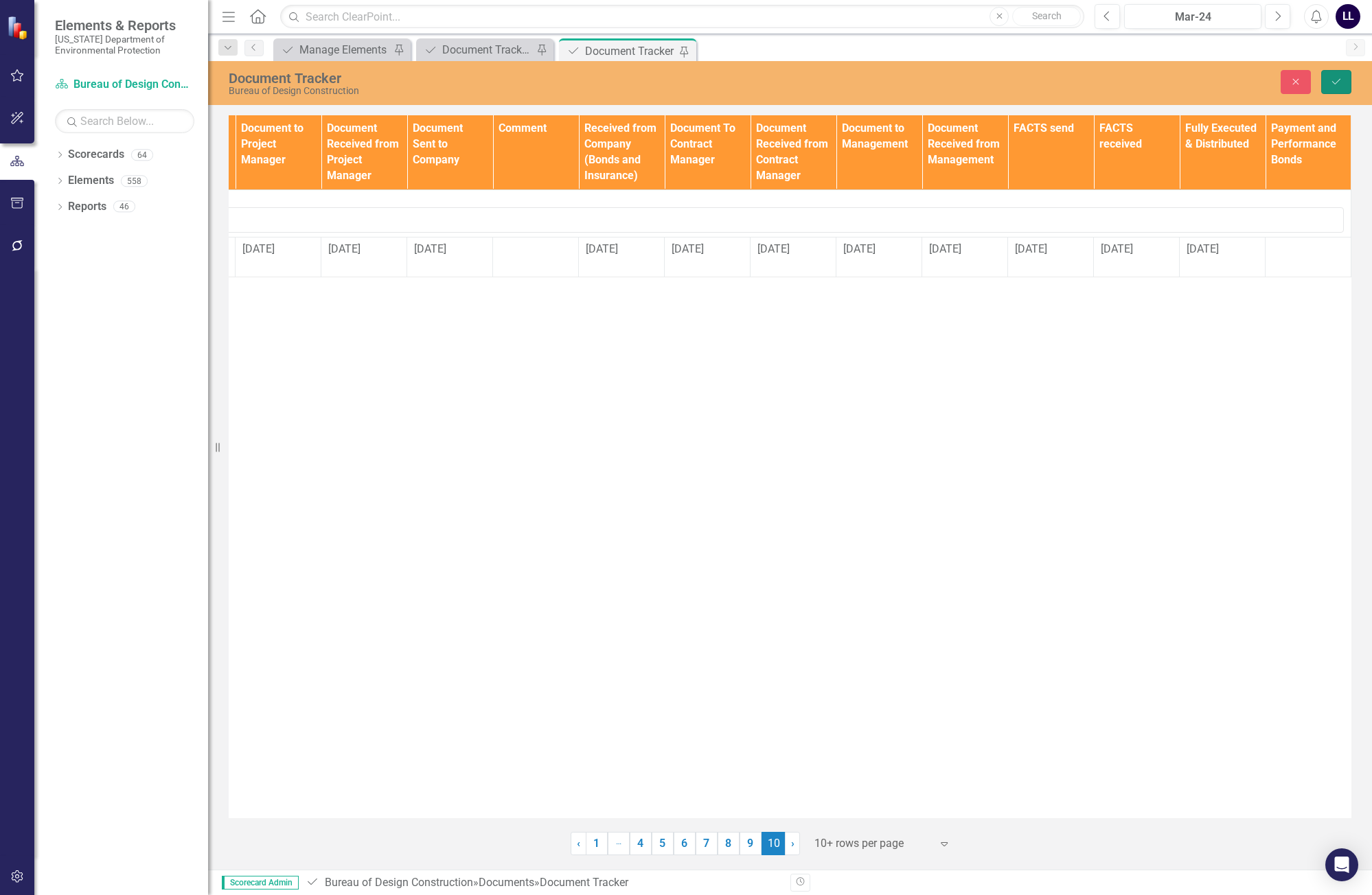
click at [1339, 85] on icon "Save" at bounding box center [1336, 82] width 13 height 10
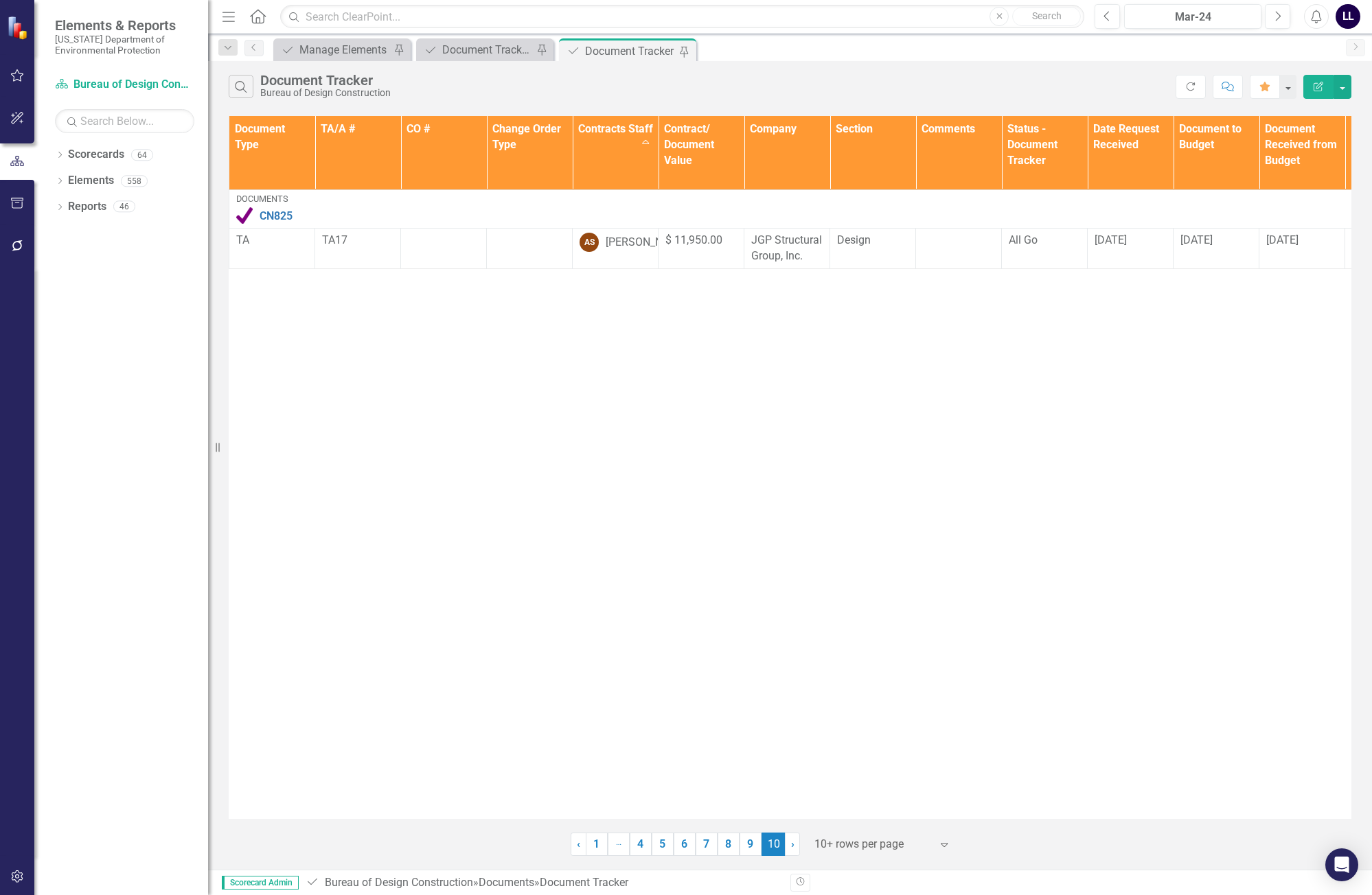
click at [604, 408] on div "Document Type TA/A # CO # Change Order Type Contracts Staff Sort Ascending Cont…" at bounding box center [790, 467] width 1123 height 703
drag, startPoint x: 1149, startPoint y: 366, endPoint x: 1135, endPoint y: 354, distance: 18.4
click at [1149, 366] on div "Document Type TA/A # CO # Change Order Type Contracts Staff Sort Ascending Cont…" at bounding box center [790, 467] width 1123 height 703
drag, startPoint x: 538, startPoint y: 420, endPoint x: 344, endPoint y: 430, distance: 194.3
click at [538, 420] on div "Document Type TA/A # CO # Change Order Type Contracts Staff Sort Ascending Cont…" at bounding box center [790, 467] width 1123 height 703
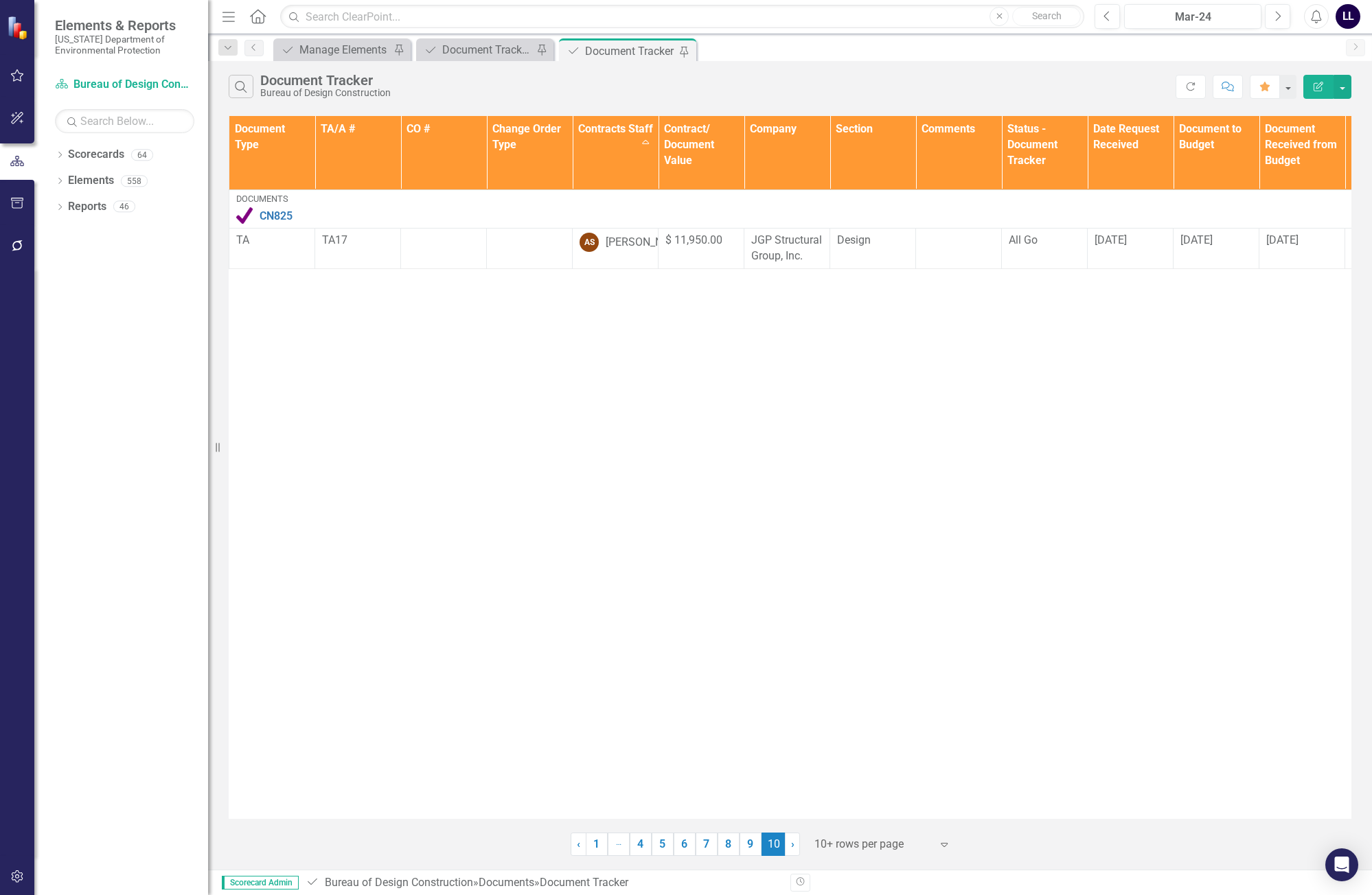
click at [288, 440] on div "Document Type TA/A # CO # Change Order Type Contracts Staff Sort Ascending Cont…" at bounding box center [790, 467] width 1123 height 703
click at [791, 458] on div "Document Type TA/A # CO # Change Order Type Contracts Staff Sort Ascending Cont…" at bounding box center [790, 467] width 1123 height 703
drag, startPoint x: 961, startPoint y: 459, endPoint x: 401, endPoint y: 461, distance: 560.0
click at [960, 459] on div "Document Type TA/A # CO # Change Order Type Contracts Staff Sort Ascending Cont…" at bounding box center [790, 467] width 1123 height 703
click at [253, 440] on div "Document Type TA/A # CO # Change Order Type Contracts Staff Sort Ascending Cont…" at bounding box center [790, 467] width 1123 height 703
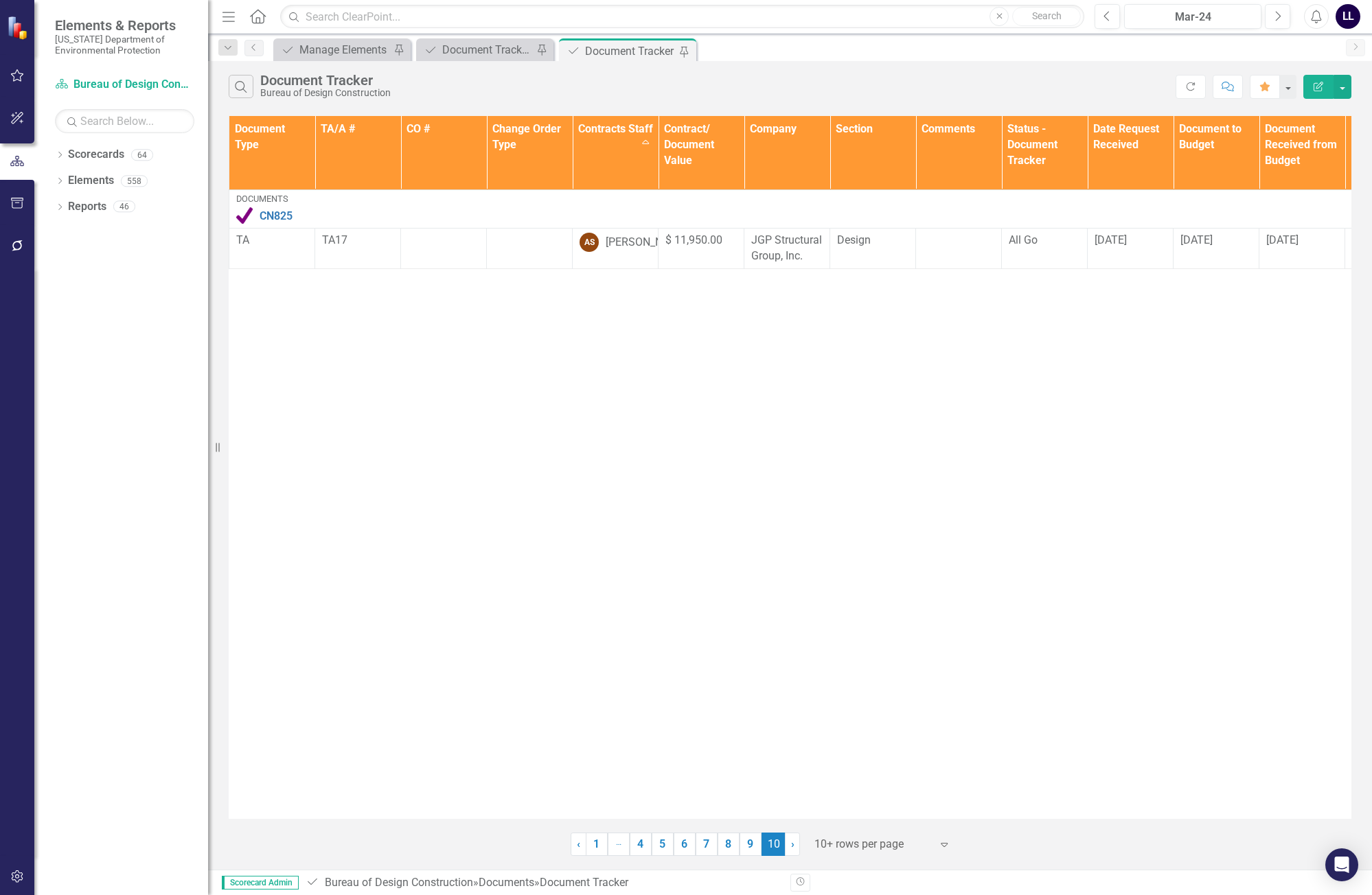
click at [400, 397] on div "Document Type TA/A # CO # Change Order Type Contracts Staff Sort Ascending Cont…" at bounding box center [790, 467] width 1123 height 703
click at [491, 48] on div "Document Tracker - Current User" at bounding box center [487, 50] width 90 height 17
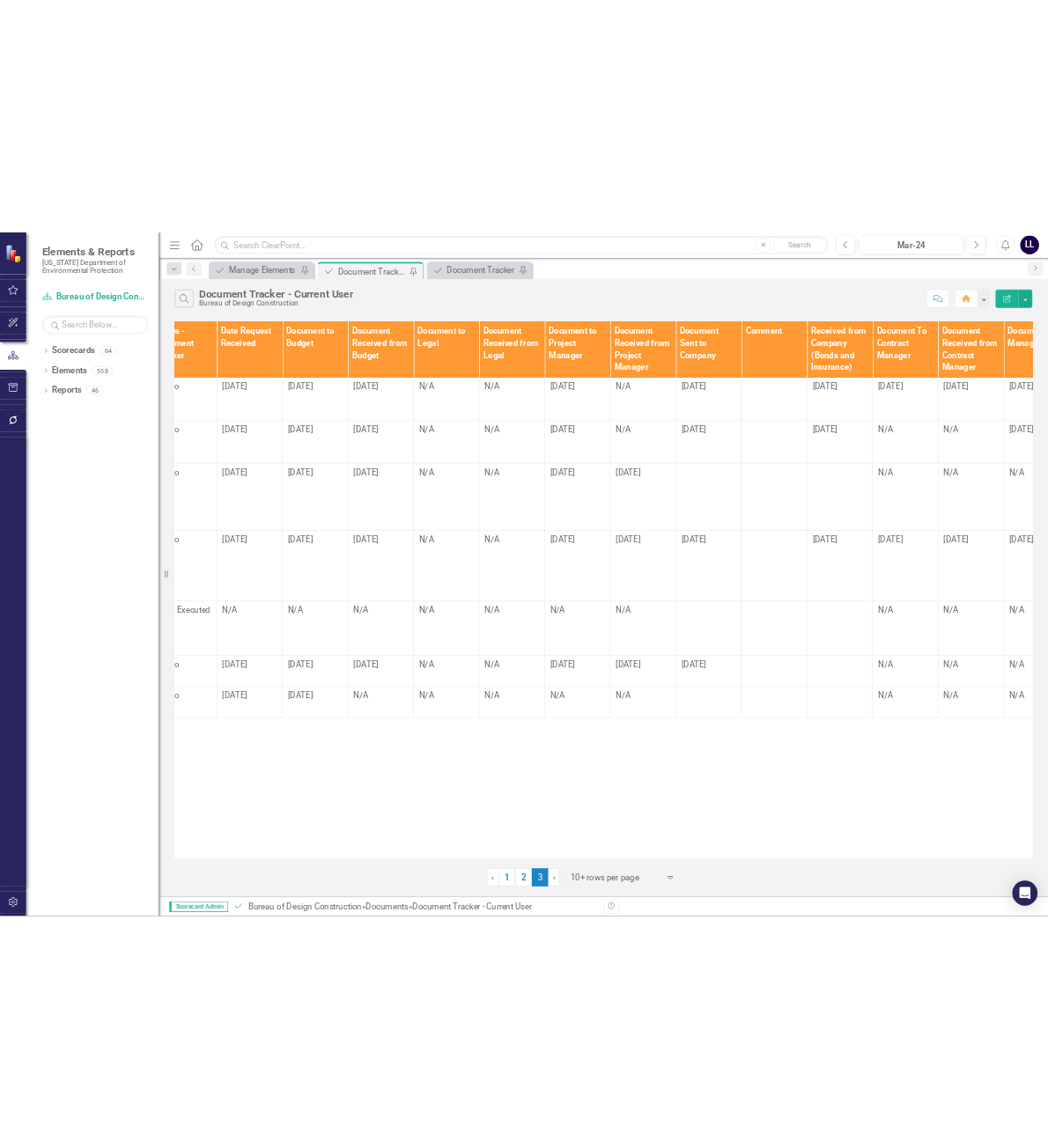
scroll to position [0, 1133]
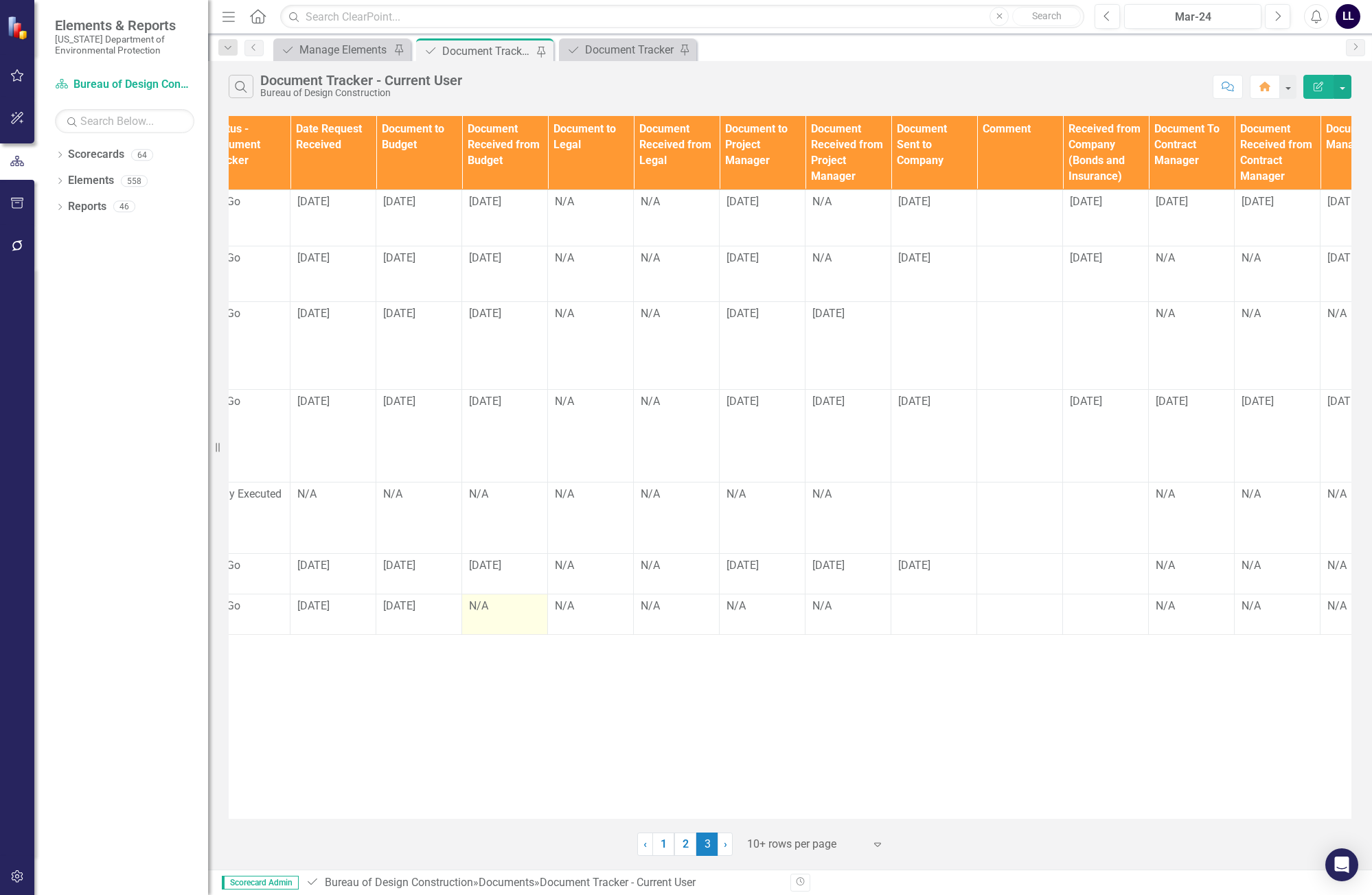
click at [501, 598] on div "N/A" at bounding box center [504, 606] width 71 height 16
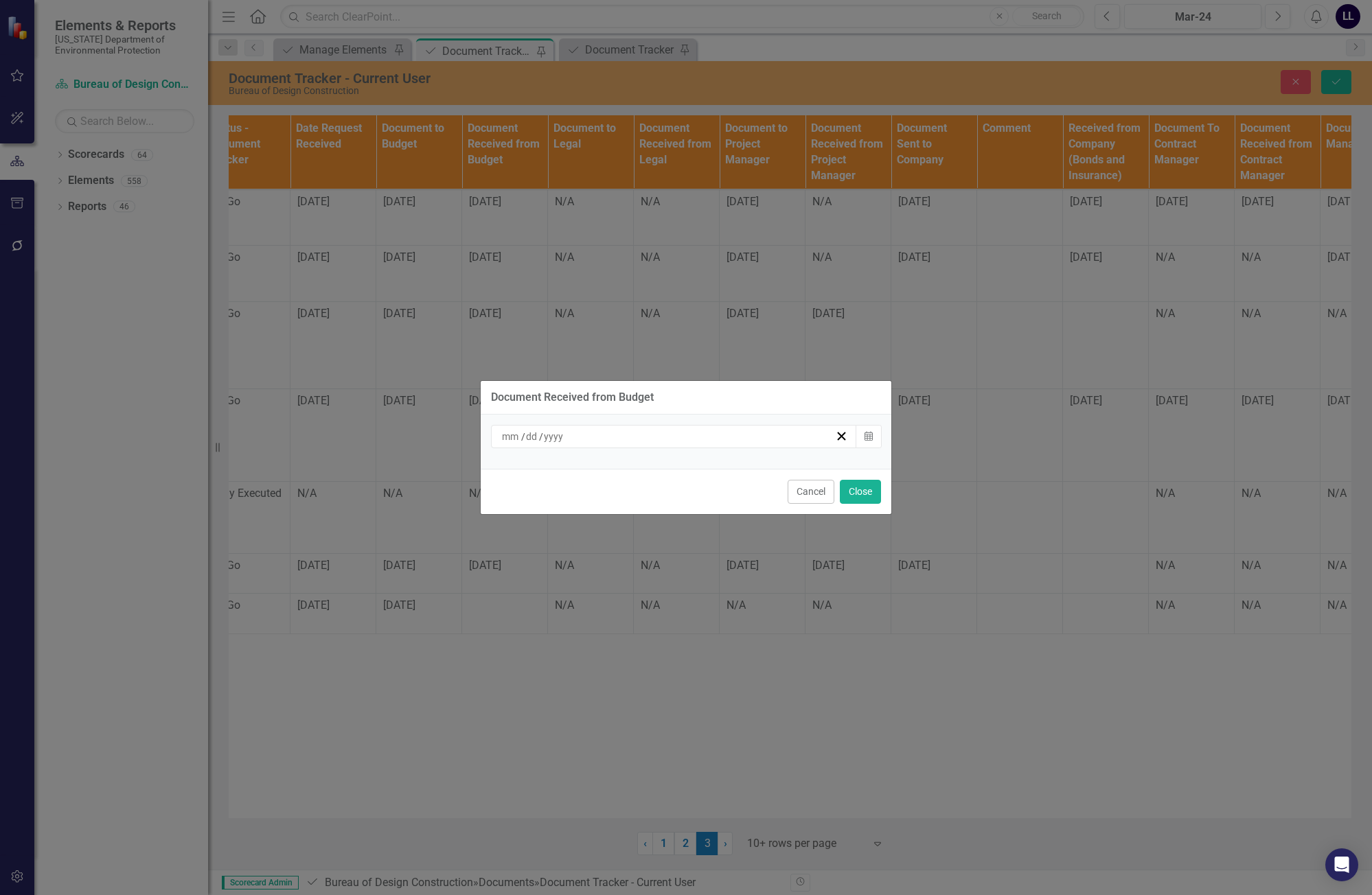
click at [749, 437] on div "/ /" at bounding box center [667, 437] width 335 height 14
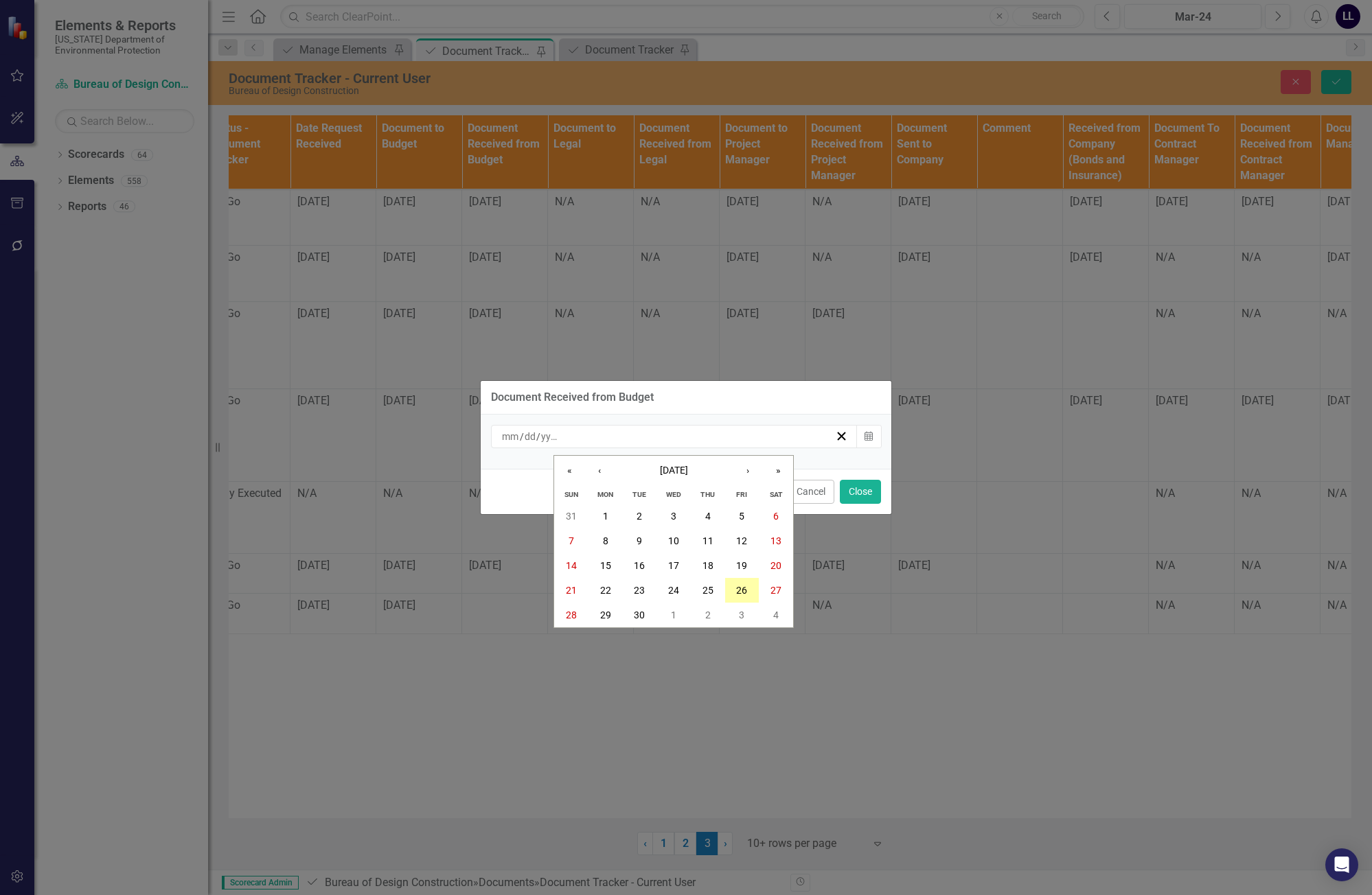
click at [742, 588] on abbr "26" at bounding box center [742, 590] width 11 height 11
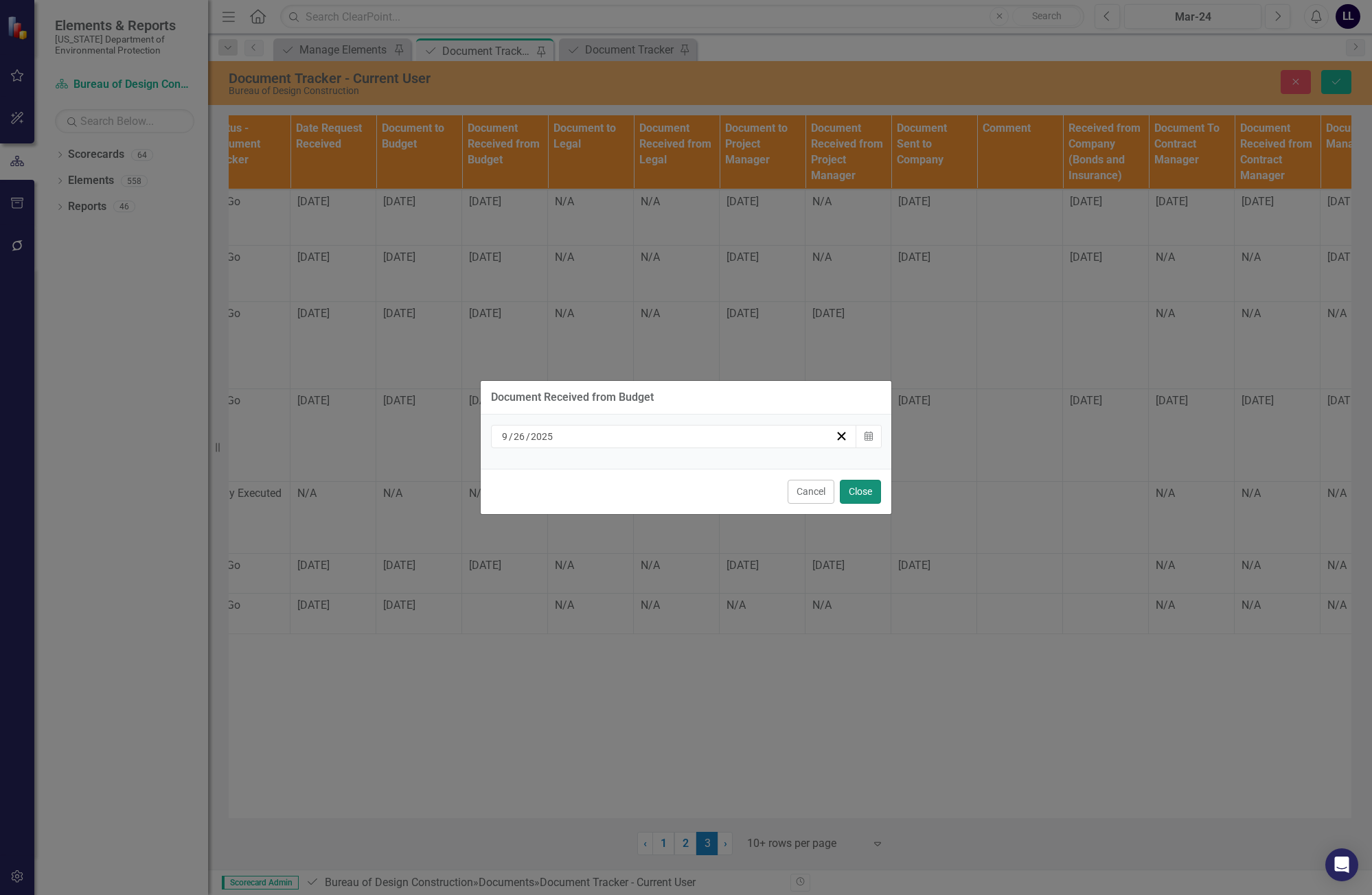
click at [860, 493] on button "Close" at bounding box center [860, 492] width 42 height 24
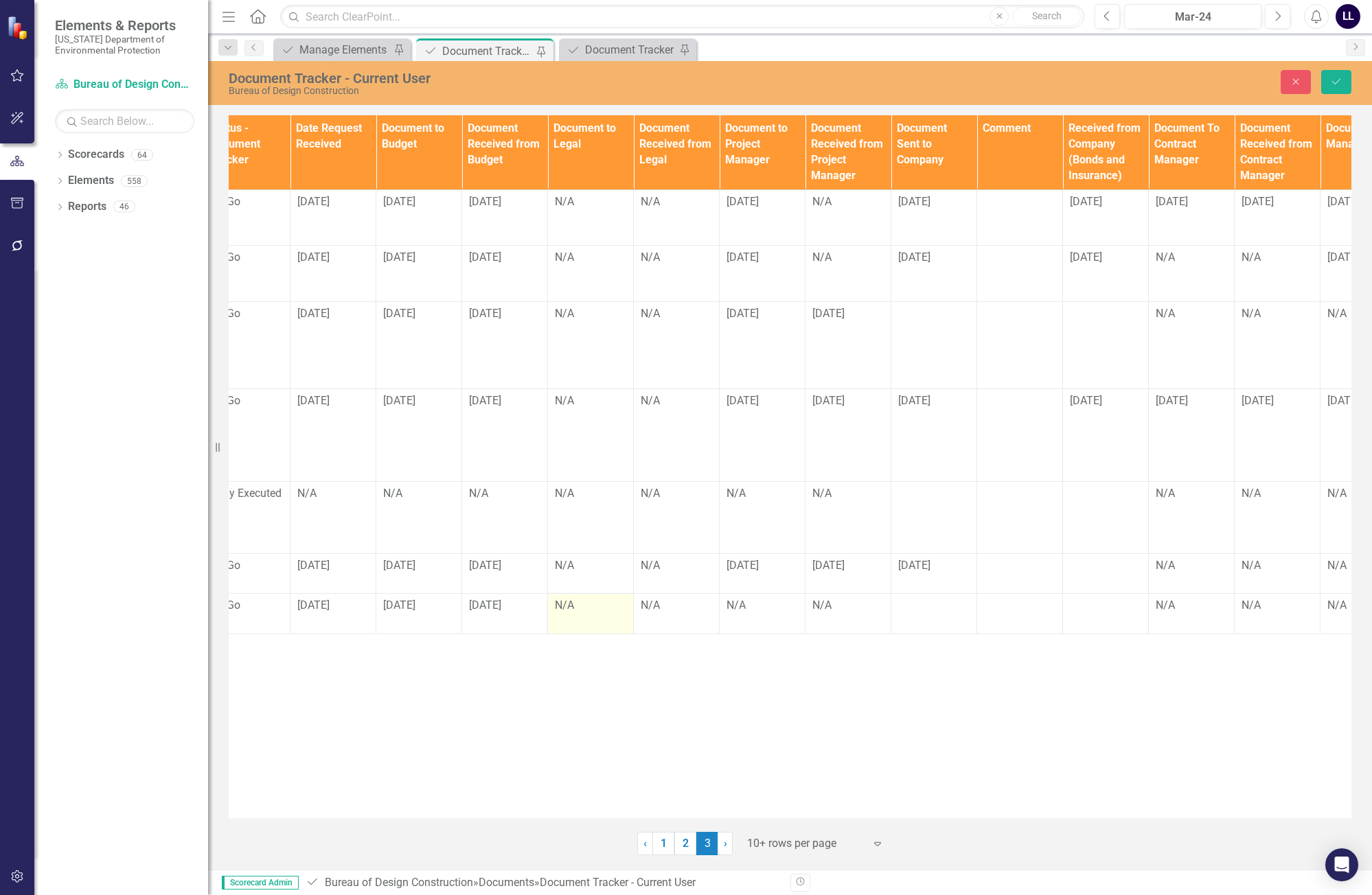
click at [588, 594] on td "N/A" at bounding box center [591, 614] width 86 height 41
click at [736, 594] on td "N/A" at bounding box center [762, 614] width 86 height 41
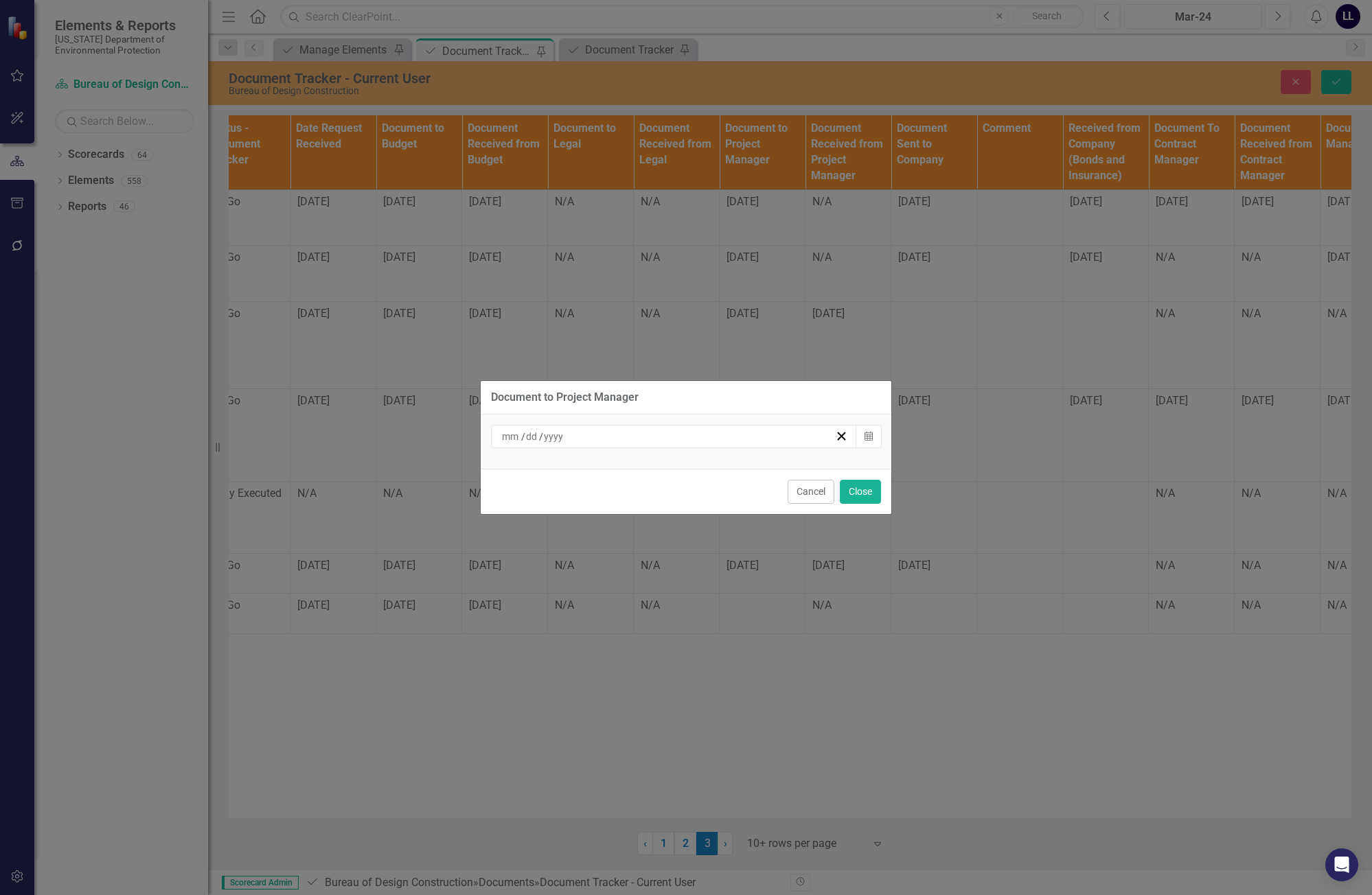
click at [739, 440] on div "/ /" at bounding box center [667, 437] width 335 height 14
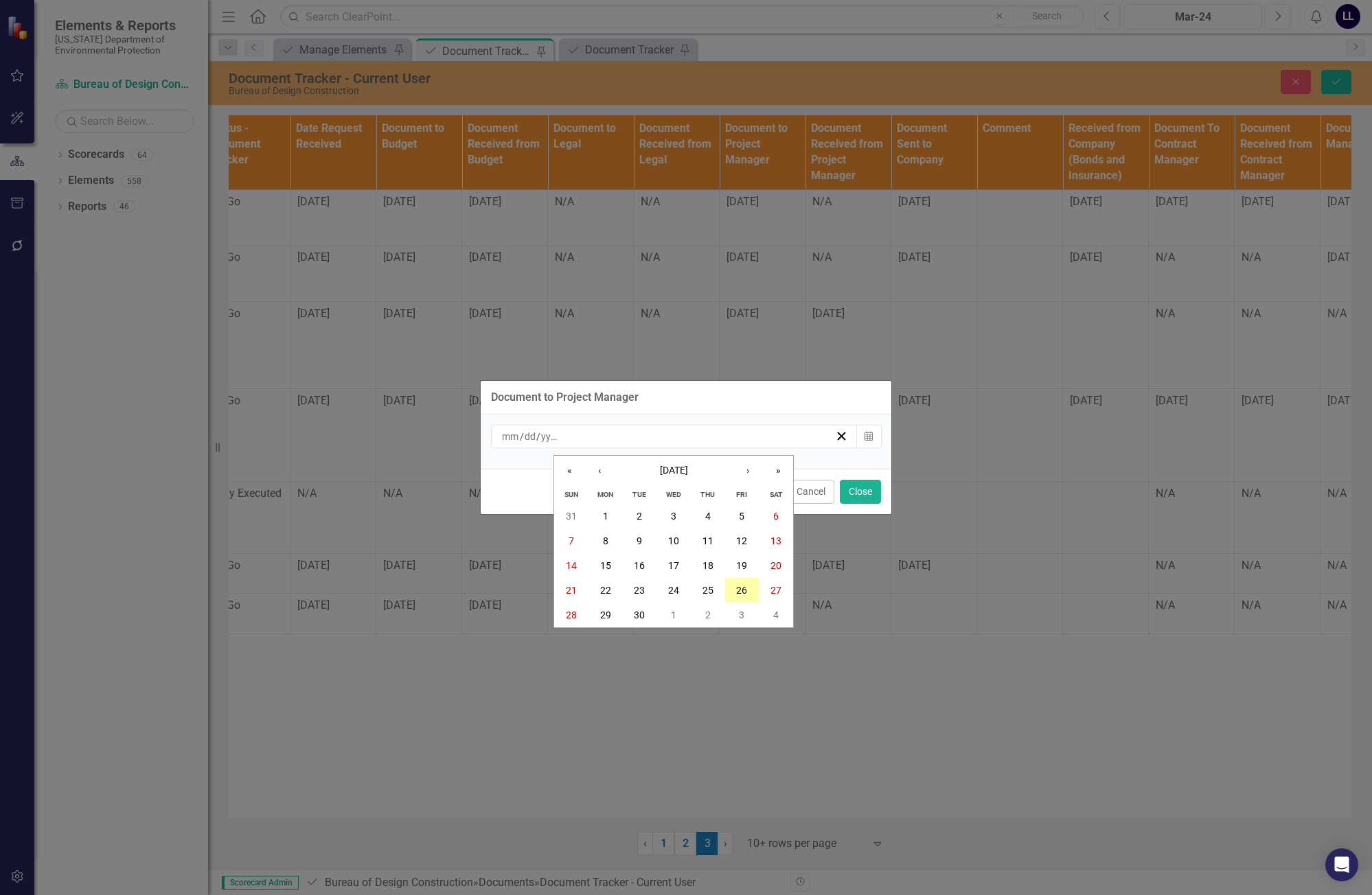
click at [739, 589] on abbr "26" at bounding box center [742, 590] width 11 height 11
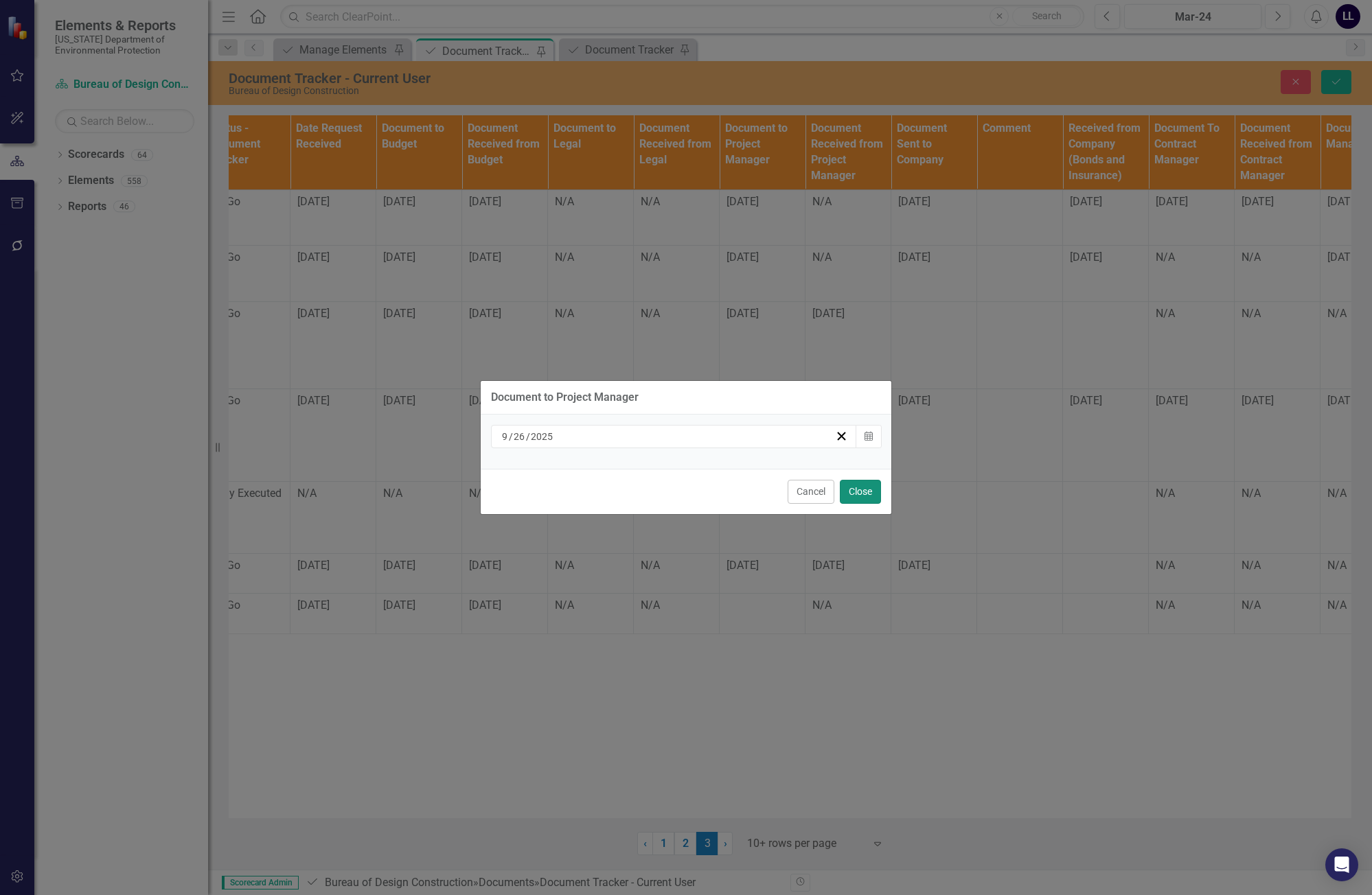
click at [869, 496] on button "Close" at bounding box center [860, 492] width 42 height 24
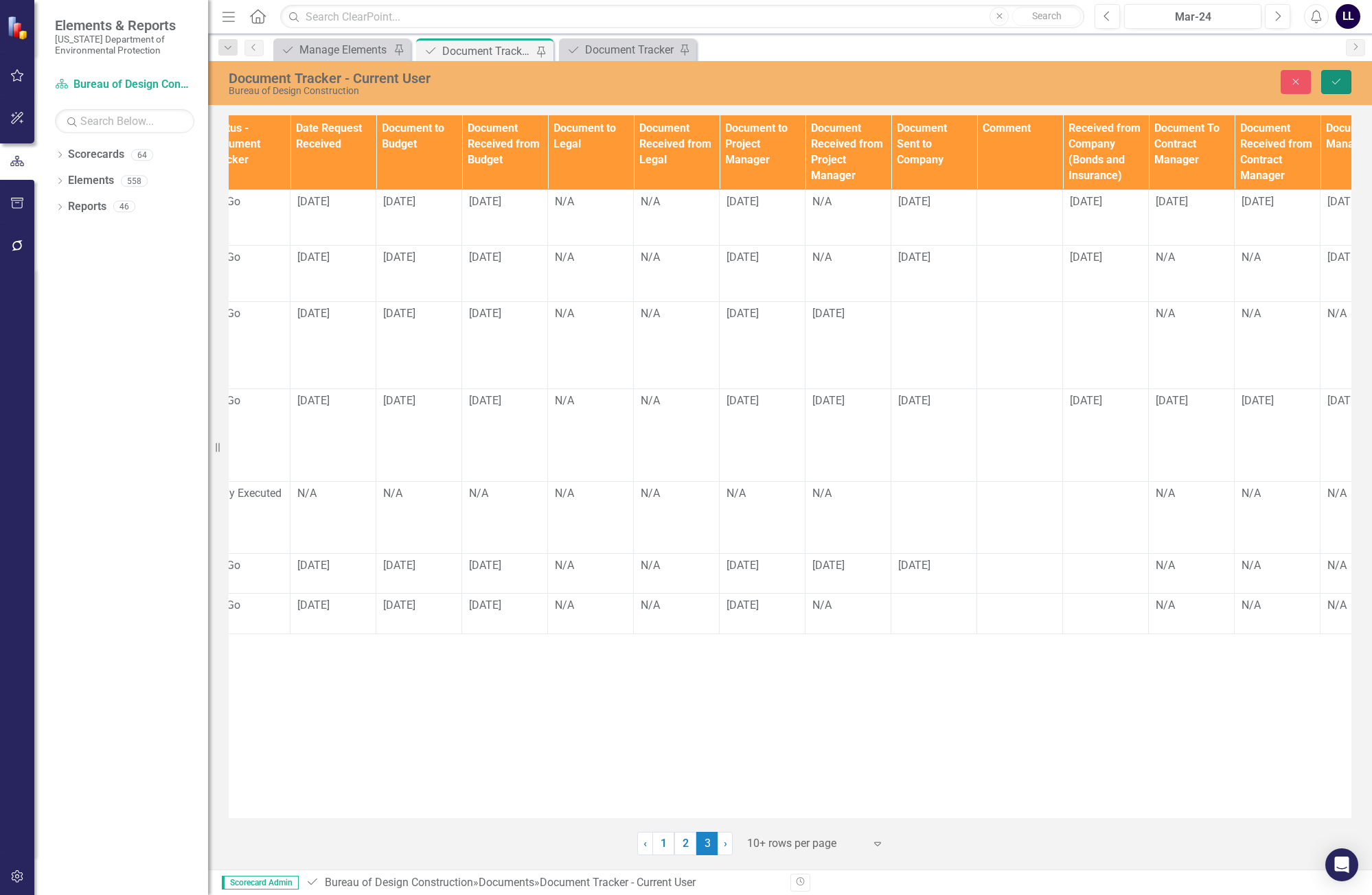
drag, startPoint x: 1339, startPoint y: 82, endPoint x: 1367, endPoint y: 306, distance: 225.7
click at [1339, 82] on icon "Save" at bounding box center [1336, 82] width 13 height 10
